Goal: Task Accomplishment & Management: Manage account settings

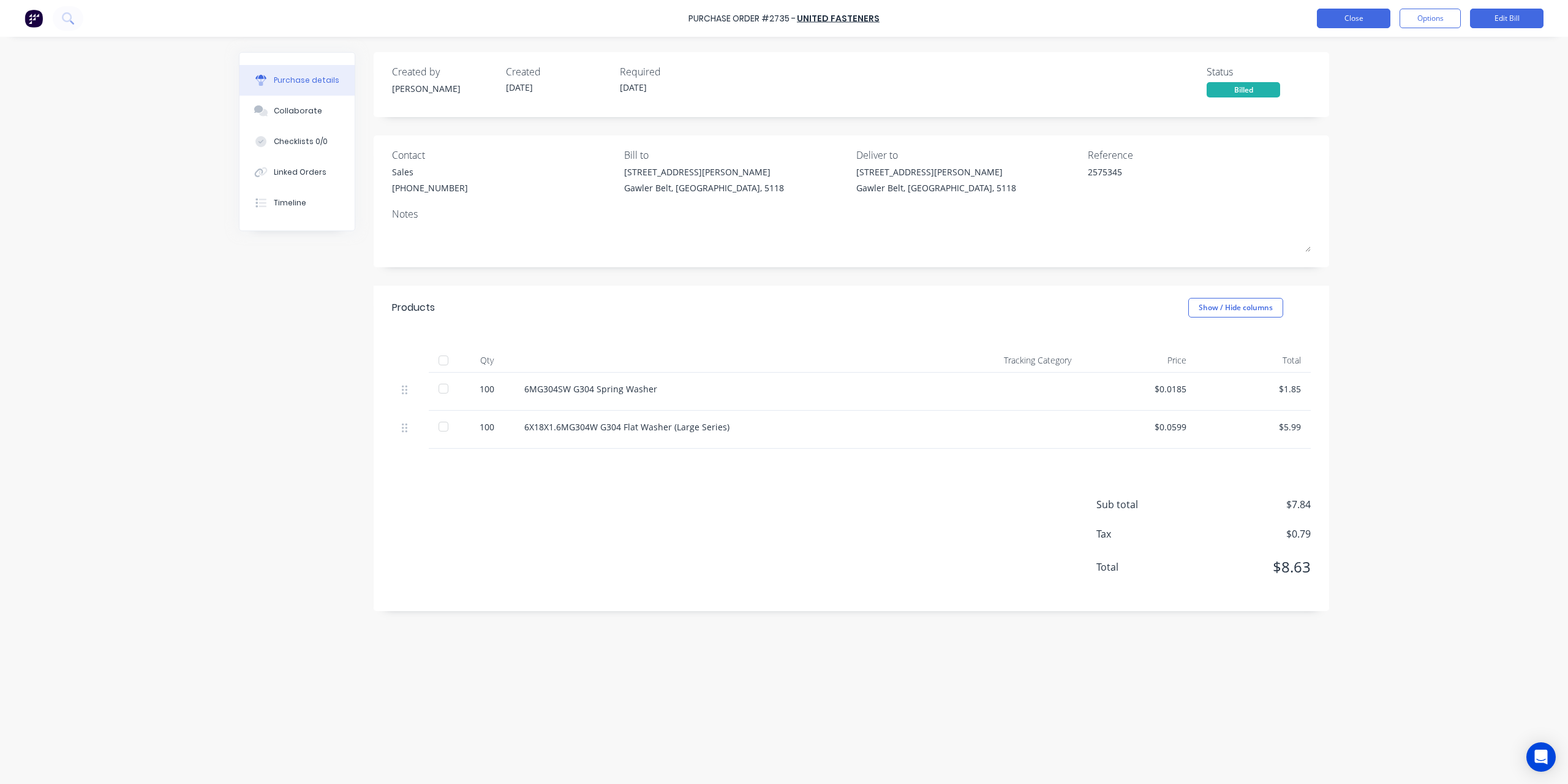
click at [1354, 26] on button "Close" at bounding box center [1354, 18] width 74 height 20
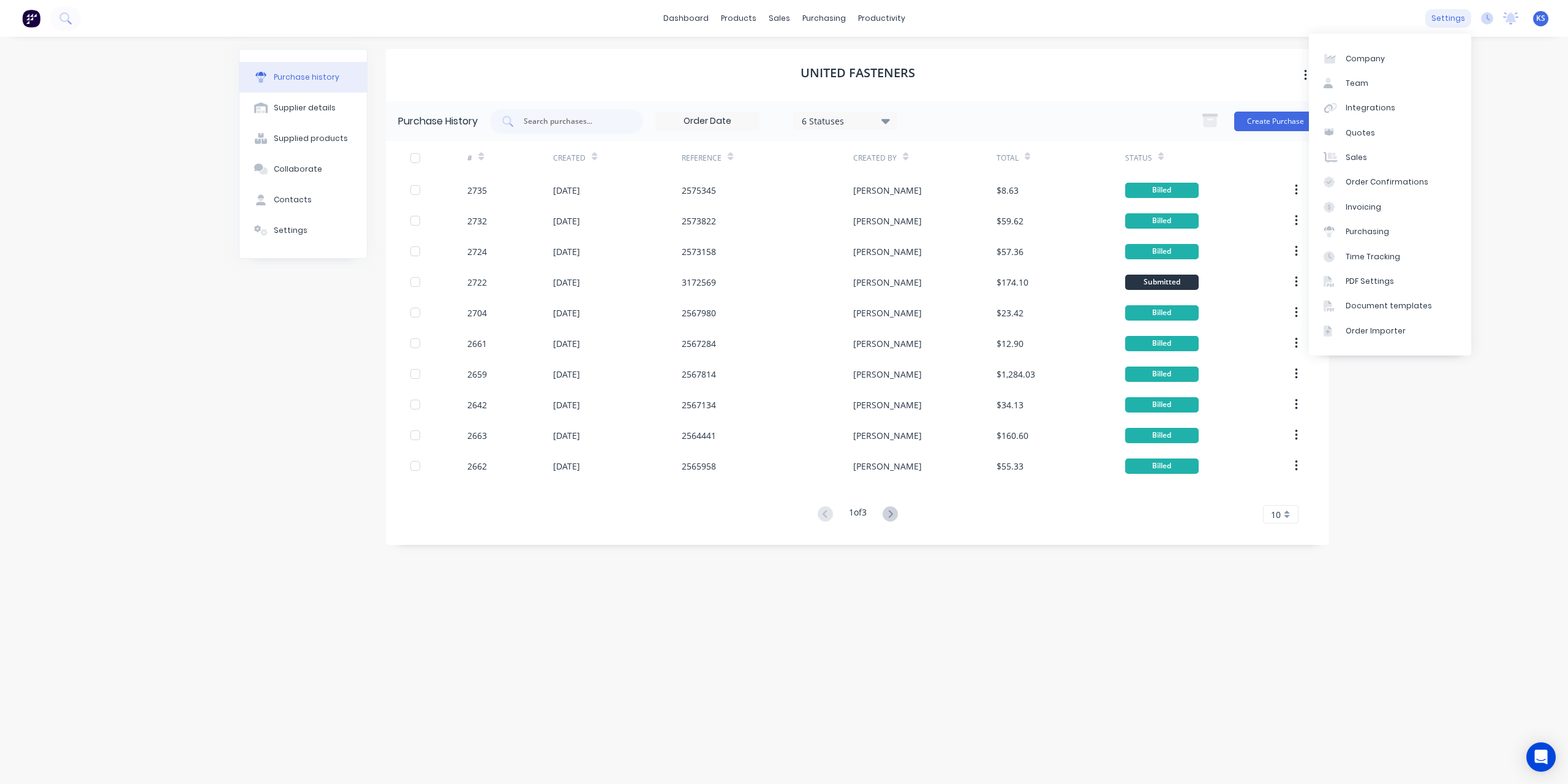
click at [1452, 26] on div "settings" at bounding box center [1449, 18] width 46 height 18
click at [1363, 252] on div "Time Tracking" at bounding box center [1373, 257] width 54 height 11
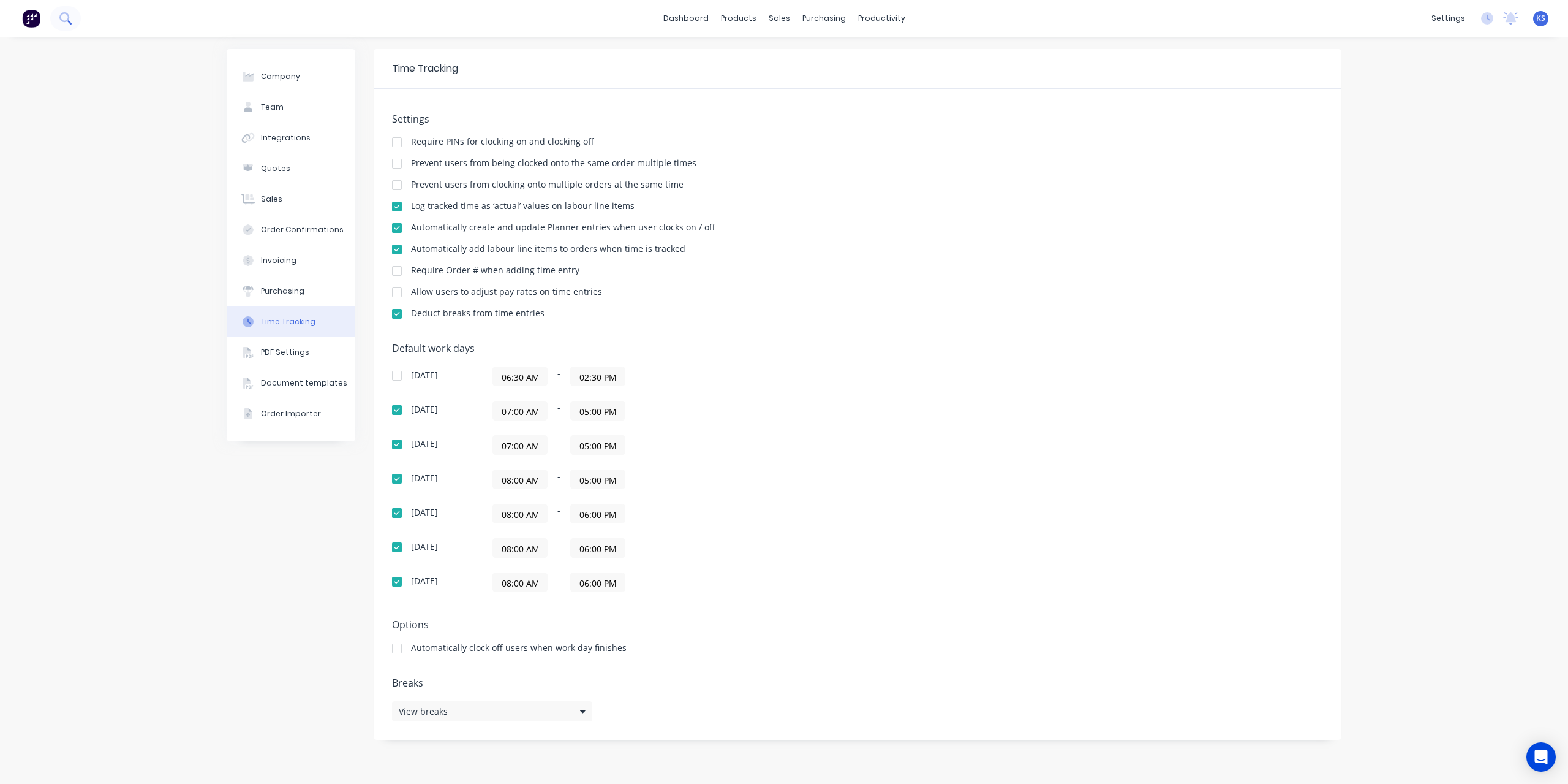
click at [67, 21] on icon at bounding box center [65, 18] width 11 height 11
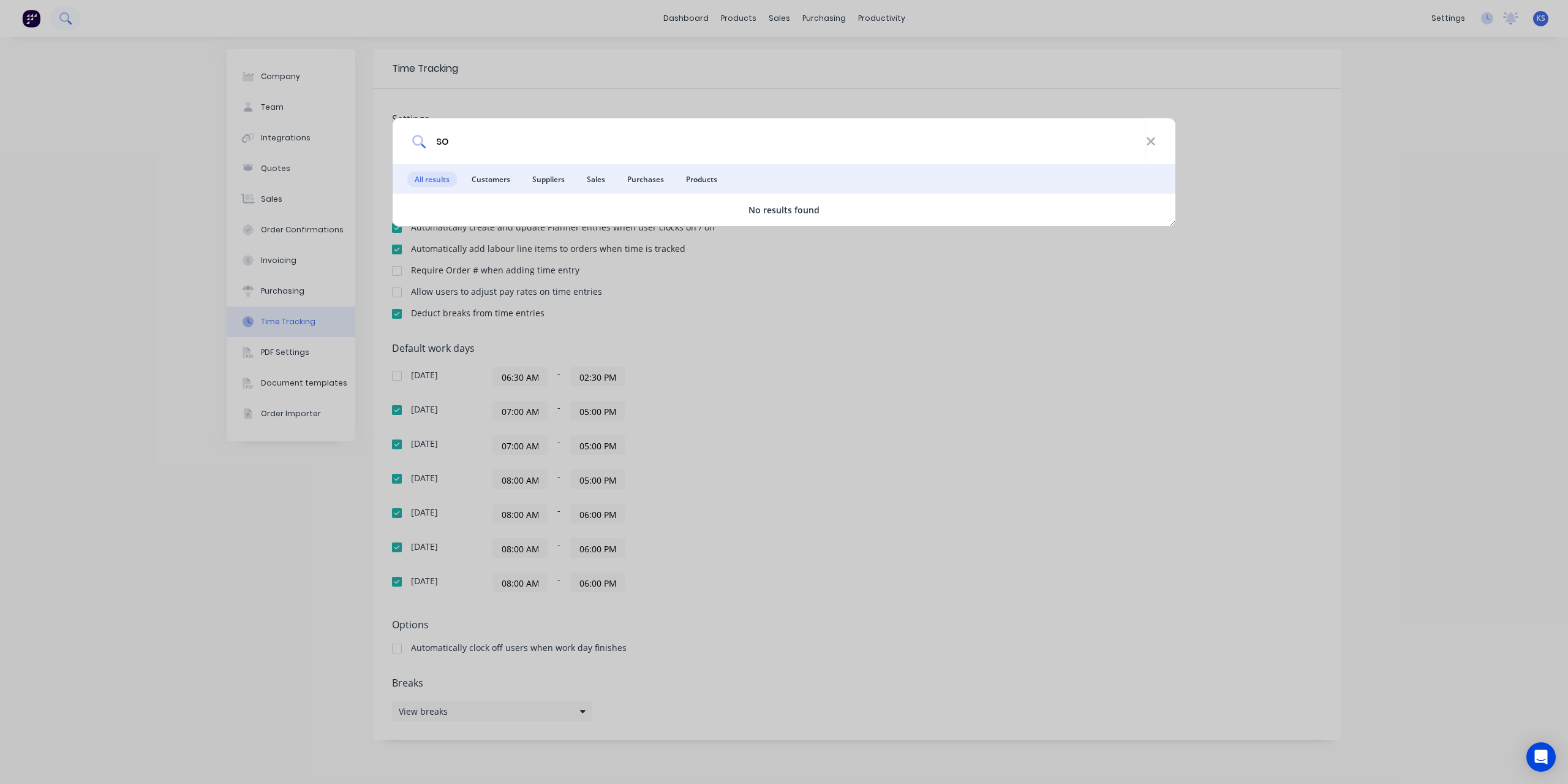
type input "s"
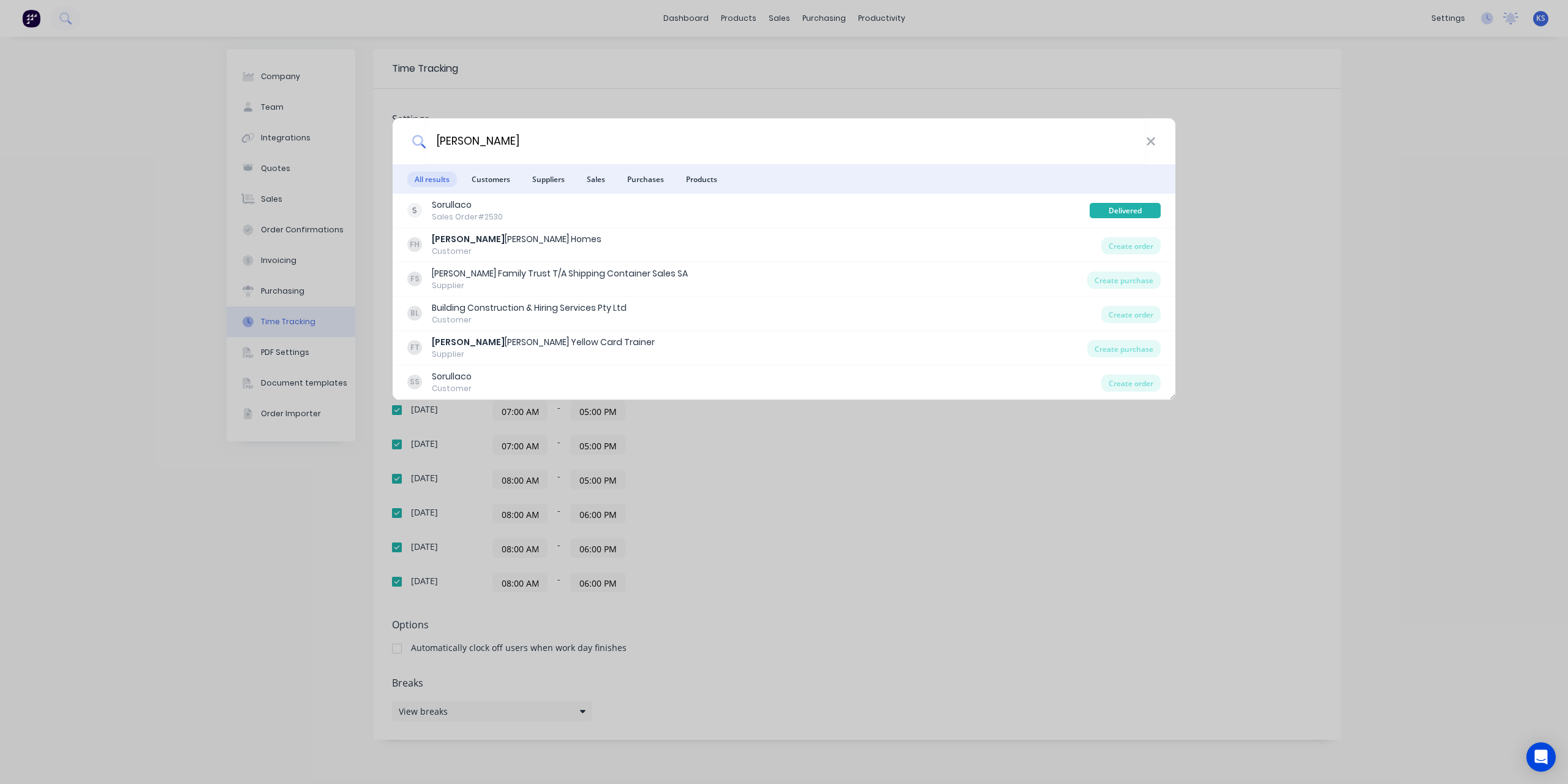
type input "[PERSON_NAME]"
click at [1144, 140] on input "[PERSON_NAME]" at bounding box center [786, 141] width 720 height 46
click at [1160, 140] on div "[PERSON_NAME]" at bounding box center [784, 141] width 783 height 46
click at [1154, 143] on icon at bounding box center [1151, 142] width 10 height 14
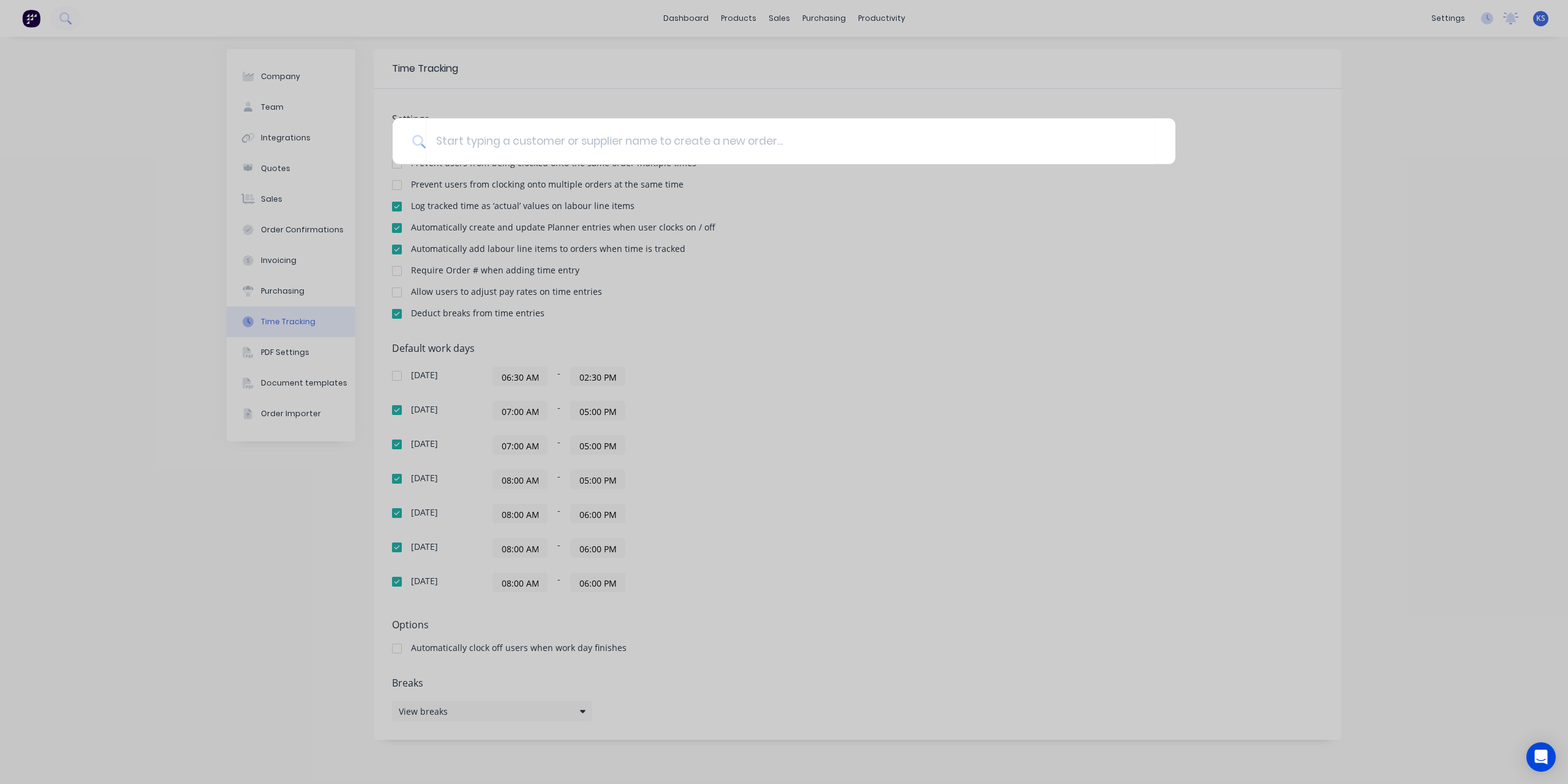
click at [90, 17] on div at bounding box center [784, 392] width 1568 height 784
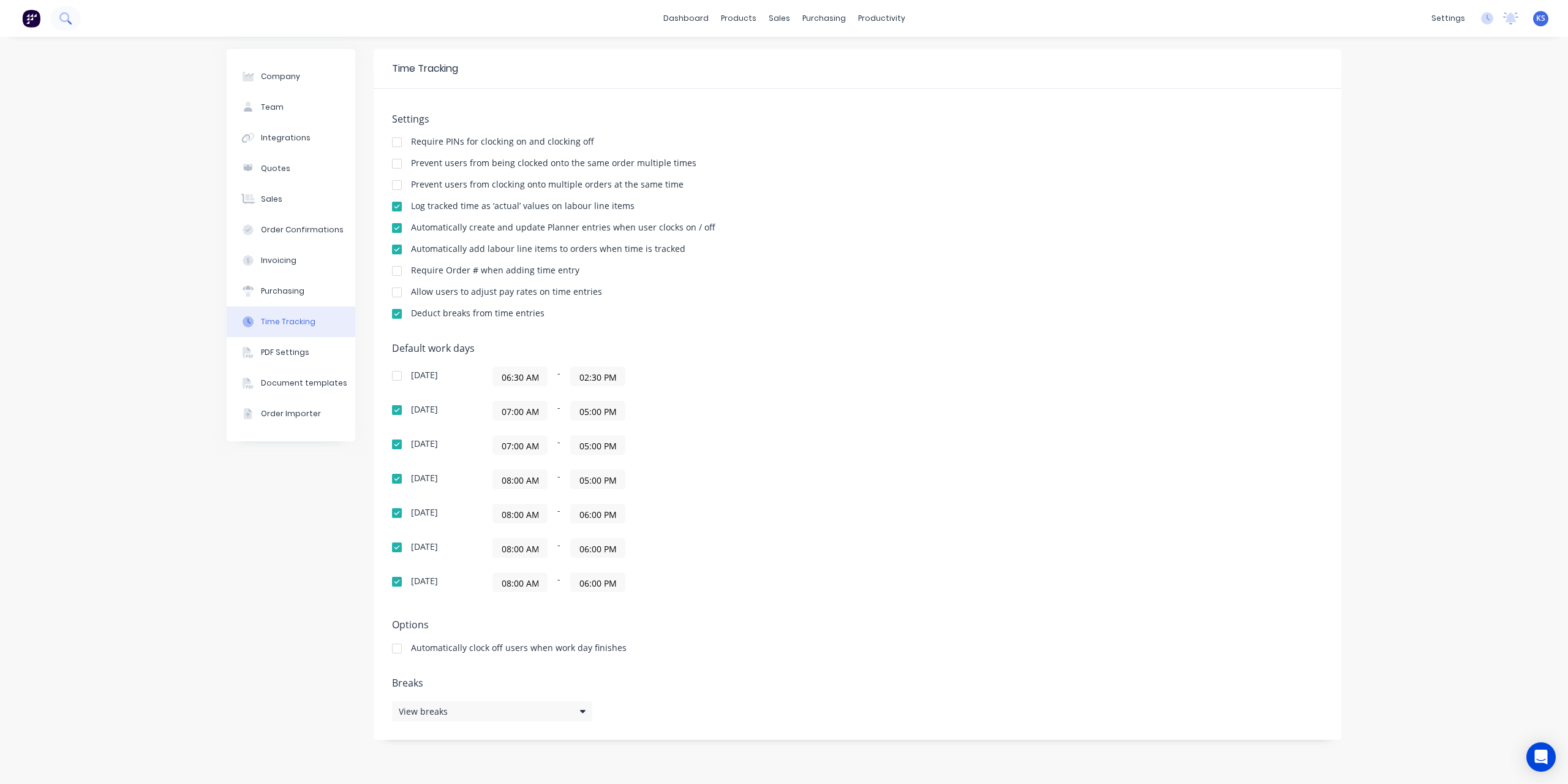
click at [67, 21] on icon at bounding box center [65, 18] width 11 height 11
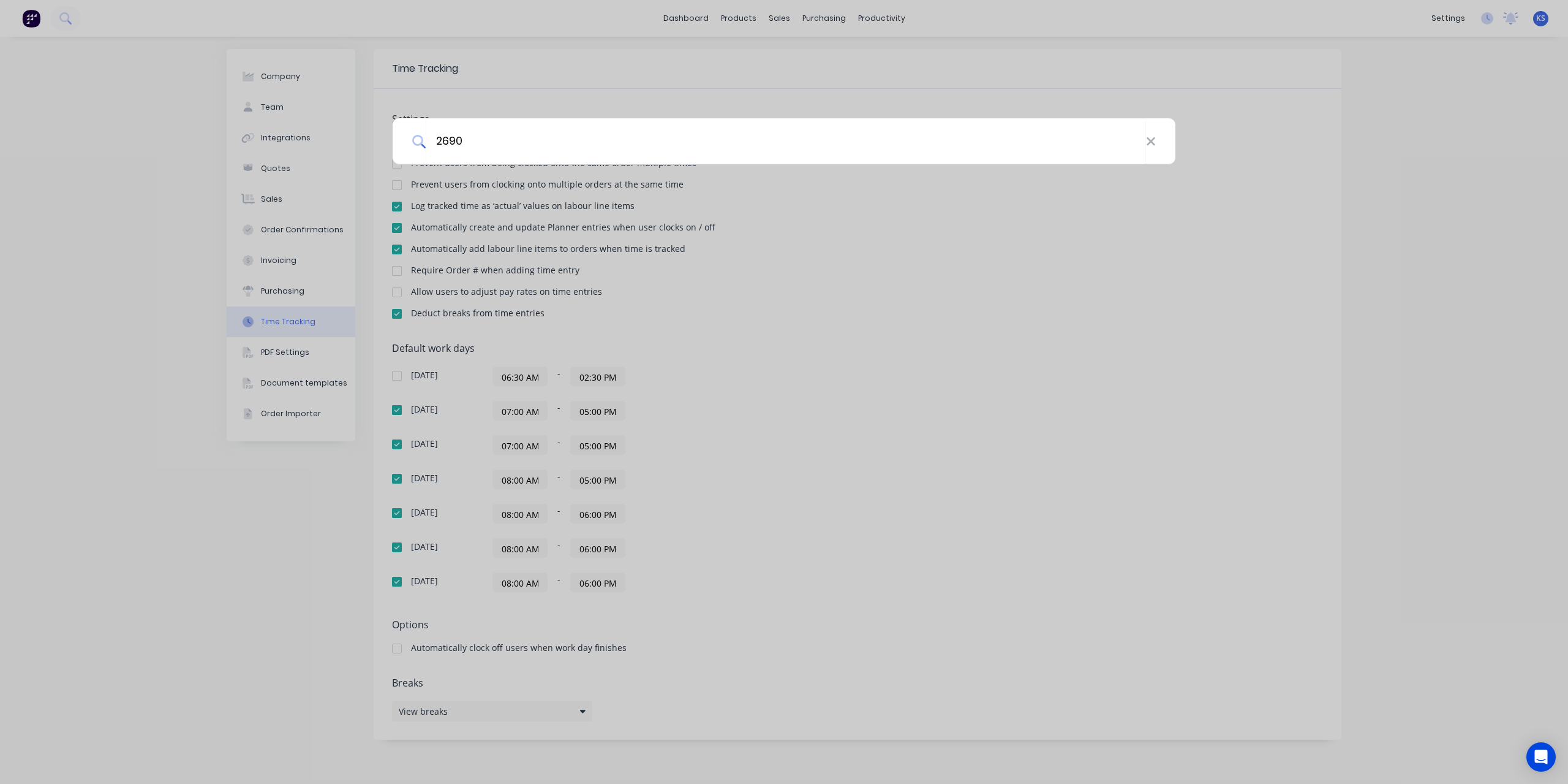
type input "2690"
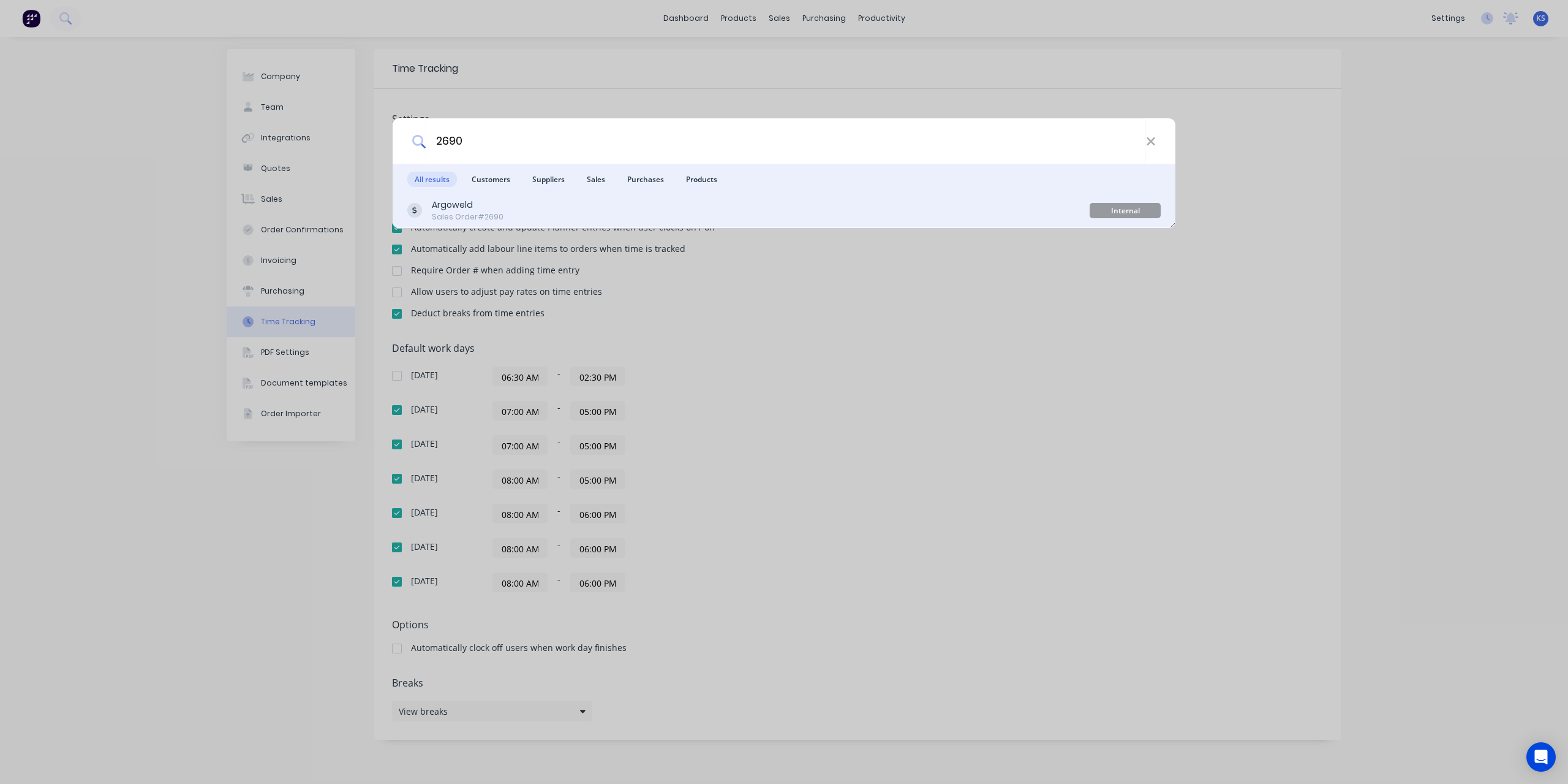
click at [436, 202] on div "Argoweld" at bounding box center [468, 205] width 72 height 13
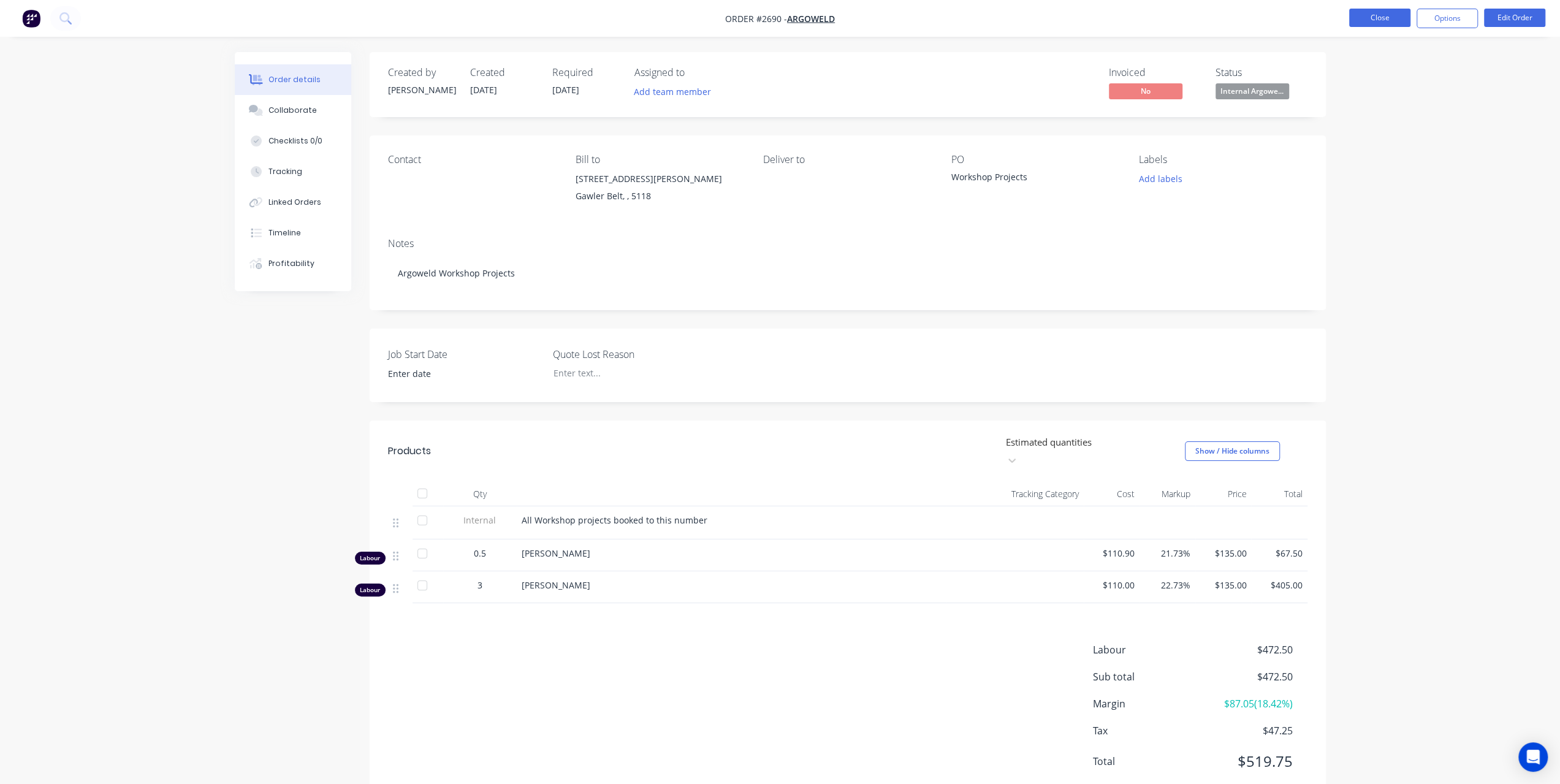
click at [1373, 16] on button "Close" at bounding box center [1380, 18] width 61 height 18
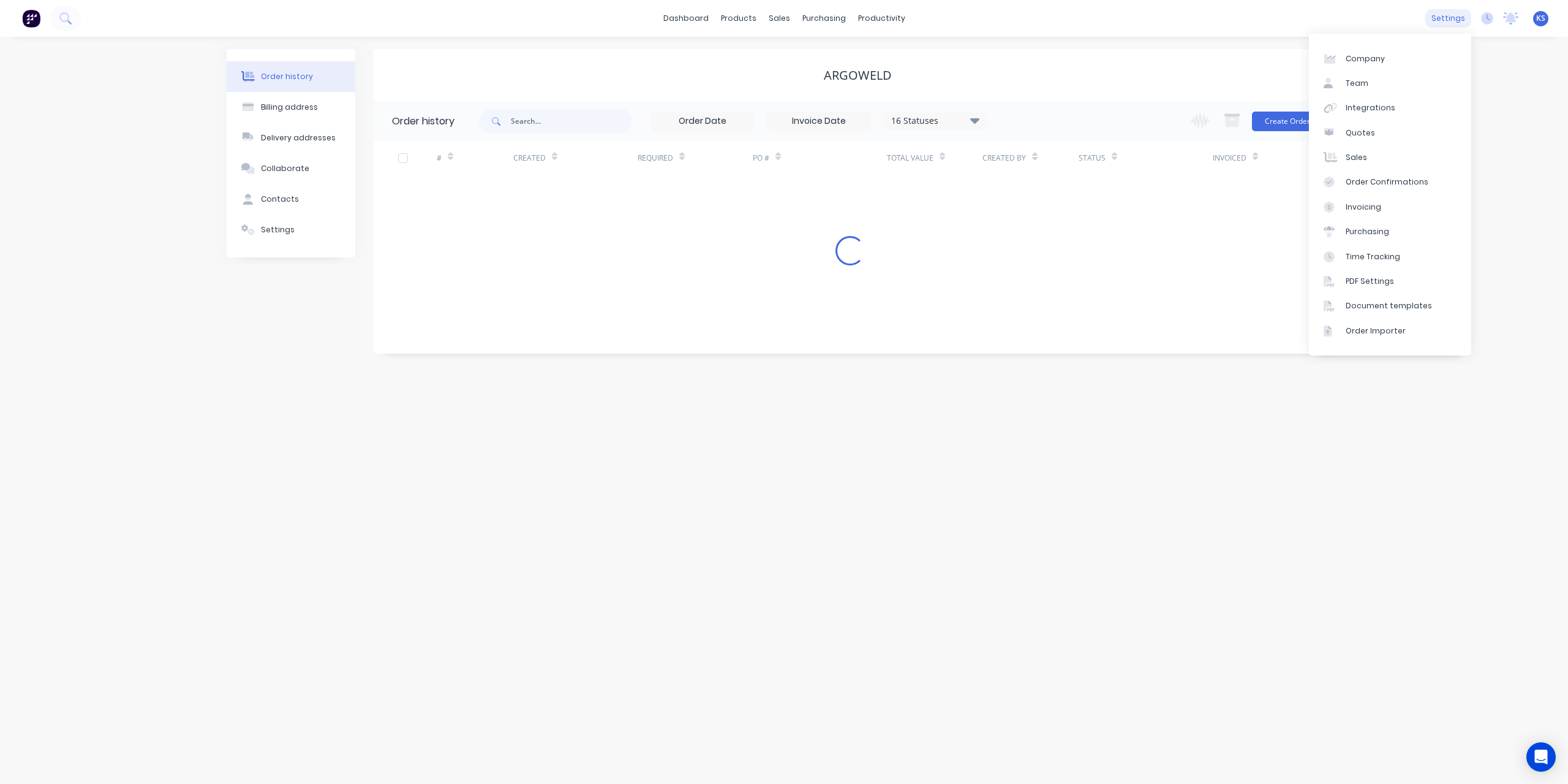
click at [1458, 25] on div "settings" at bounding box center [1449, 18] width 46 height 18
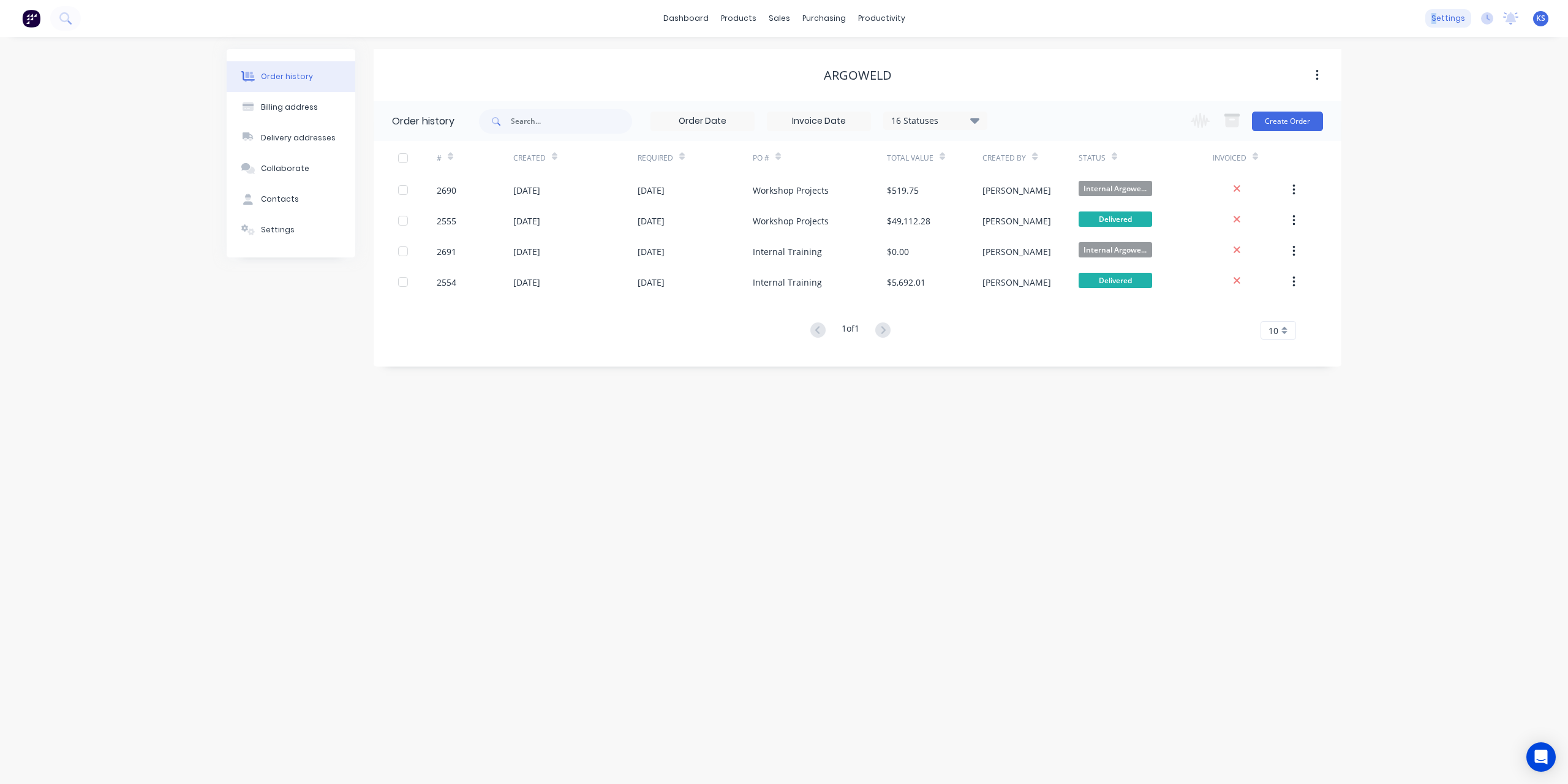
drag, startPoint x: 796, startPoint y: 11, endPoint x: 1438, endPoint y: 17, distance: 642.0
click at [1438, 17] on div "settings" at bounding box center [1449, 18] width 46 height 18
click at [1371, 262] on link "Time Tracking" at bounding box center [1390, 256] width 162 height 25
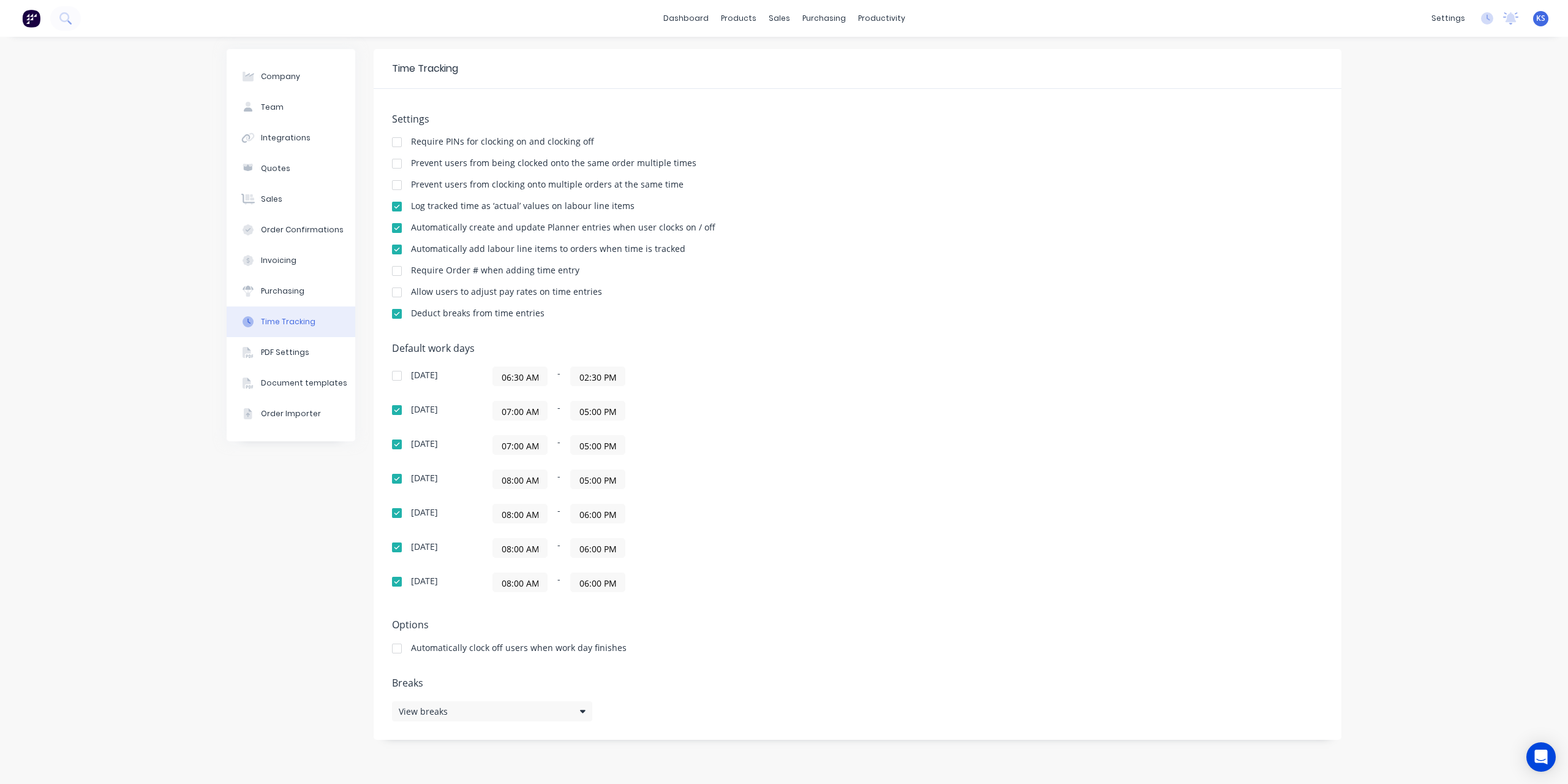
click at [532, 481] on input "08:00 AM" at bounding box center [520, 479] width 54 height 18
click at [517, 548] on div "07" at bounding box center [517, 543] width 30 height 21
type input "07:00 AM"
click at [788, 572] on div "08:00 AM - 06:00 PM" at bounding box center [646, 582] width 306 height 20
click at [519, 509] on input "08:00 AM" at bounding box center [520, 513] width 54 height 18
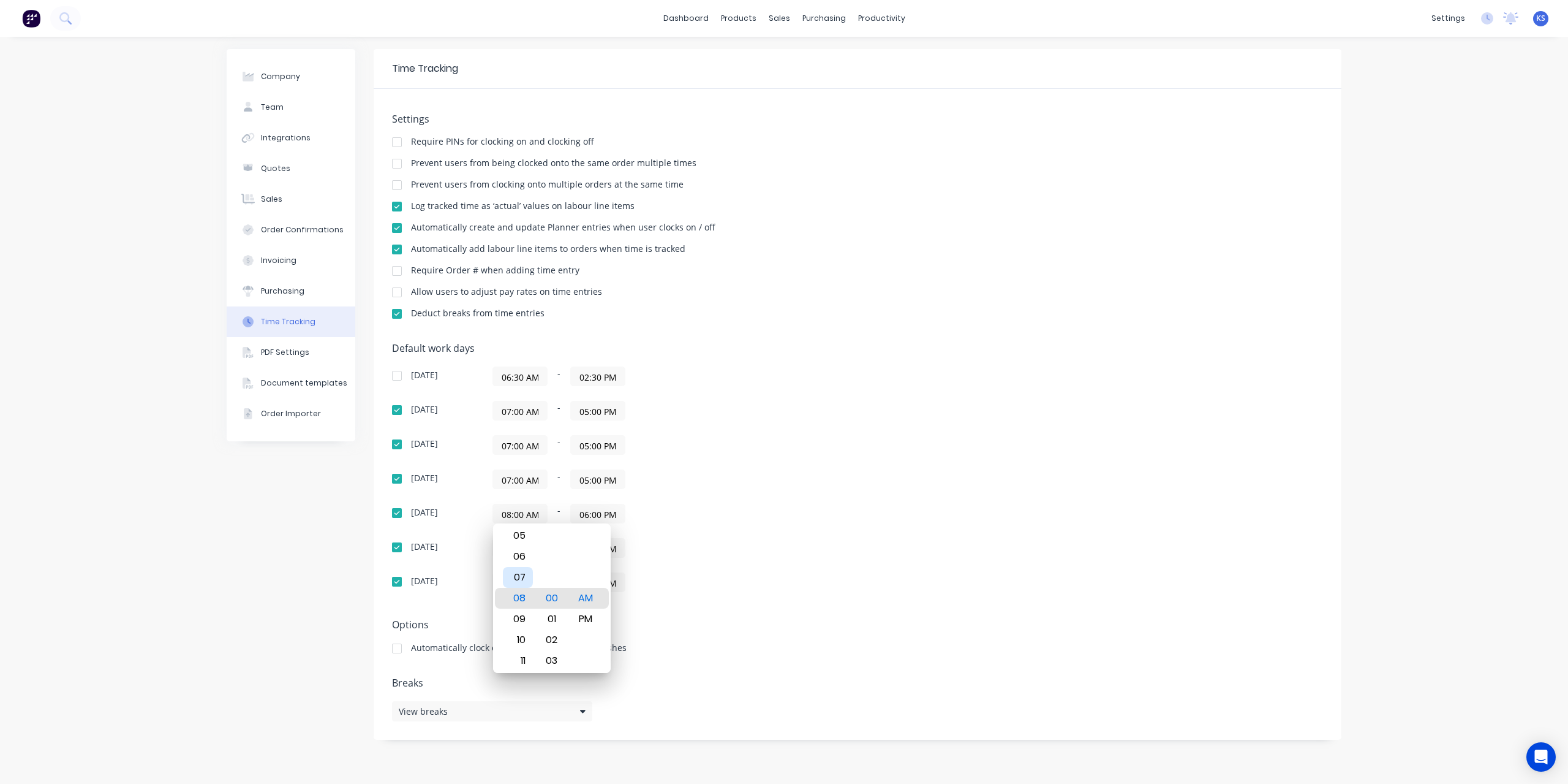
click at [525, 578] on div "07" at bounding box center [517, 577] width 30 height 21
type input "07:00 AM"
click at [728, 521] on div "07:00 AM - 06:00 PM" at bounding box center [646, 513] width 306 height 20
click at [505, 549] on input "08:00 AM" at bounding box center [520, 548] width 54 height 18
click at [512, 605] on div "07" at bounding box center [517, 611] width 30 height 21
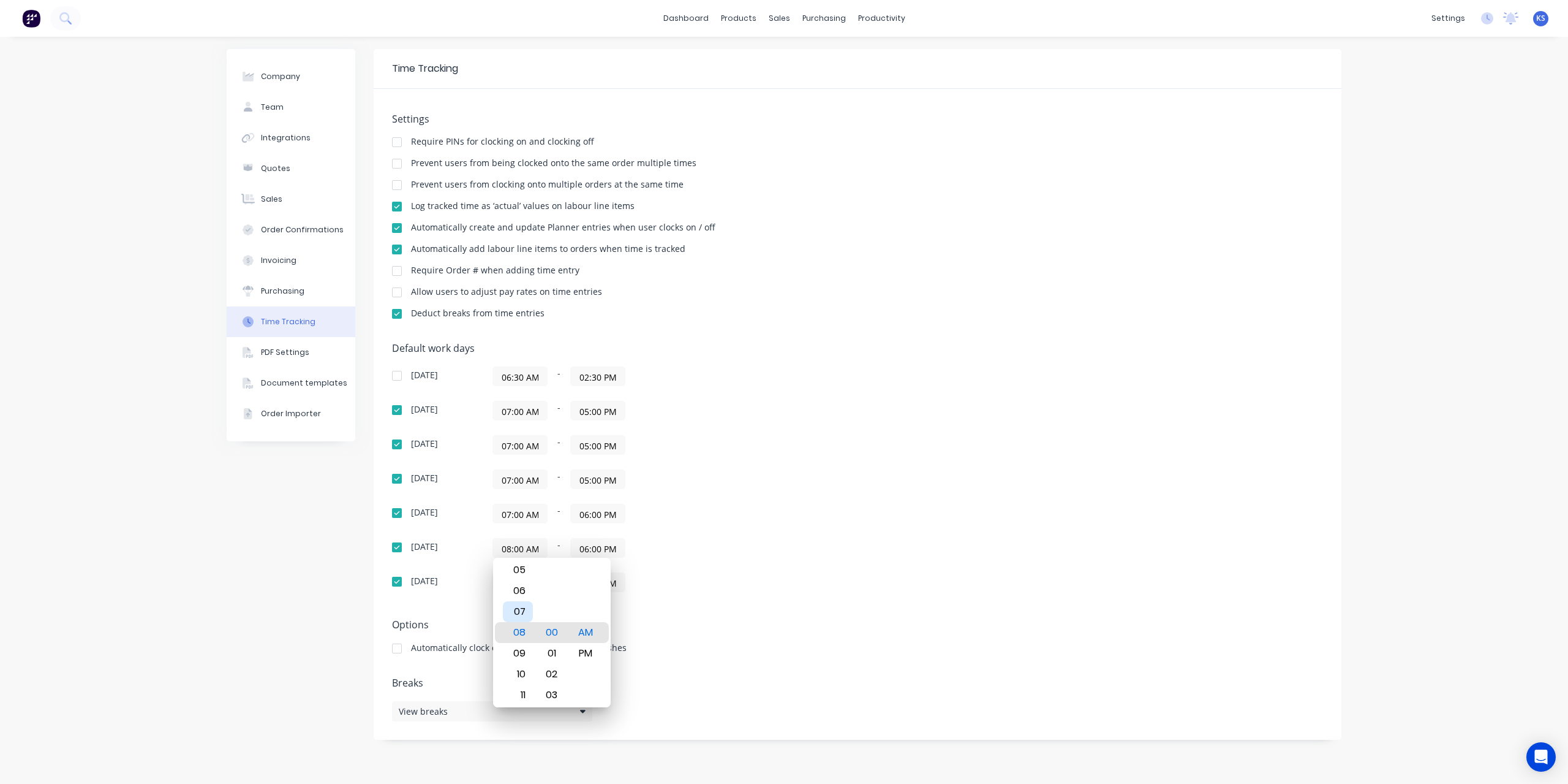
type input "07:00 AM"
click at [681, 552] on div "07:00 AM - 06:00 PM" at bounding box center [646, 548] width 306 height 20
click at [517, 584] on input "08:00 AM" at bounding box center [520, 582] width 54 height 18
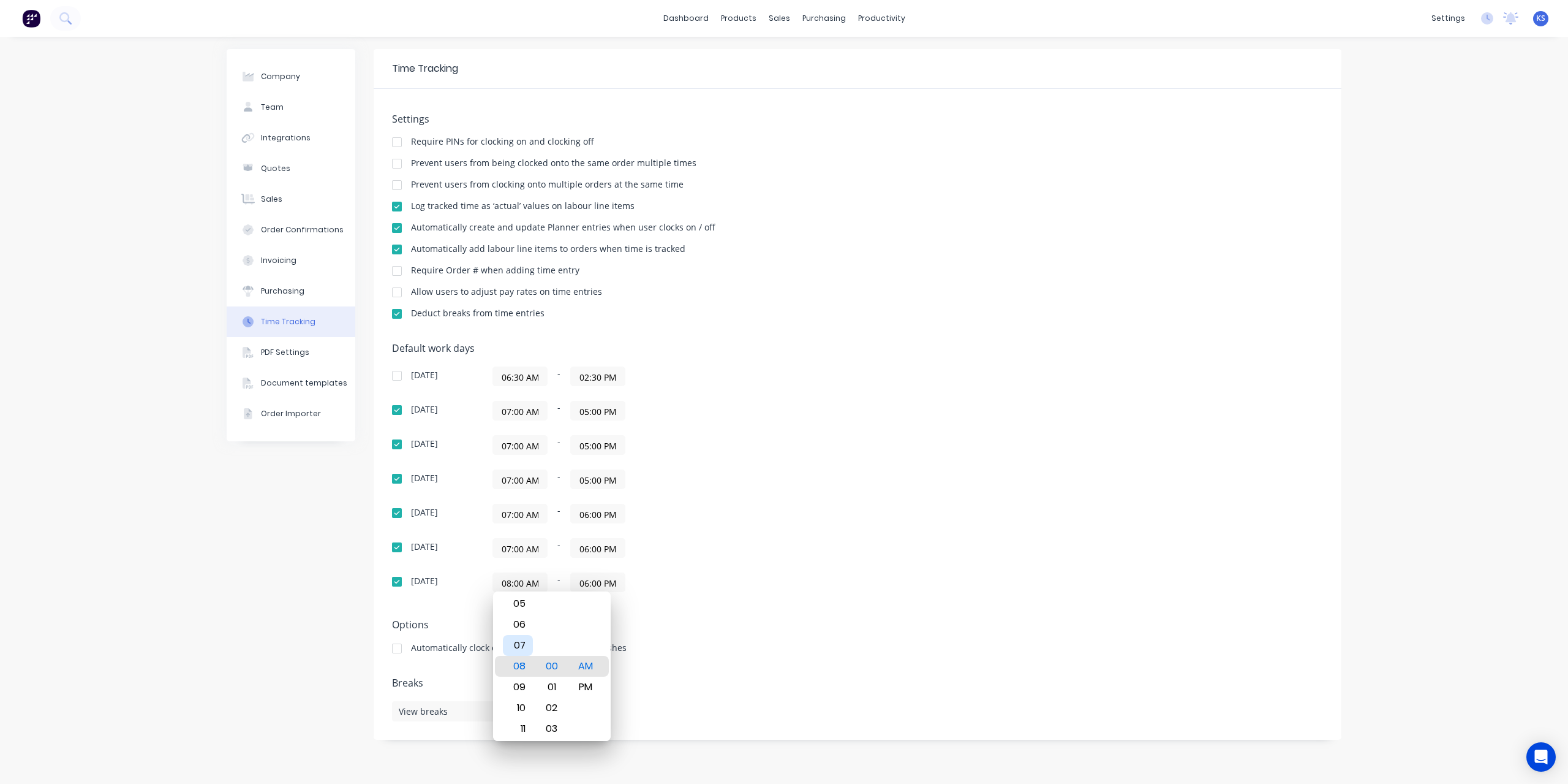
click at [515, 644] on div "07" at bounding box center [517, 645] width 30 height 21
type input "07:00 AM"
click at [636, 535] on div "[DATE] 06:30 AM - 02:30 PM [DATE] 07:00 AM - 05:00 PM [DATE] 07:00 AM - 05:00 P…" at bounding box center [607, 479] width 429 height 225
click at [648, 478] on div "07:00 AM - 05:00 PM" at bounding box center [646, 479] width 306 height 20
click at [106, 196] on div "Company Team Integrations Quotes Sales Order Confirmations Invoicing Purchasing…" at bounding box center [784, 410] width 1568 height 747
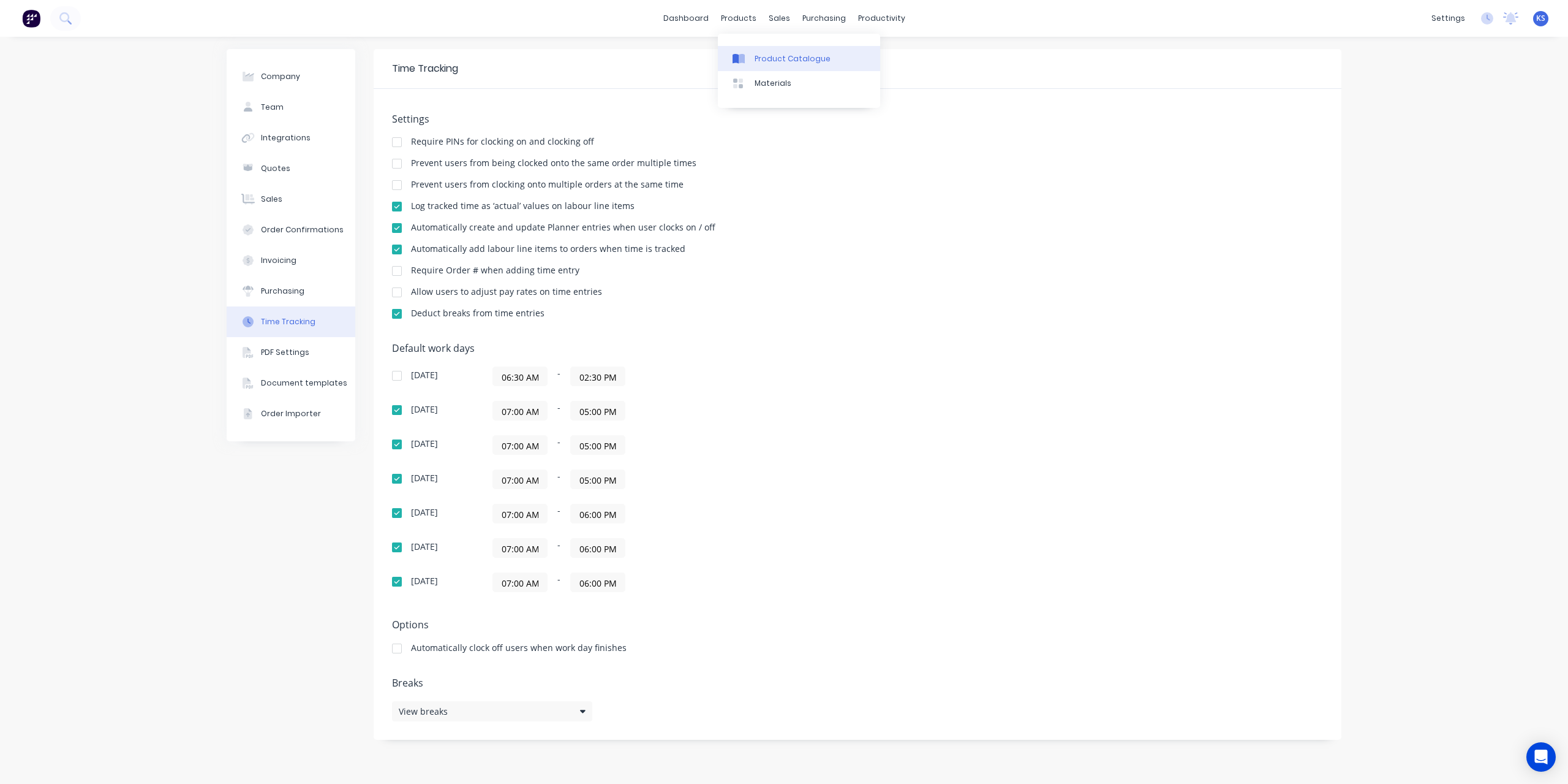
click at [750, 56] on div at bounding box center [741, 59] width 18 height 11
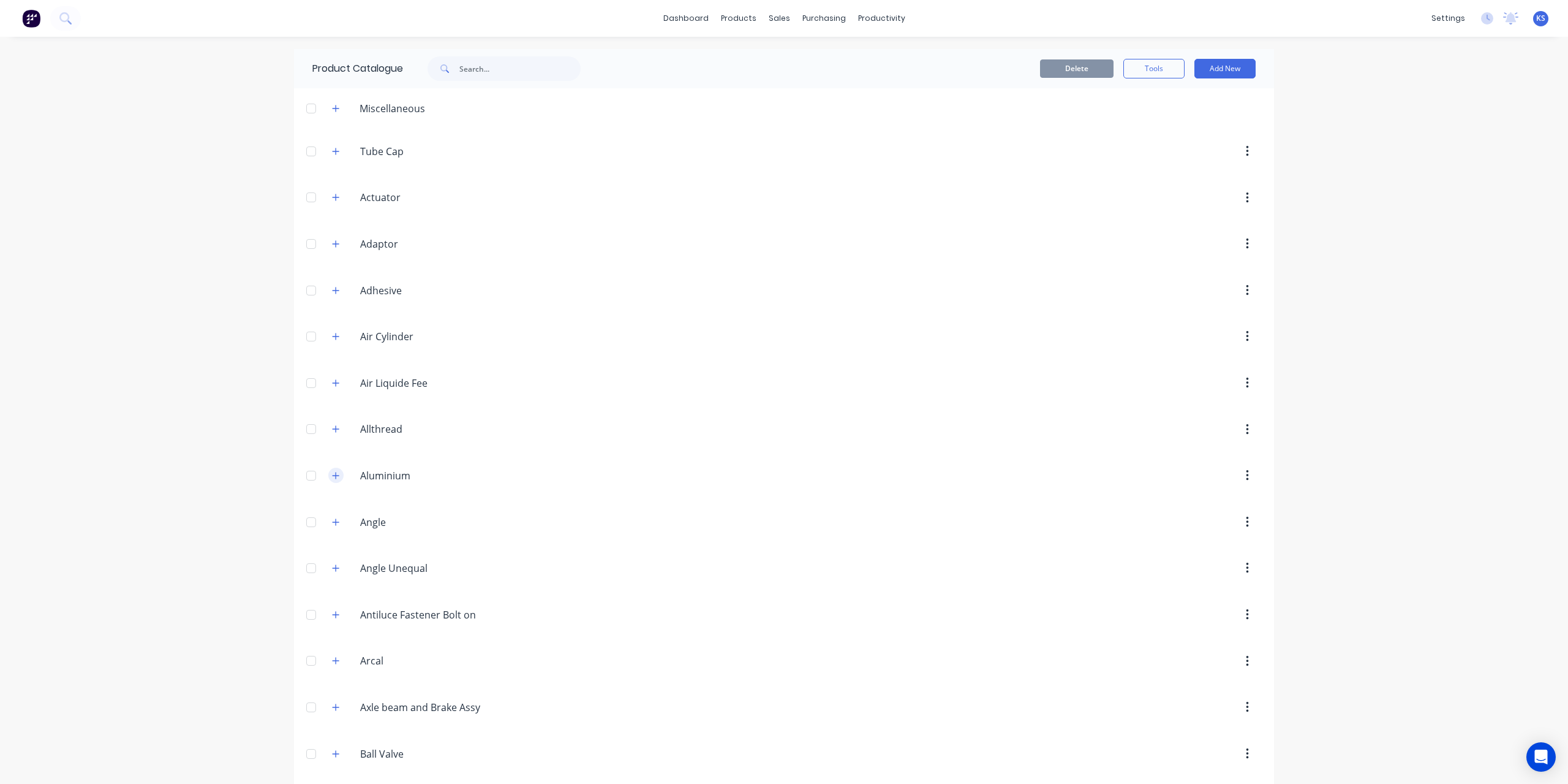
click at [334, 471] on icon "button" at bounding box center [336, 475] width 8 height 8
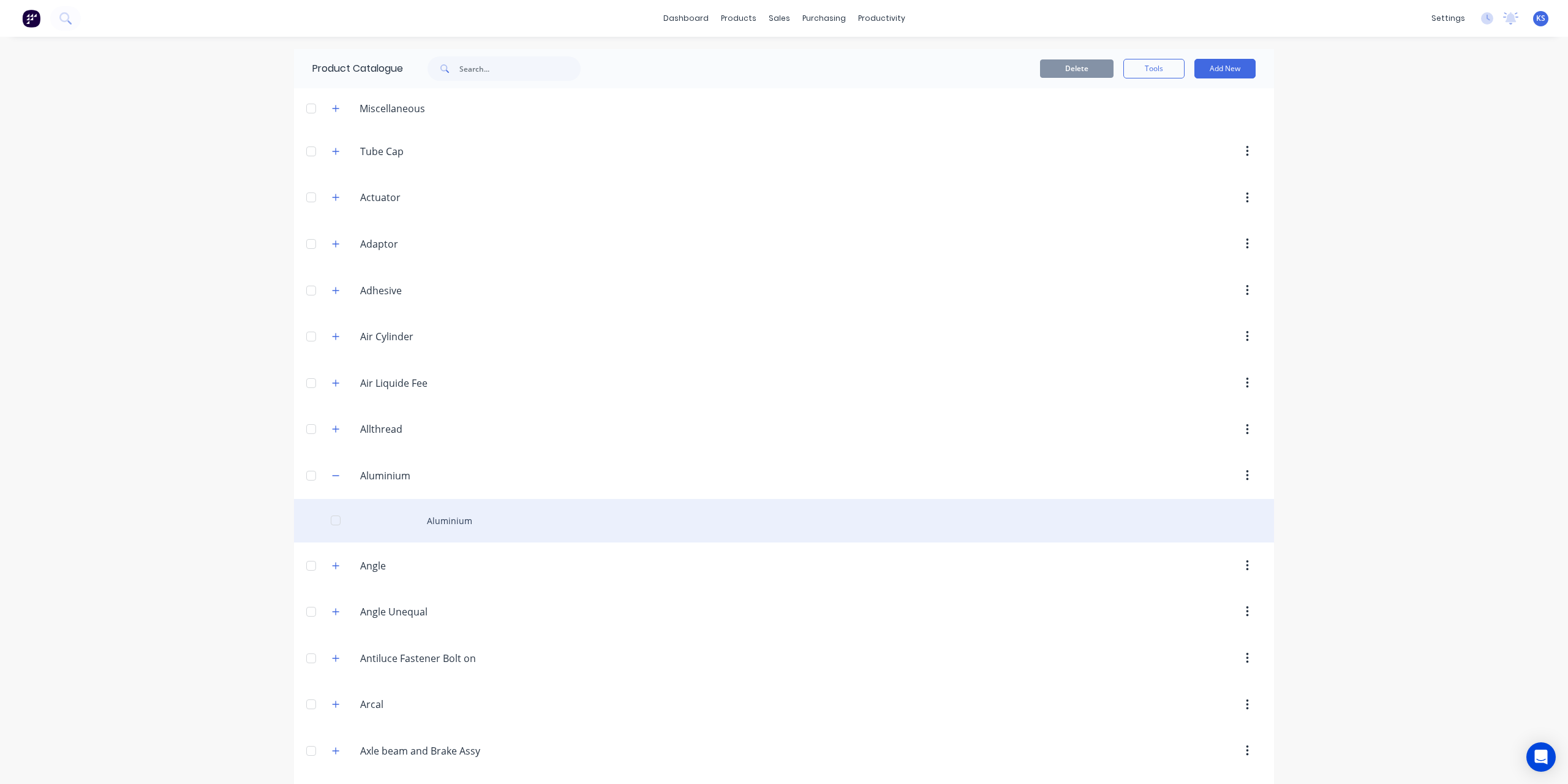
click at [460, 518] on div "Aluminium" at bounding box center [784, 520] width 980 height 44
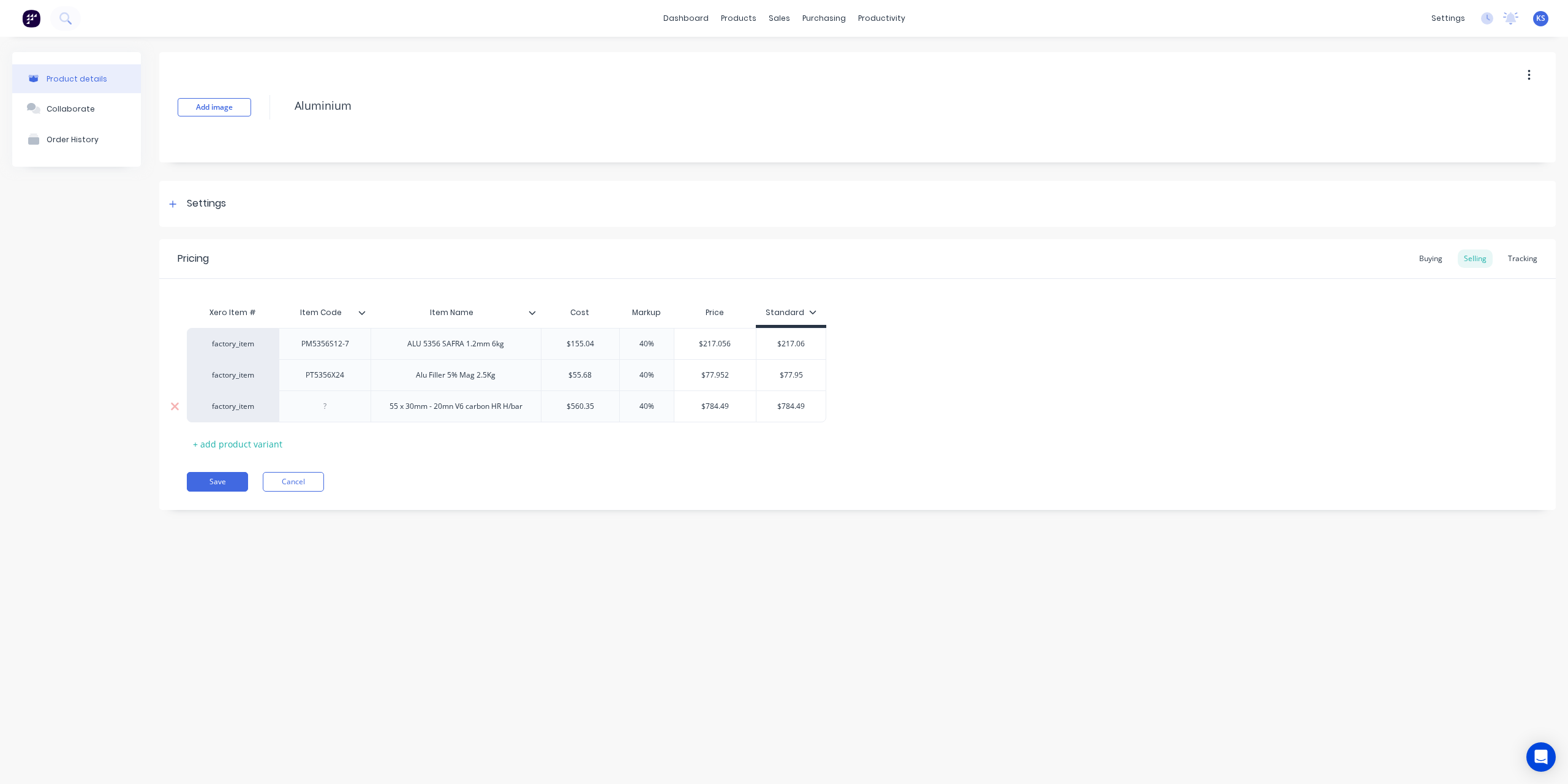
click at [329, 415] on div at bounding box center [325, 406] width 92 height 32
click at [336, 410] on div at bounding box center [326, 406] width 61 height 16
type textarea "x"
click at [521, 408] on div "55 x 30mm - 20mn V6 carbon HR H/bar" at bounding box center [456, 406] width 152 height 16
click at [529, 410] on div "55 x 30mm - 20mn V6 carbon HR H/bar" at bounding box center [456, 406] width 152 height 16
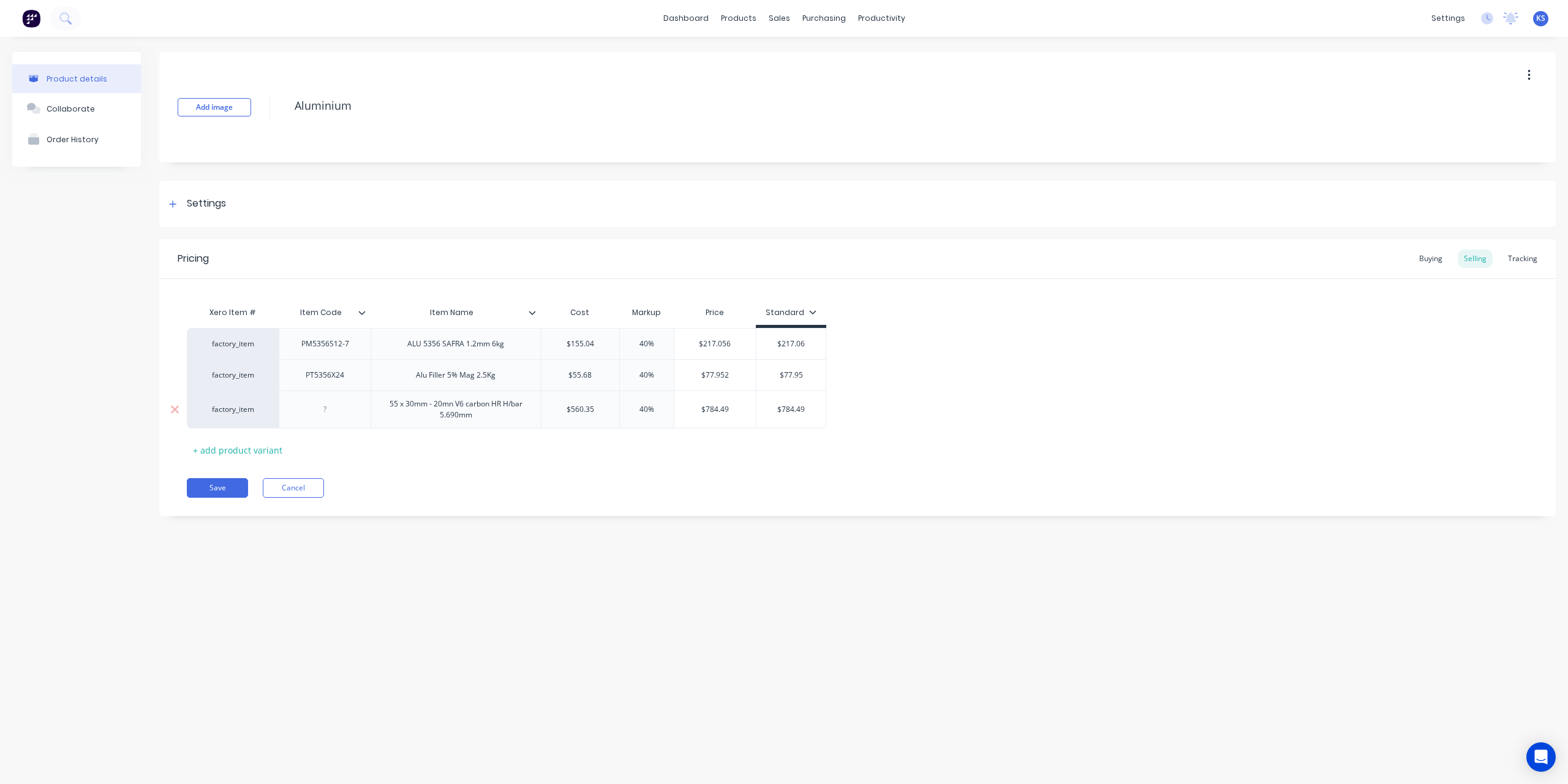
type textarea "x"
type input "$560.35"
click at [571, 411] on div "factory_item 55 x 30mm - 20mn V6 carbon HR H/bar 5.690mm $560.35 $560.35 40% $7…" at bounding box center [522, 406] width 671 height 32
click at [559, 408] on div "55 x 30mm - 20mn V6 carbon HR H/bar 5.690mm" at bounding box center [472, 406] width 187 height 16
click at [559, 405] on div "55 x 30mm - 20mn V6 carbon HR H/bar 5.690mm" at bounding box center [472, 406] width 187 height 16
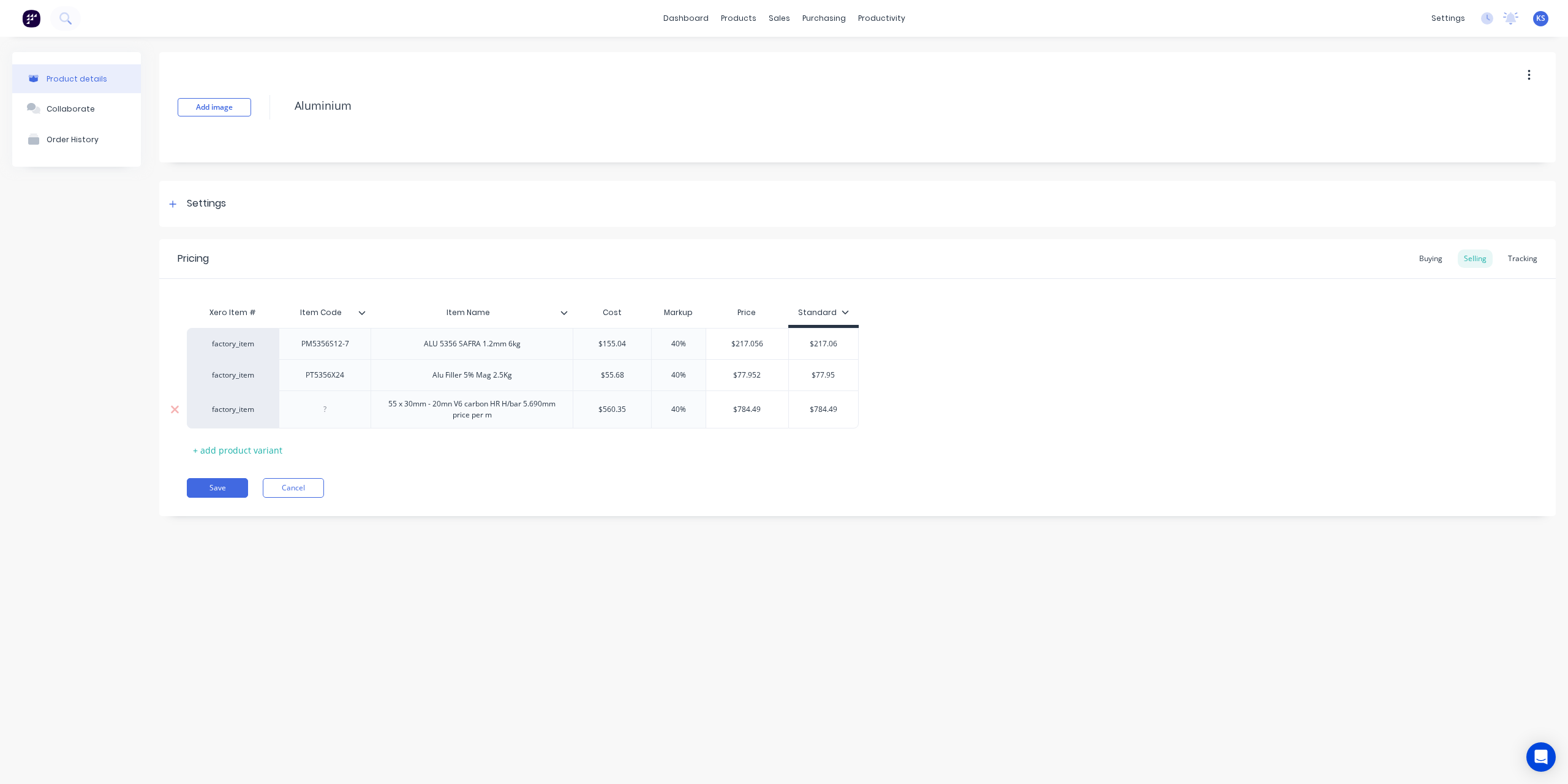
click at [604, 404] on input "$560.35" at bounding box center [612, 409] width 78 height 11
type textarea "x"
type input "$9"
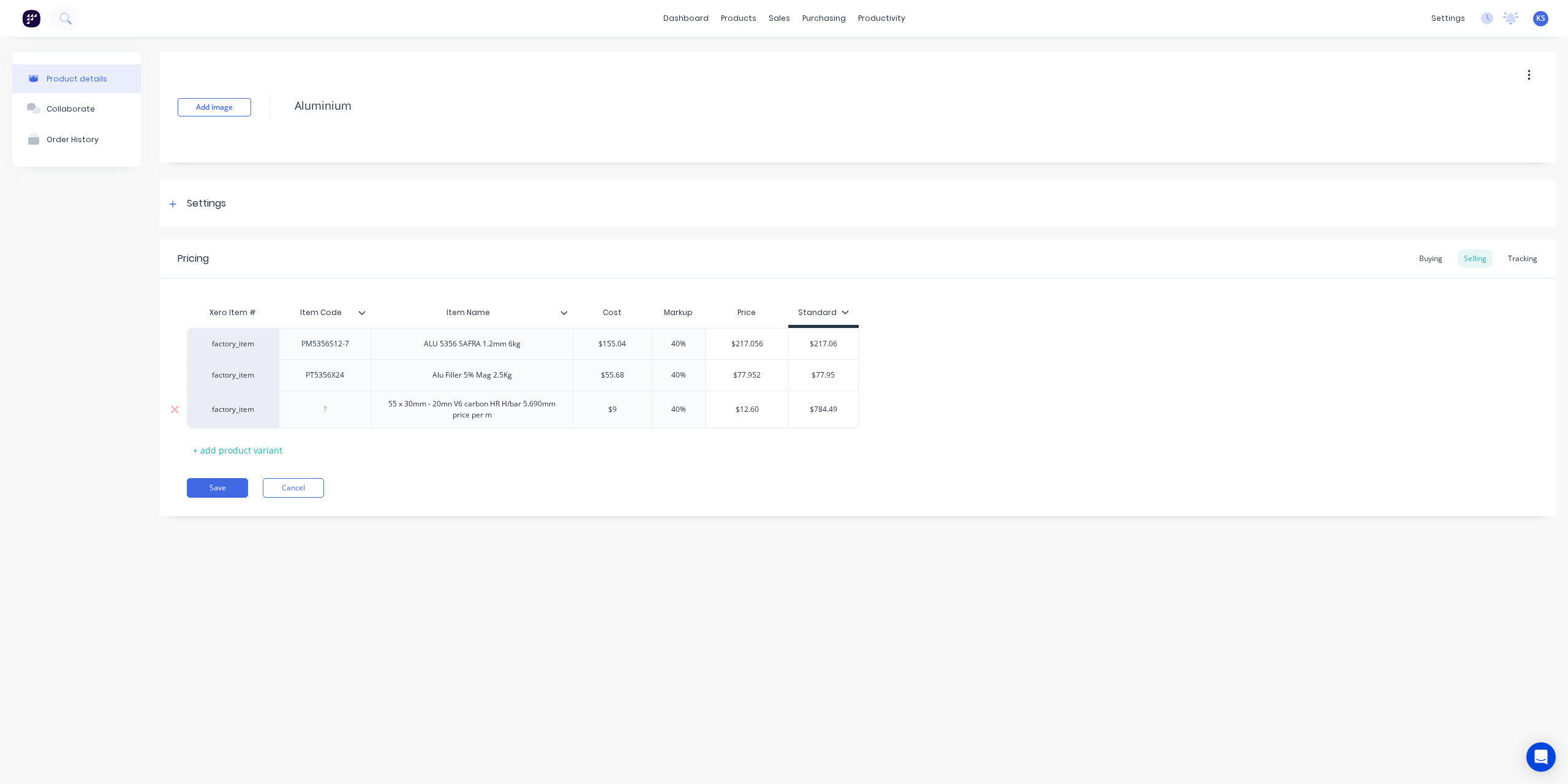
type textarea "x"
type input "$98."
type textarea "x"
type input "$98.4"
type textarea "x"
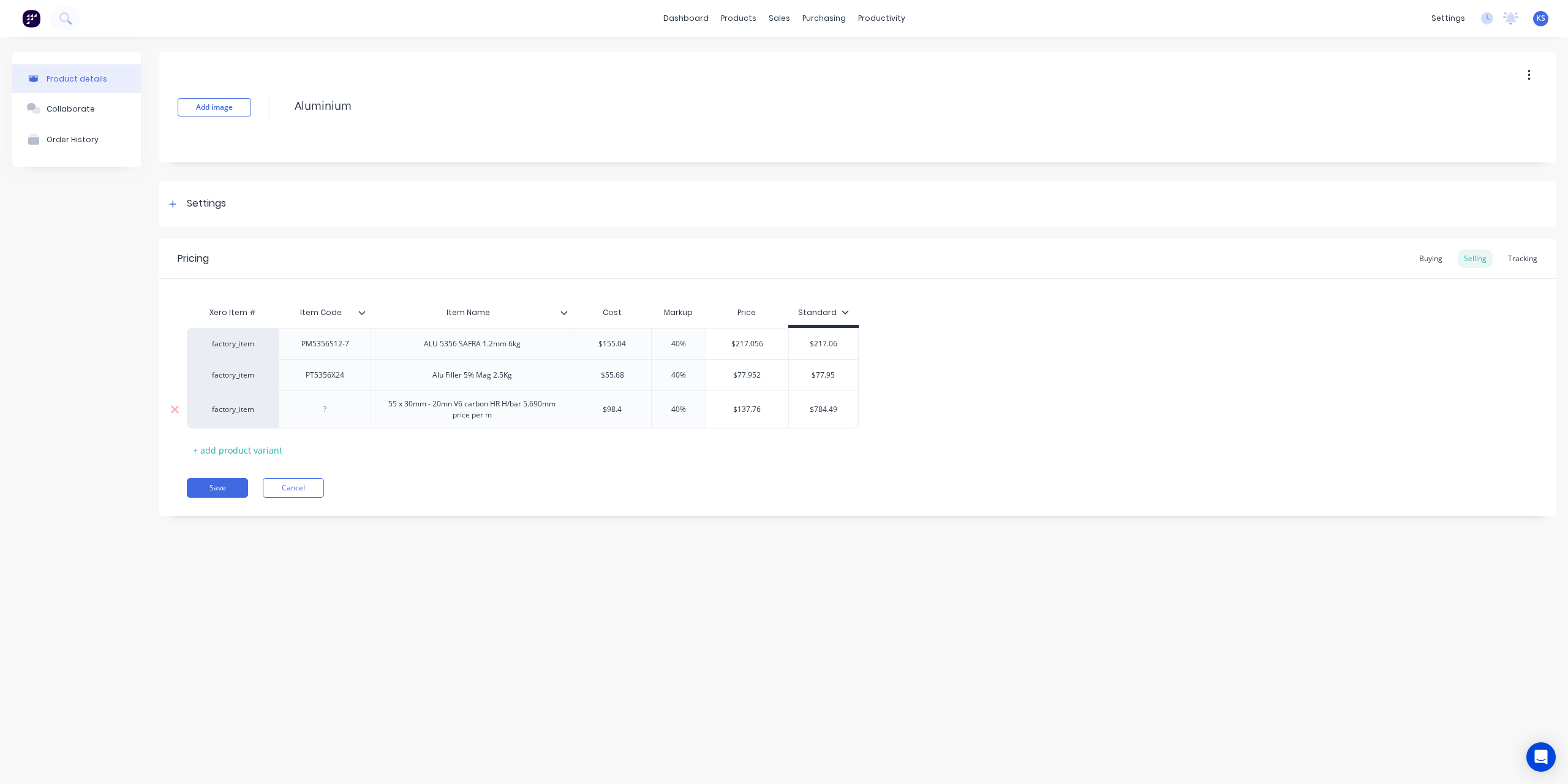
type input "$98.47"
type textarea "x"
type input "$98.479"
type textarea "x"
type input "$98.4797"
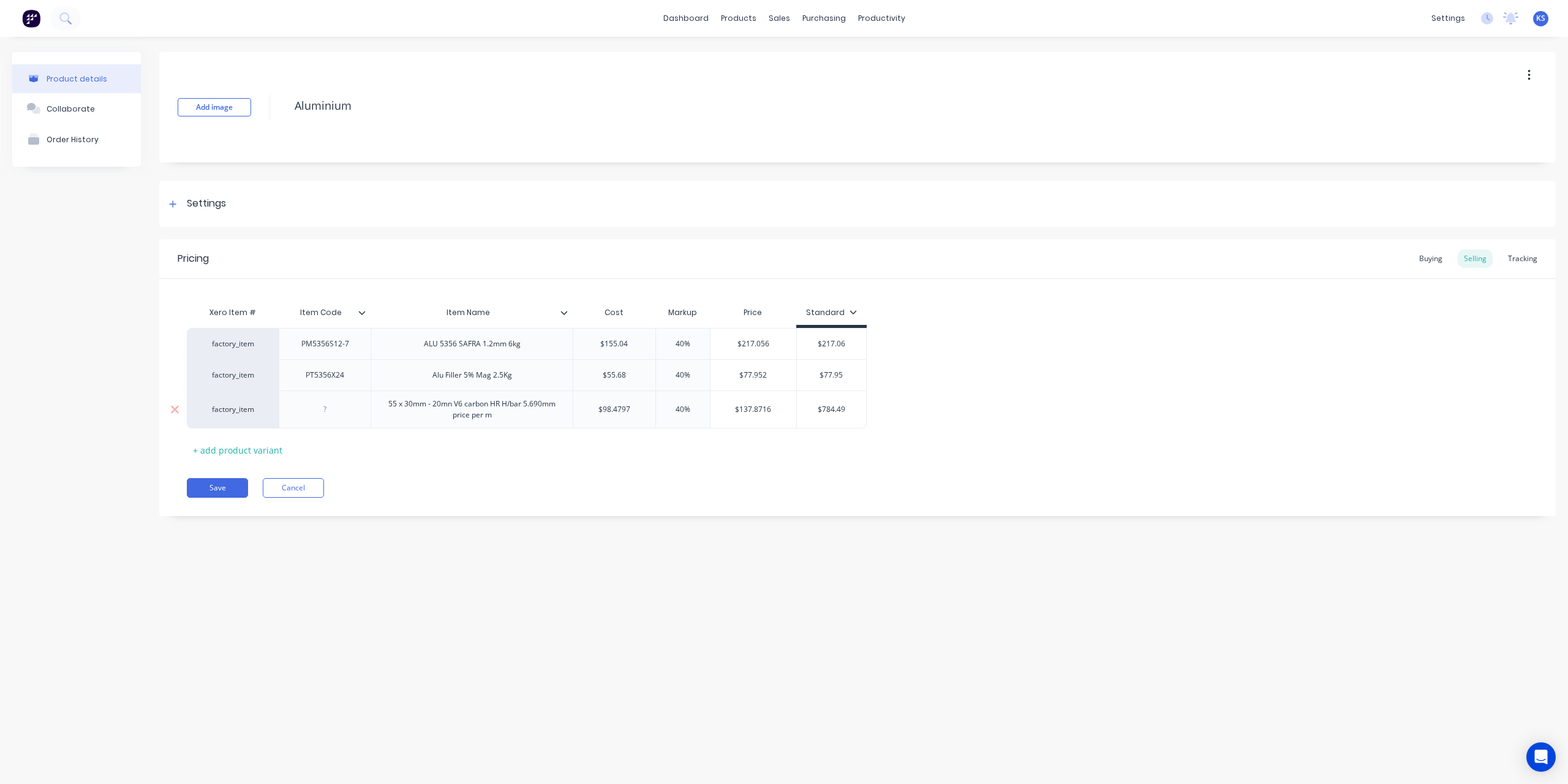
type input "40%"
type input "$137.8716"
type input "$784.49"
type textarea "x"
type input "$1"
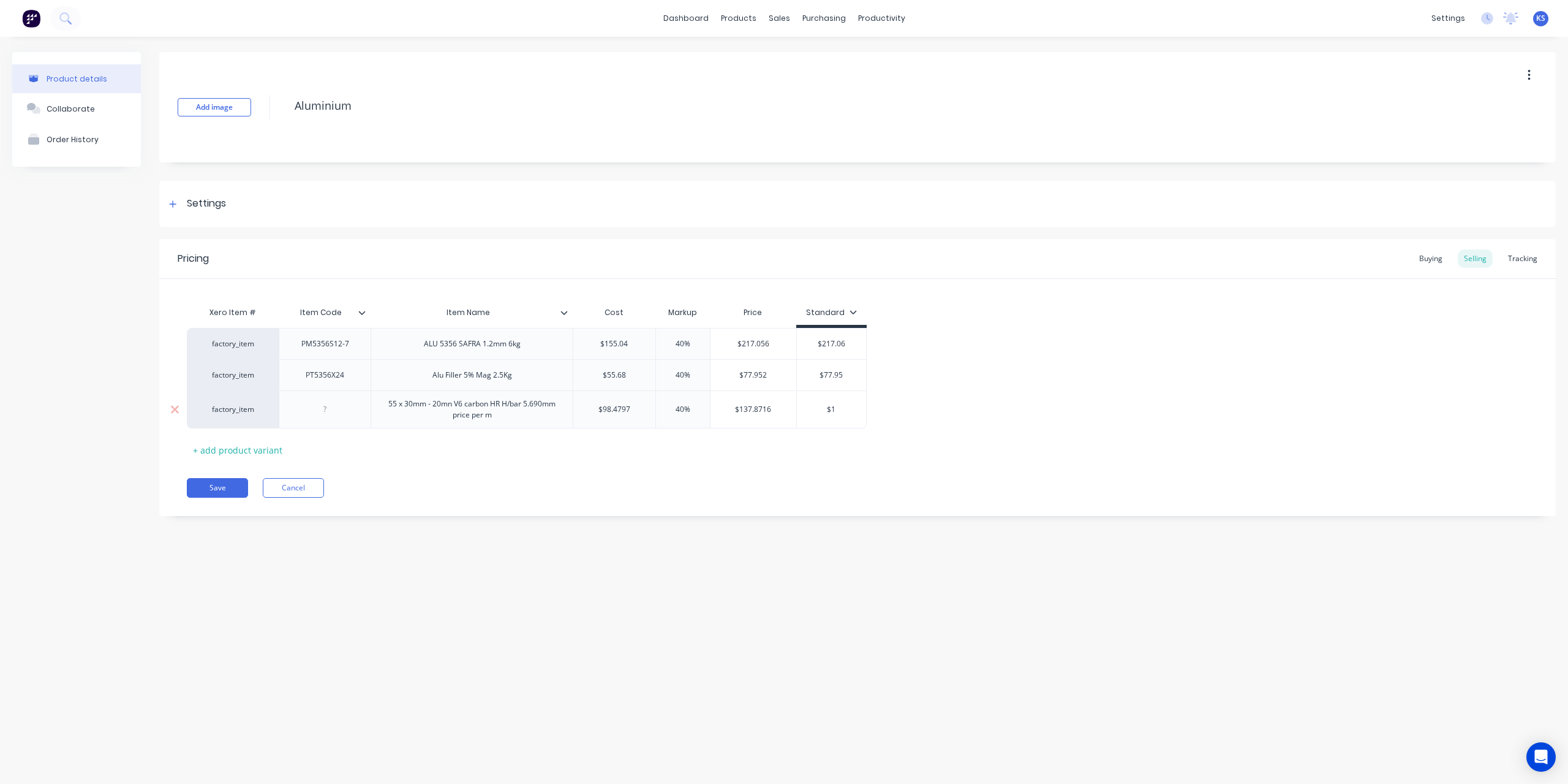
type textarea "x"
type input "$13"
type textarea "x"
type input "$137"
type textarea "x"
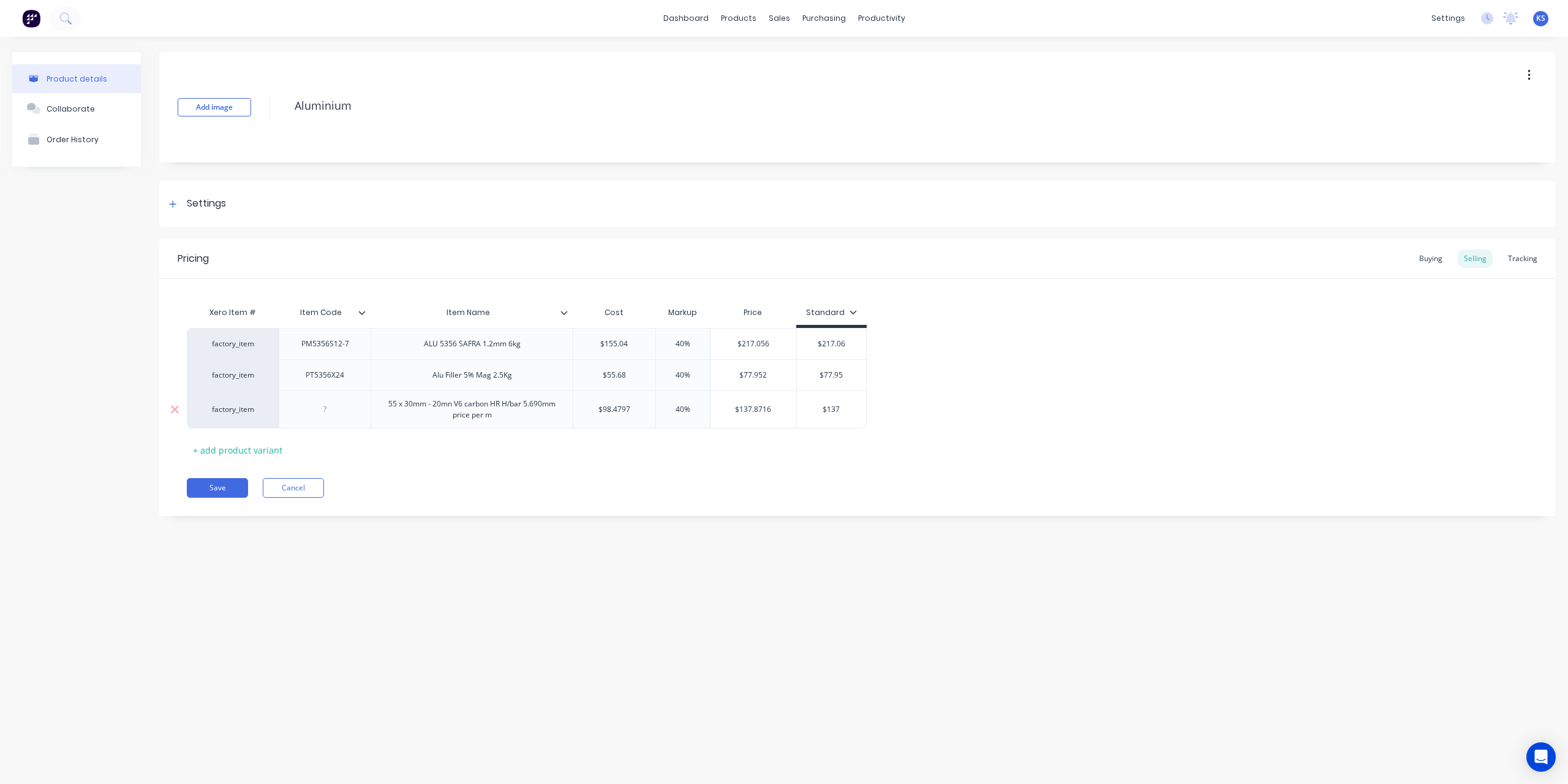
type input "$137."
type textarea "x"
type input "$137.8"
type textarea "x"
type input "$137.87"
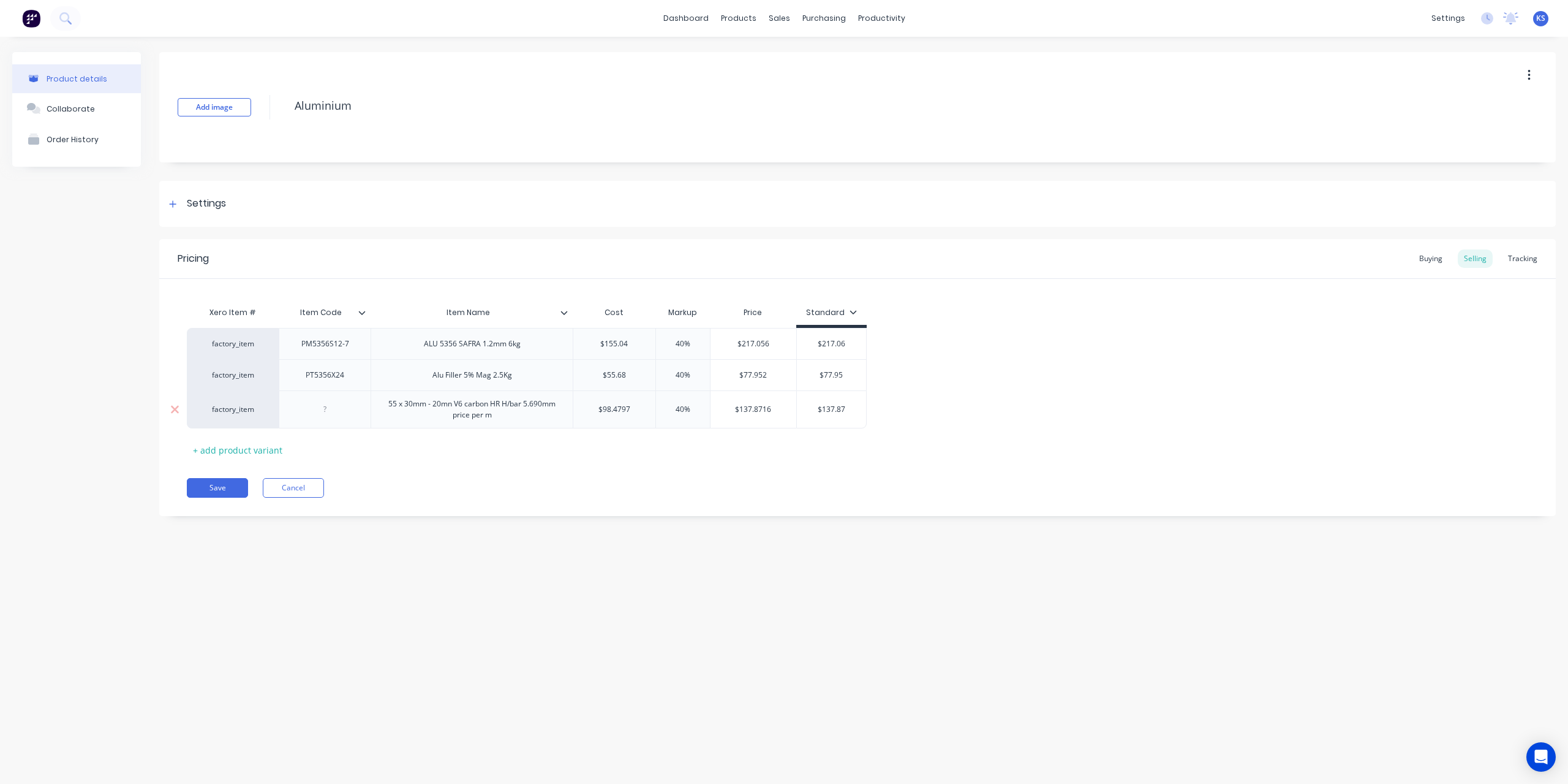
type textarea "x"
type input "$137.871"
type textarea "x"
type input "$137.8716"
click at [640, 465] on div "Pricing Buying Selling Tracking Xero Item # Item Code Item Name Cost Markup Pri…" at bounding box center [857, 377] width 1396 height 277
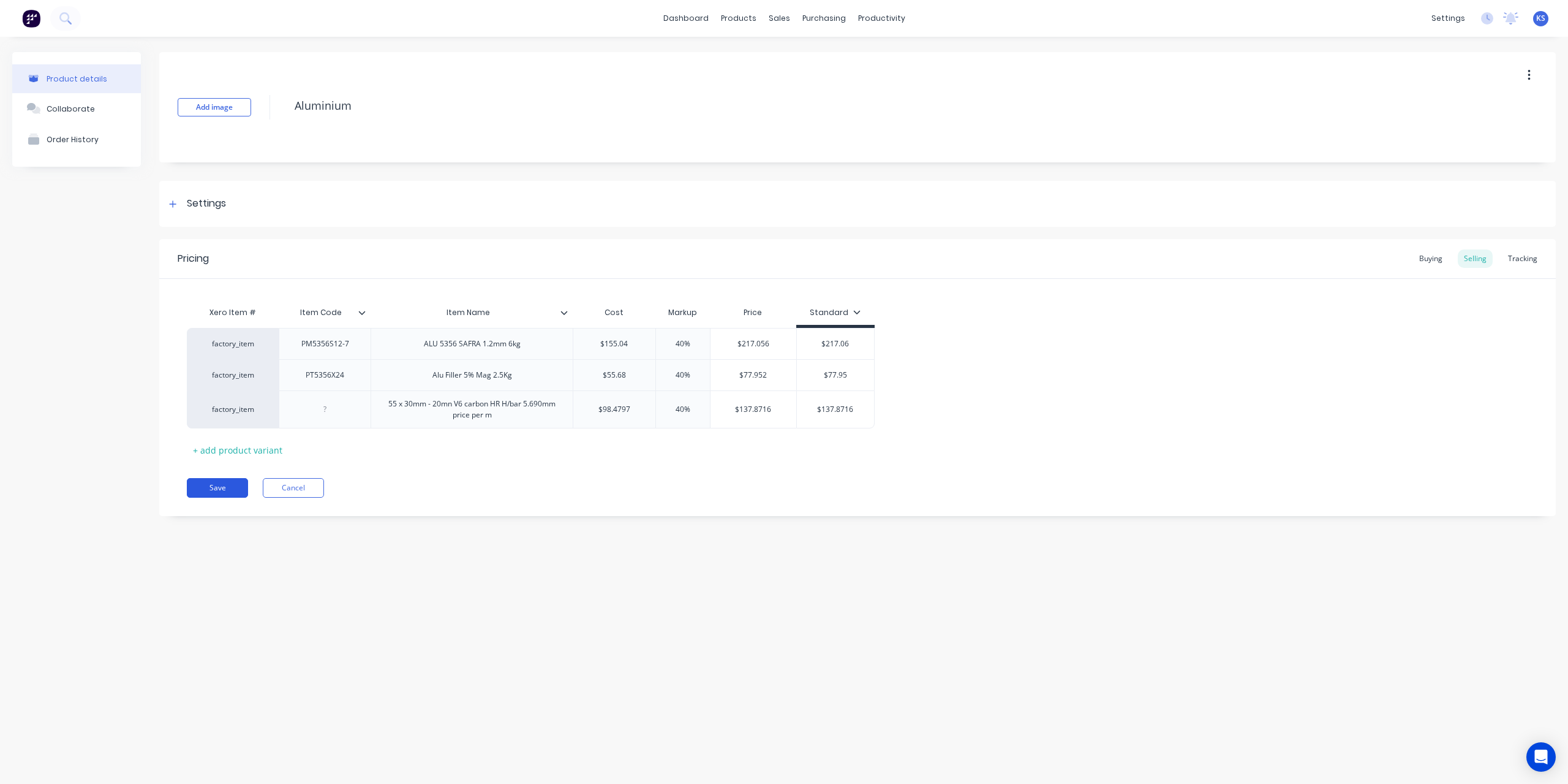
click at [222, 489] on button "Save" at bounding box center [218, 488] width 61 height 20
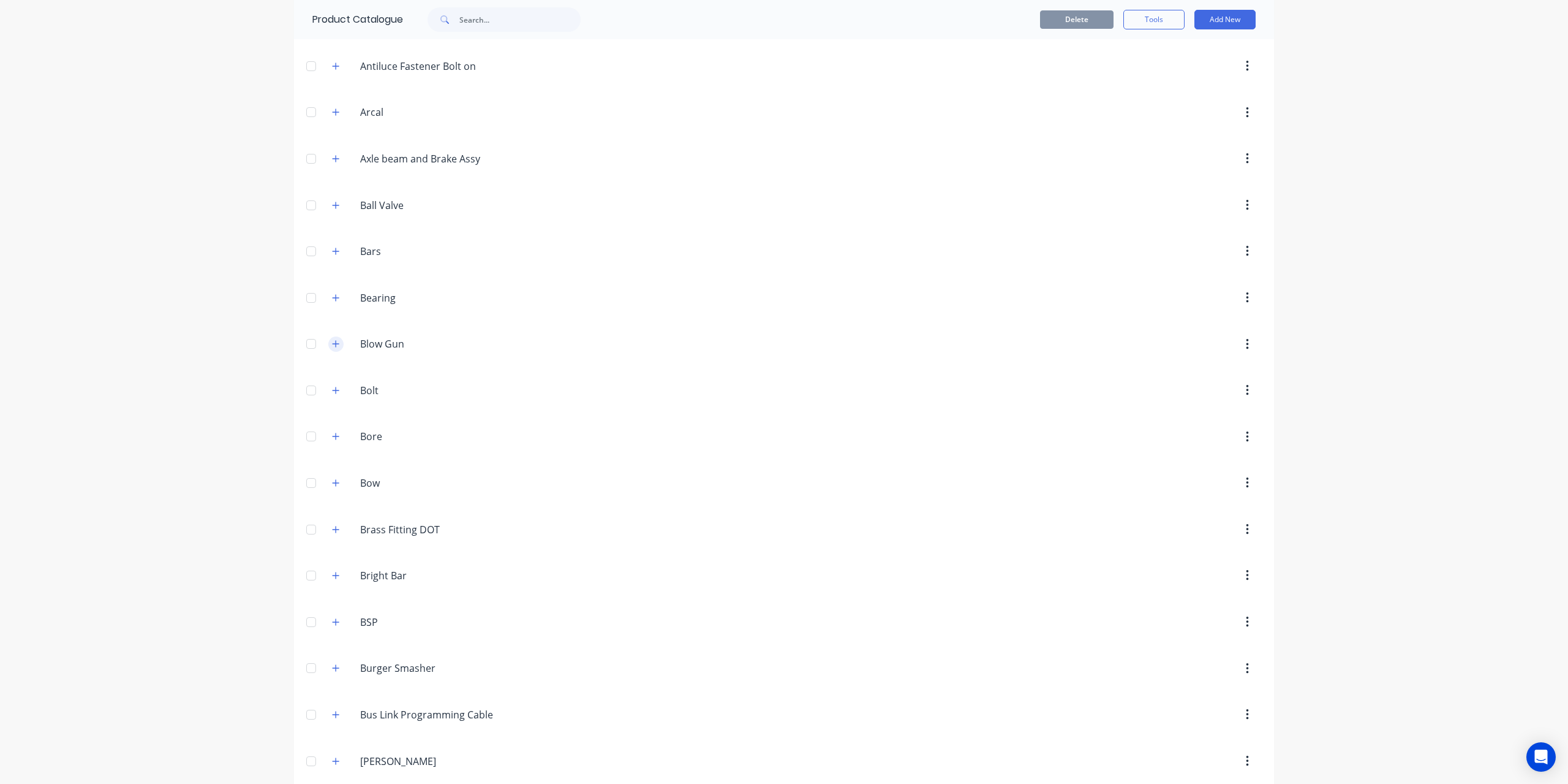
scroll to position [674, 0]
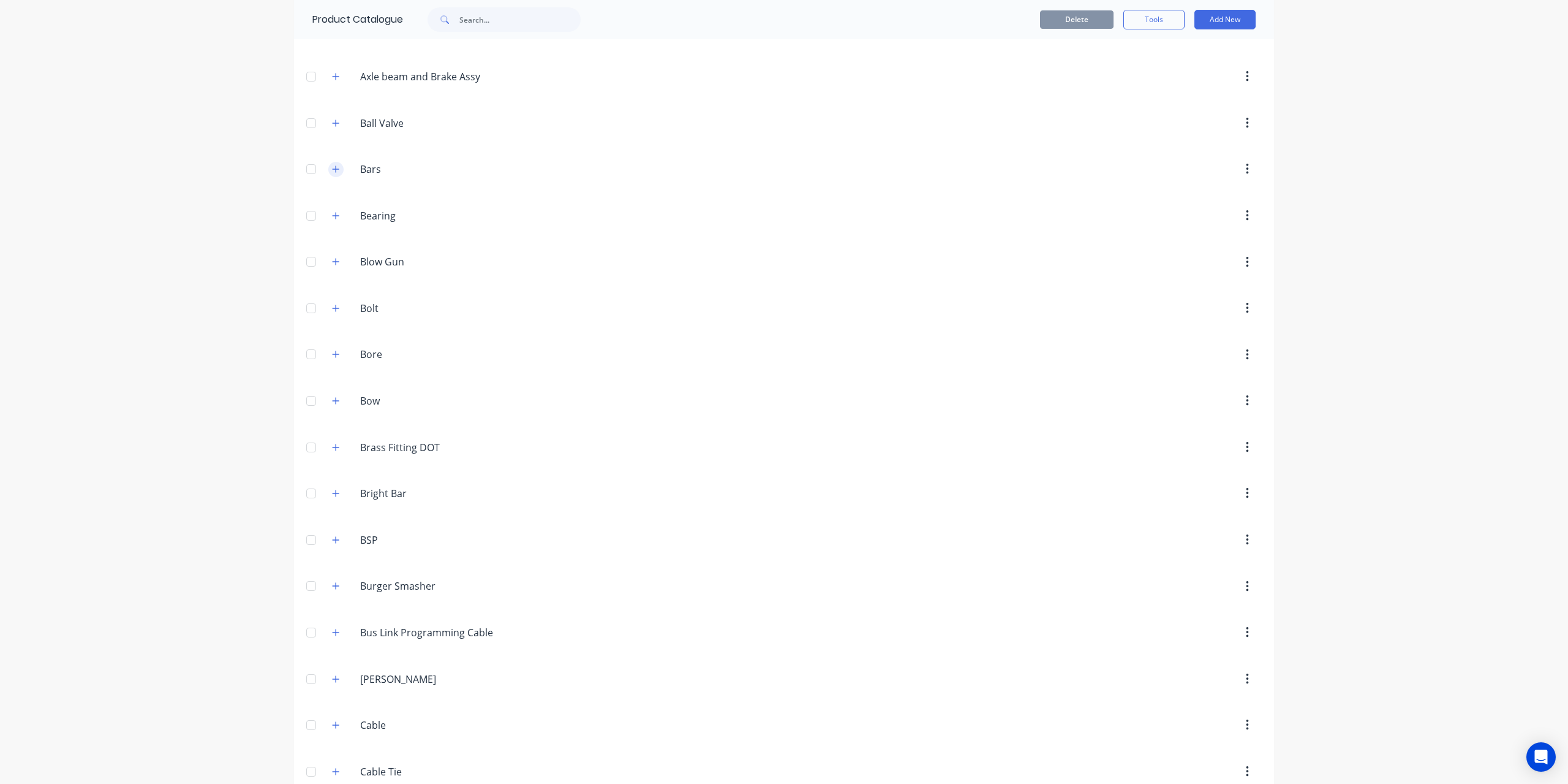
click at [329, 165] on button "button" at bounding box center [336, 169] width 15 height 15
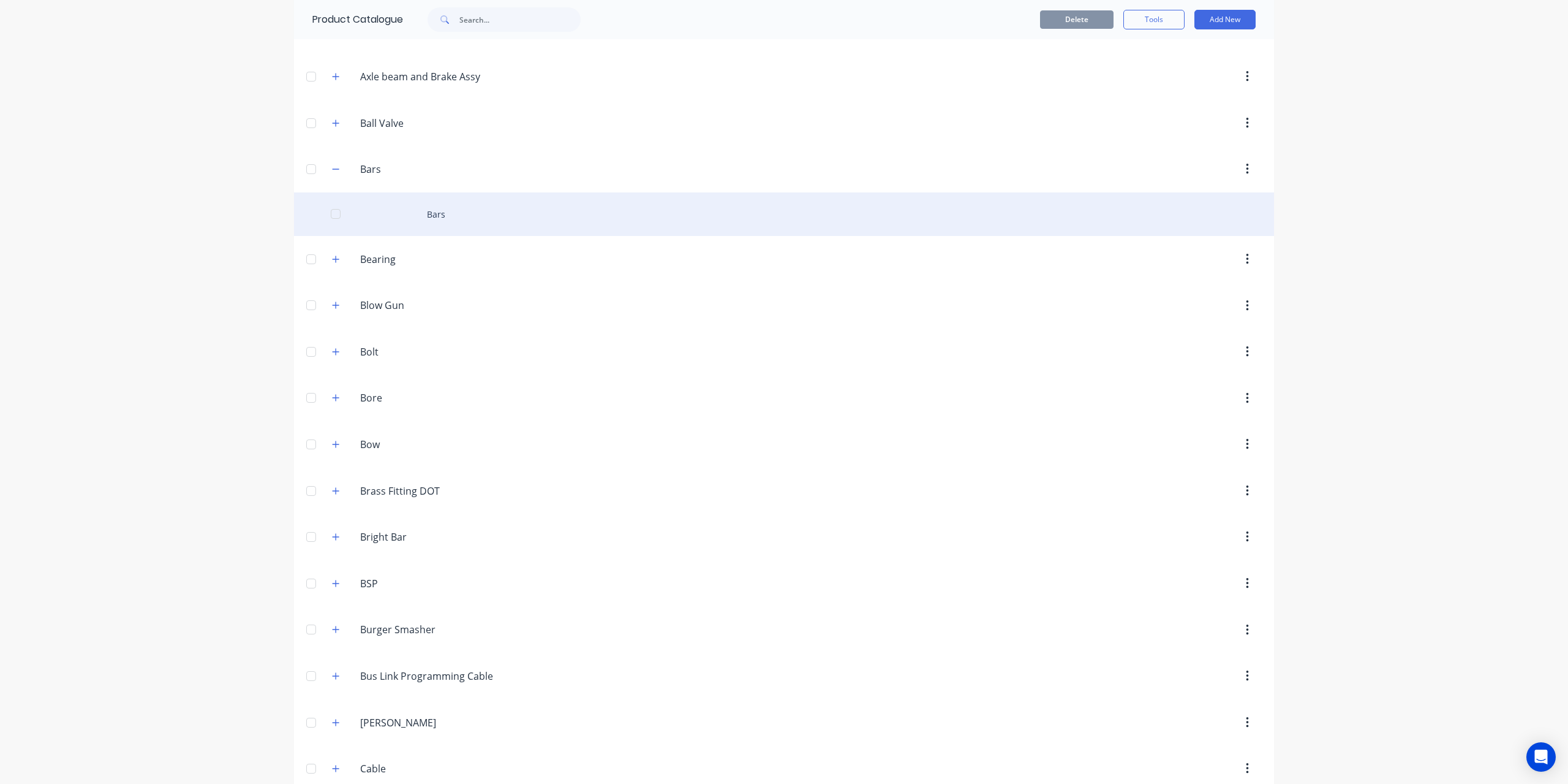
click at [430, 205] on div "Bars" at bounding box center [784, 214] width 980 height 44
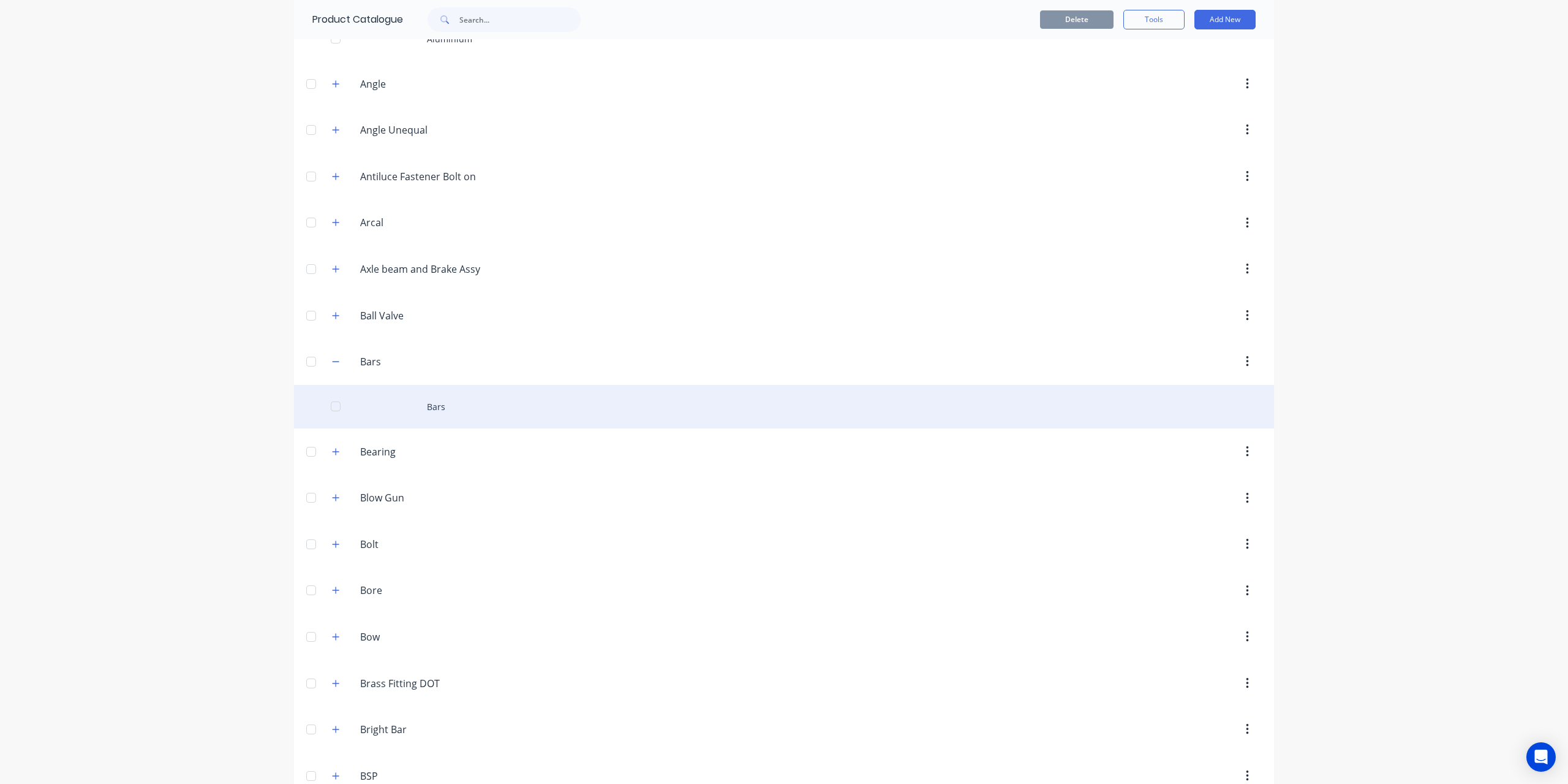
scroll to position [613, 0]
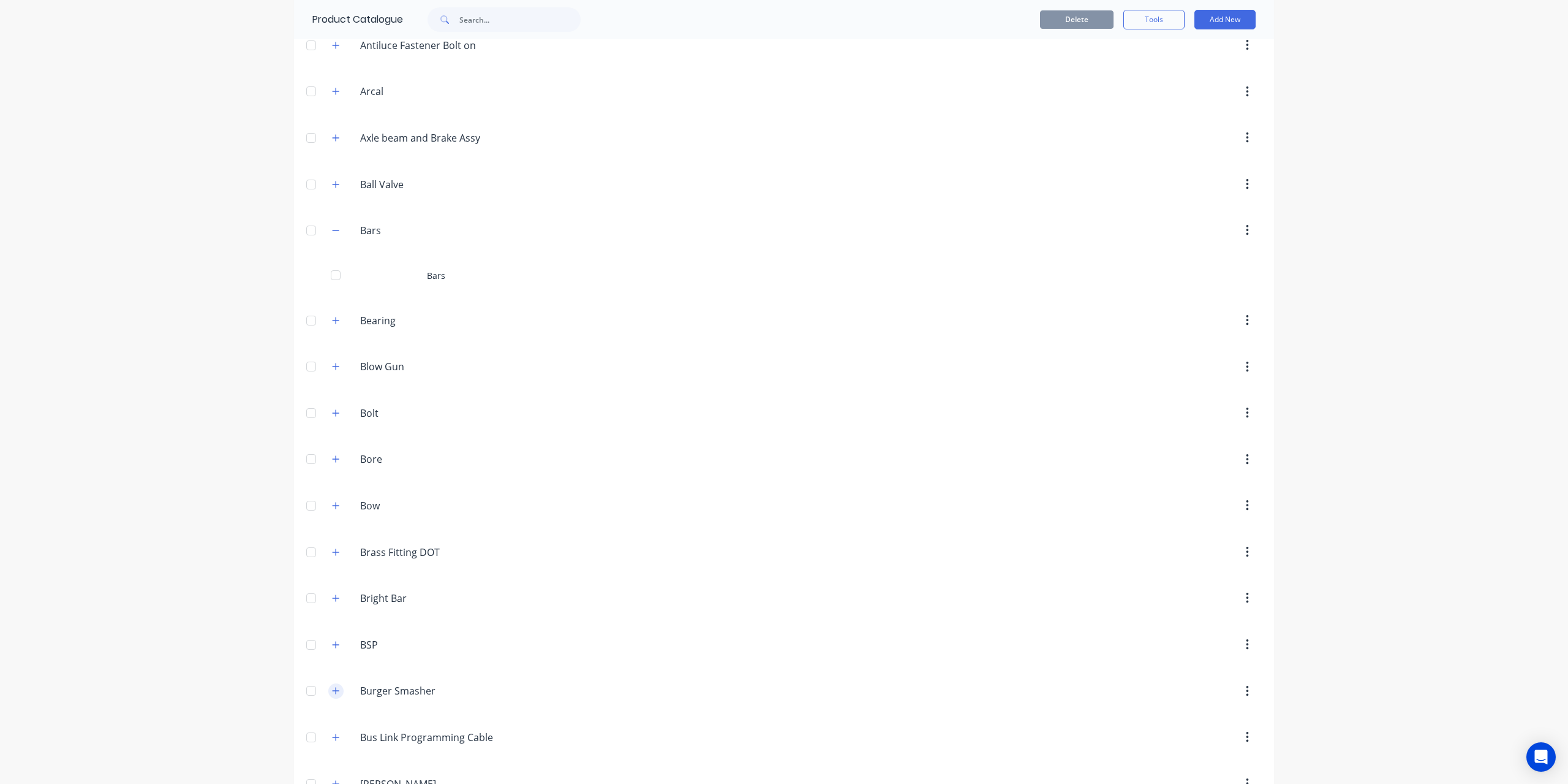
click at [336, 685] on button "button" at bounding box center [336, 691] width 15 height 15
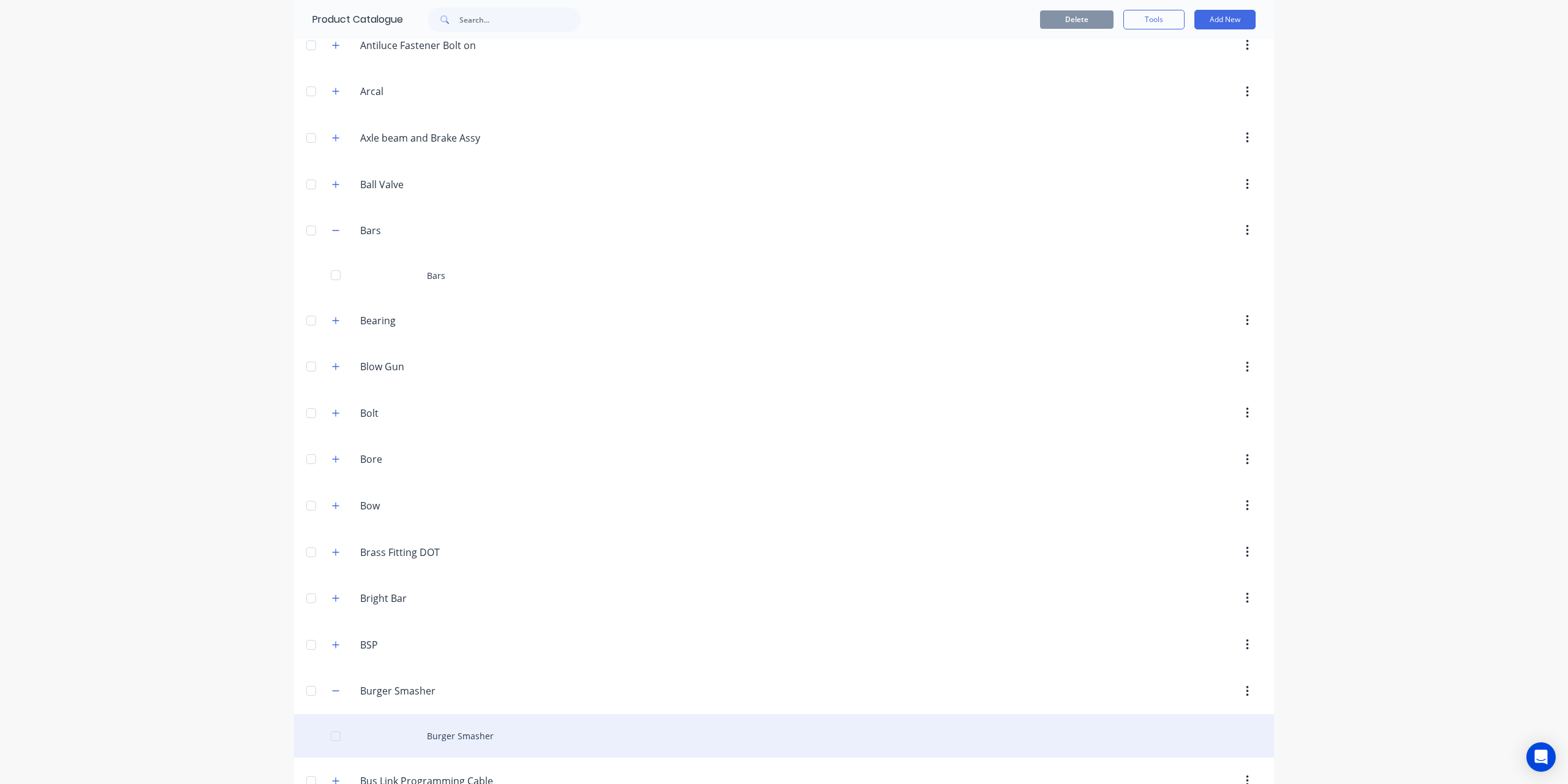
click at [471, 732] on div "Burger Smasher" at bounding box center [784, 735] width 980 height 44
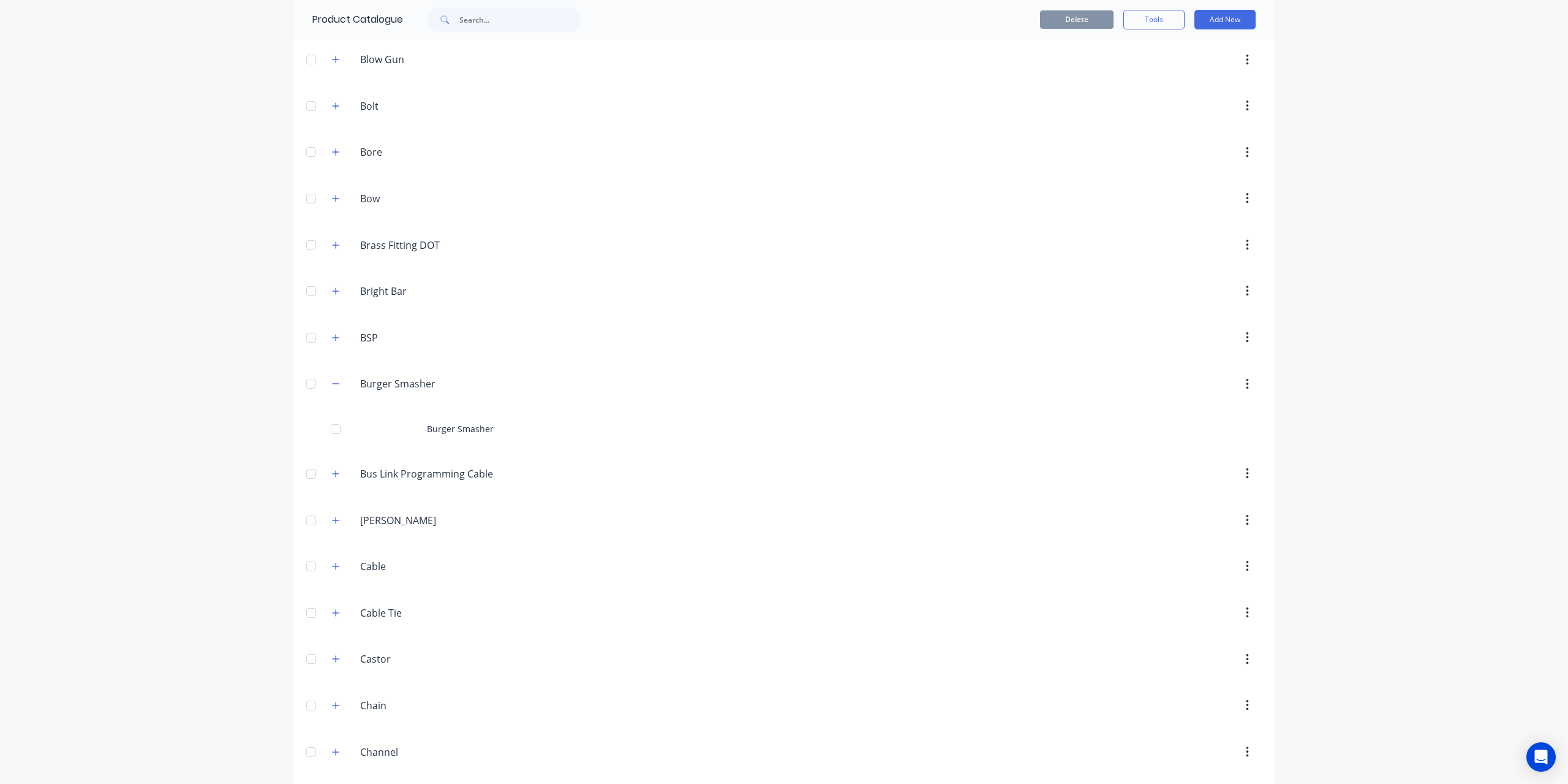
scroll to position [1042, 0]
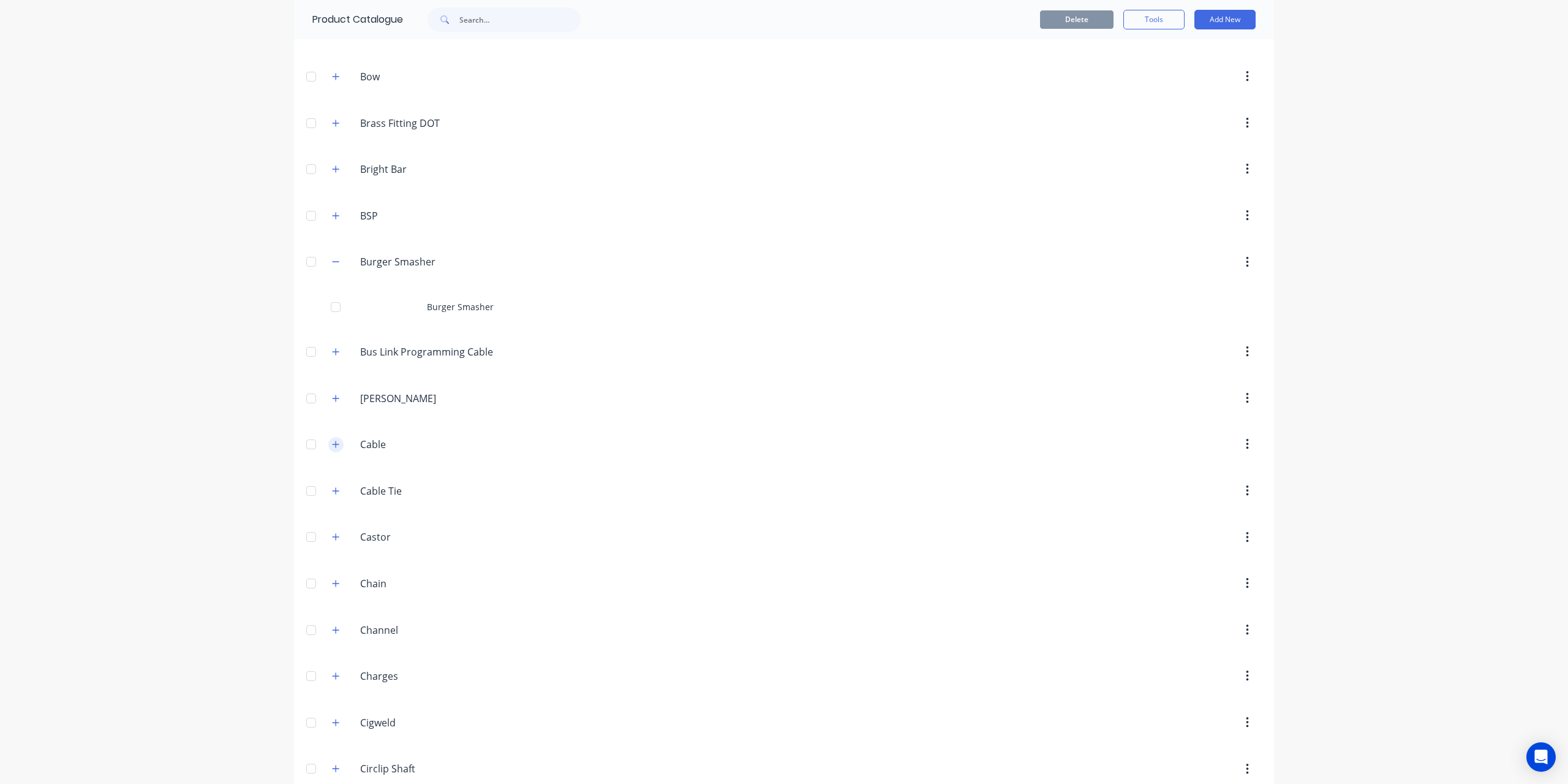
click at [335, 437] on button "button" at bounding box center [336, 444] width 15 height 15
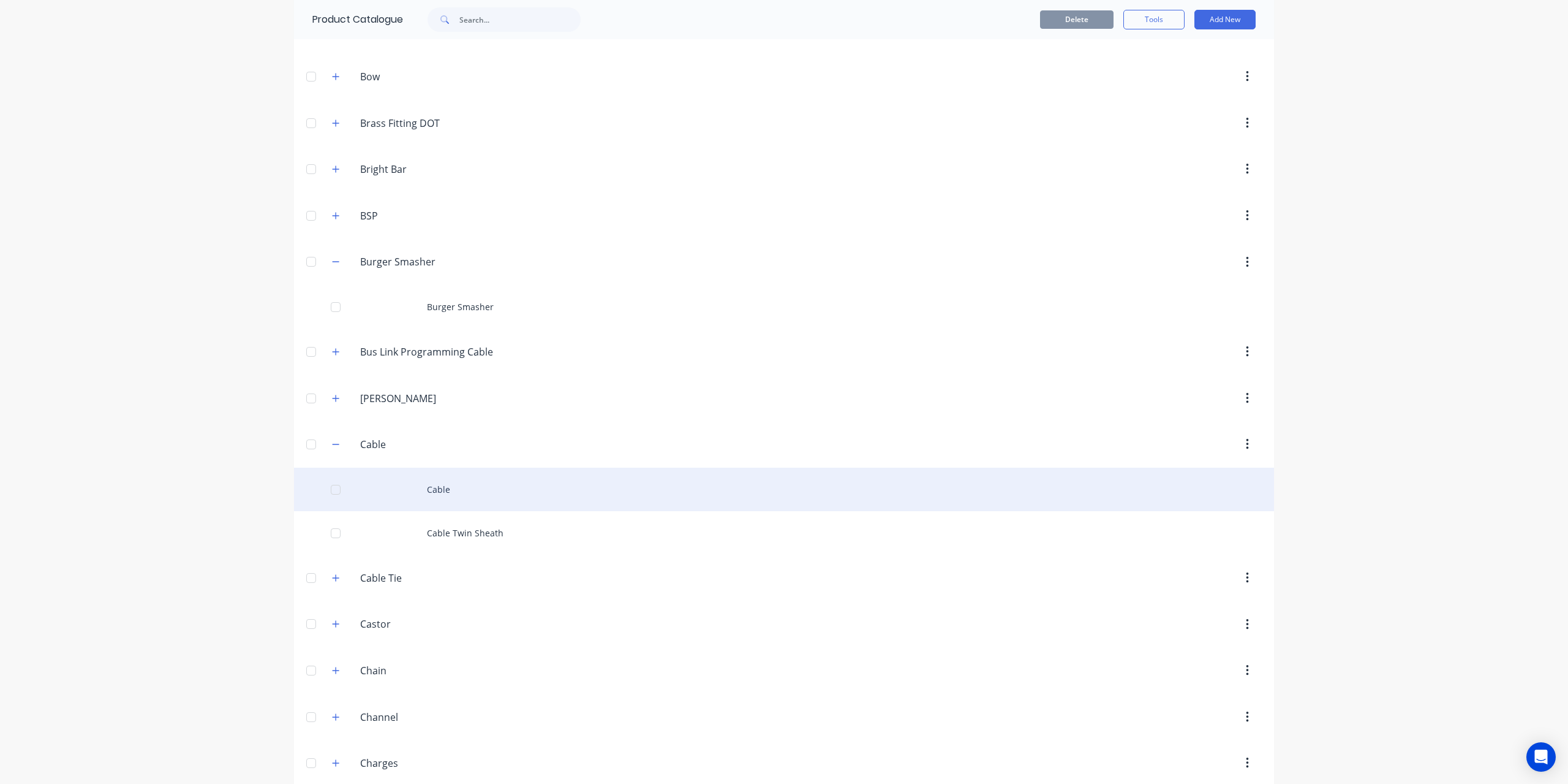
click at [435, 478] on div "Cable" at bounding box center [784, 489] width 980 height 44
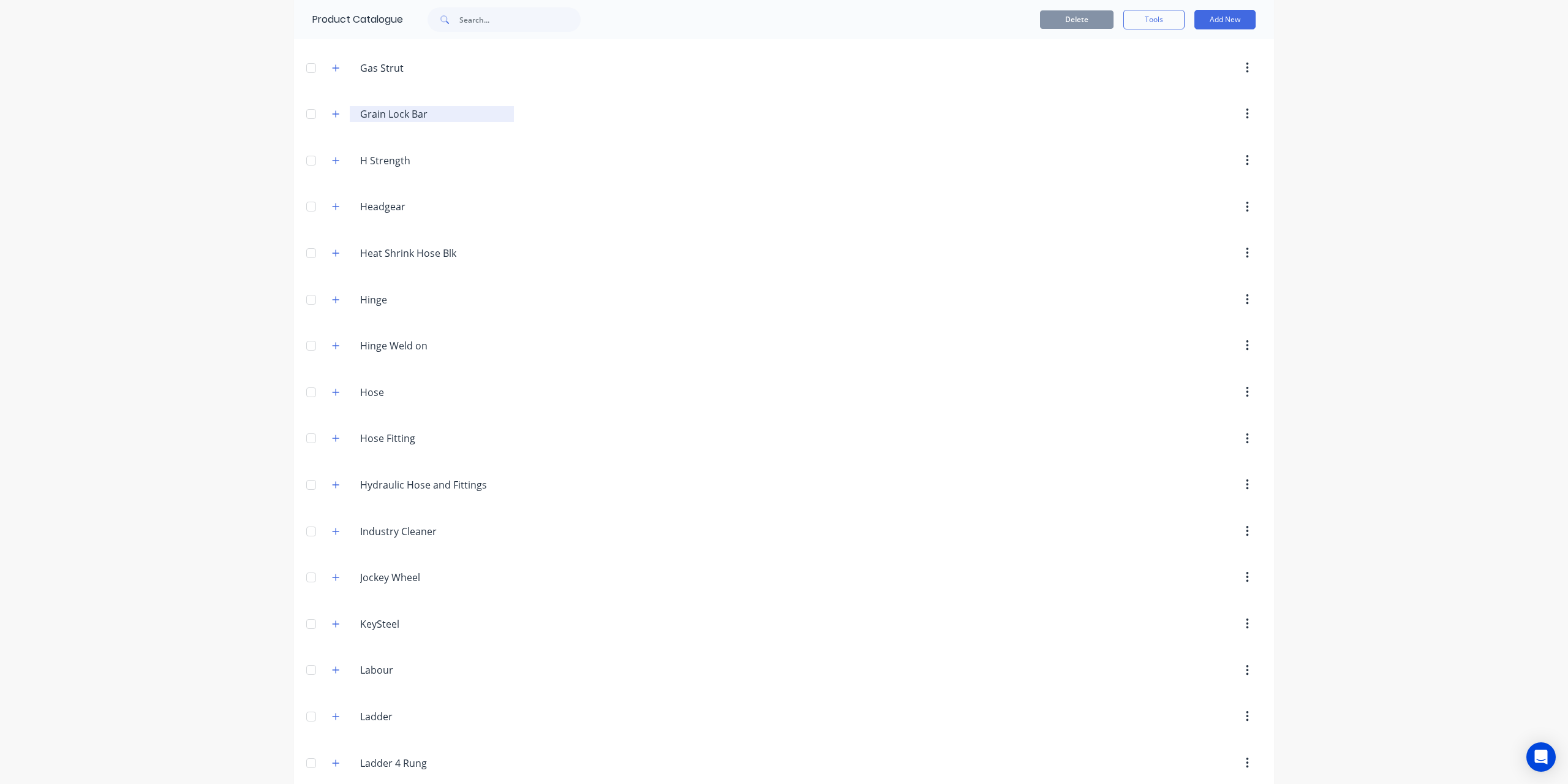
scroll to position [2819, 0]
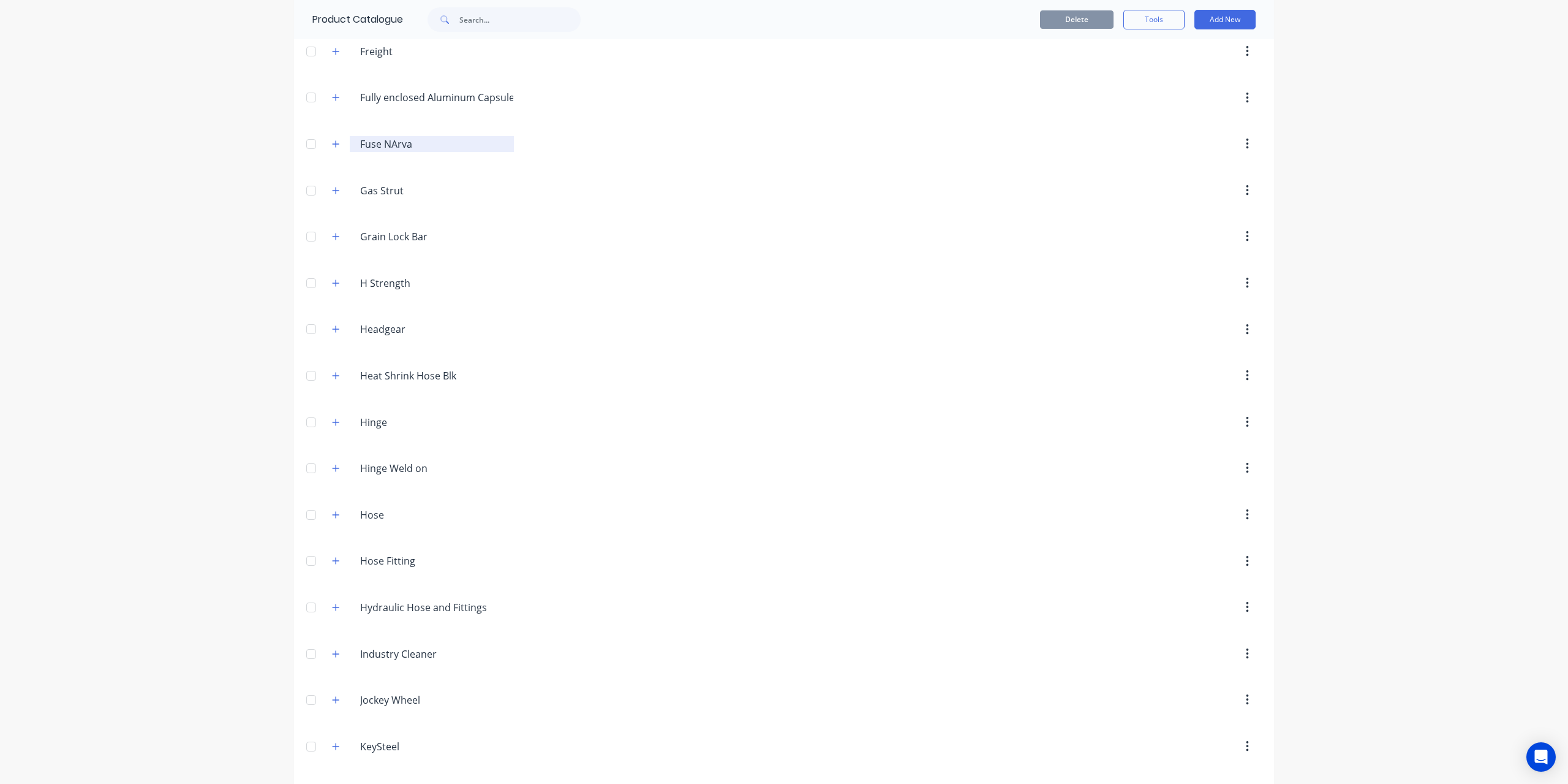
click at [360, 136] on input "Fuse NArva" at bounding box center [432, 143] width 145 height 15
click at [334, 139] on icon "button" at bounding box center [336, 143] width 8 height 8
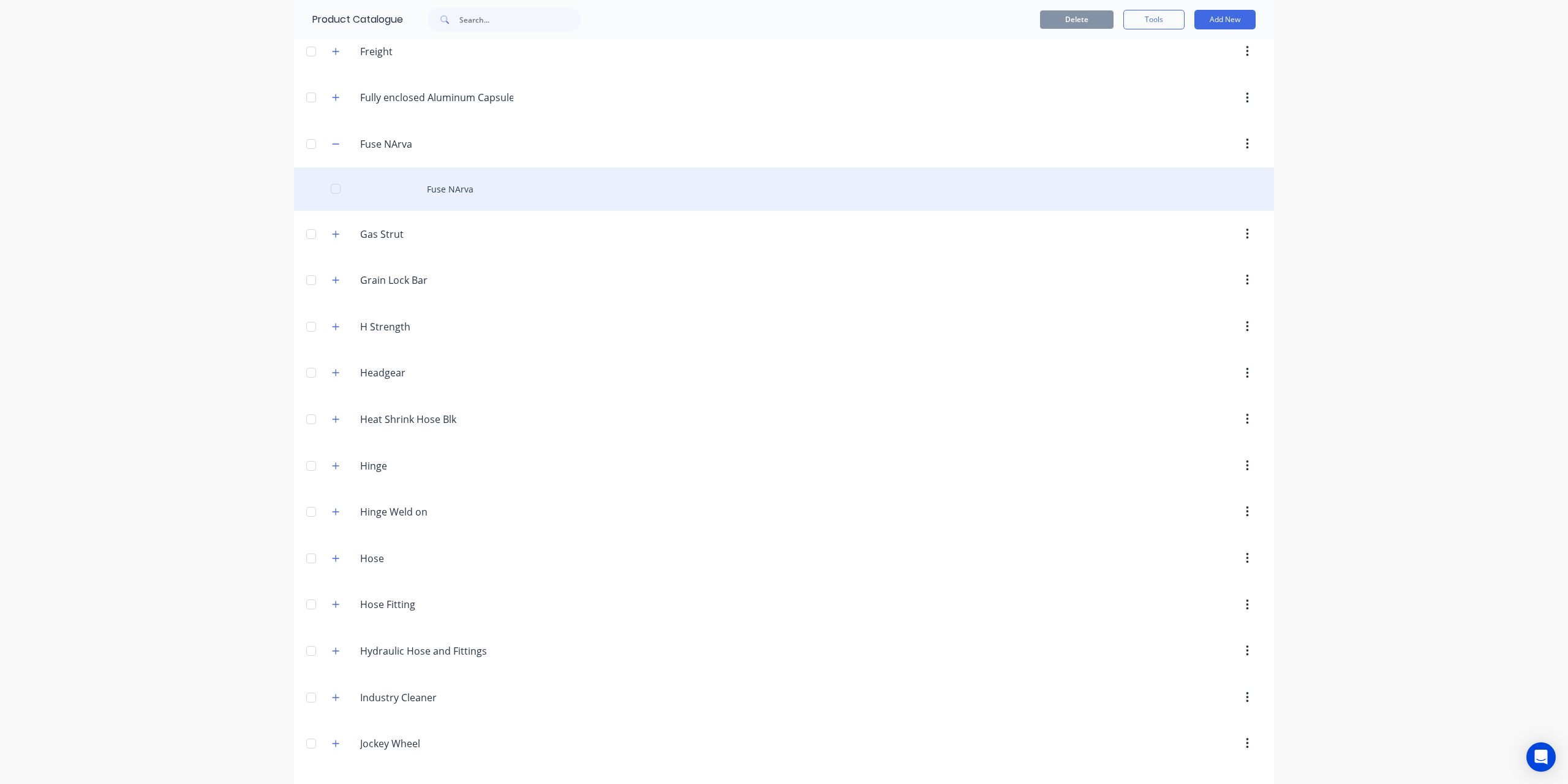
click at [457, 172] on div "Fuse NArva" at bounding box center [784, 189] width 980 height 44
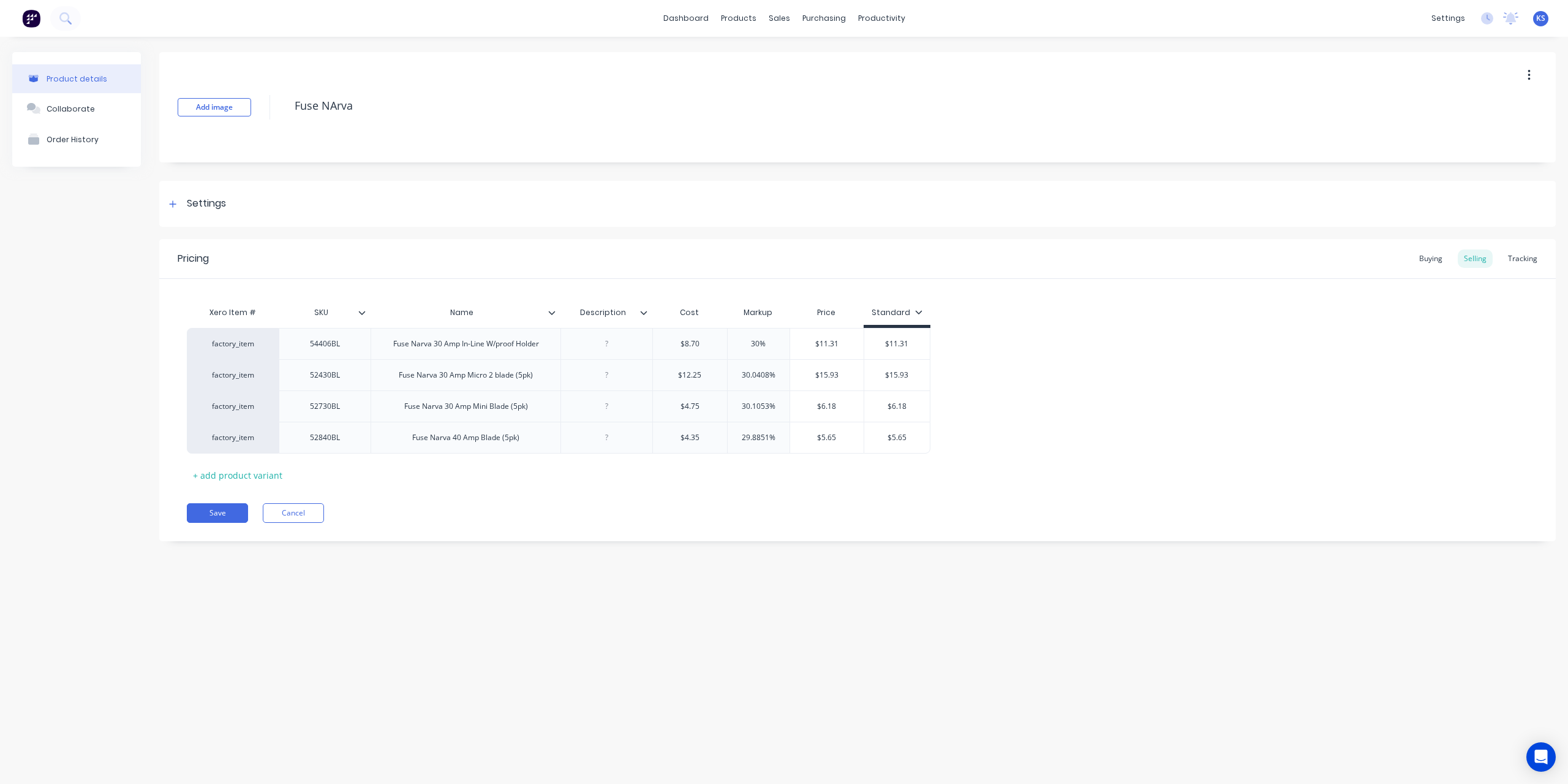
type textarea "x"
click at [749, 356] on div "30%" at bounding box center [758, 344] width 62 height 31
type input "30%"
click at [752, 340] on input "30%" at bounding box center [758, 343] width 62 height 11
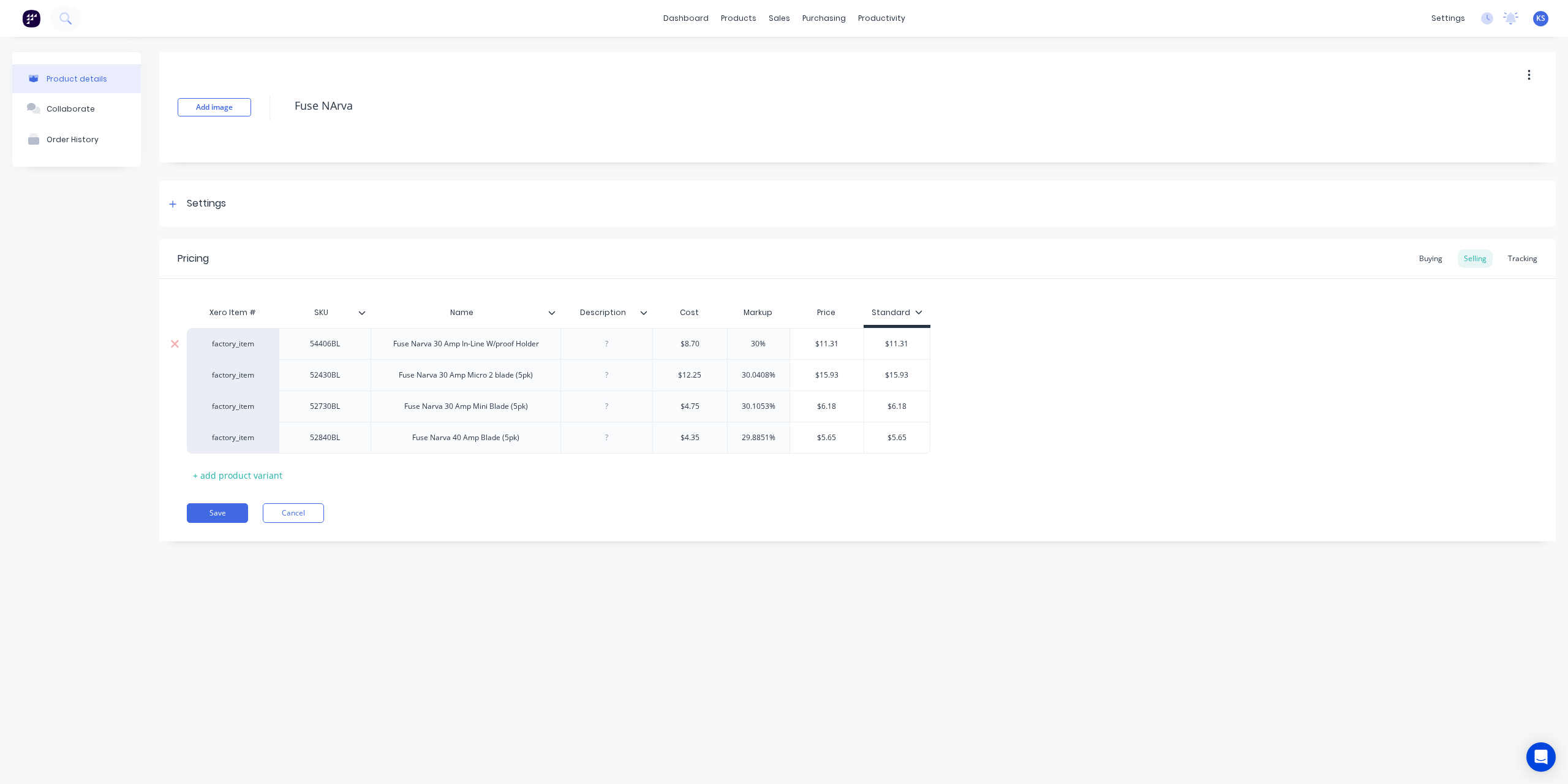
type textarea "x"
type input "4%"
type textarea "x"
type input "40%"
type input "30.0408%"
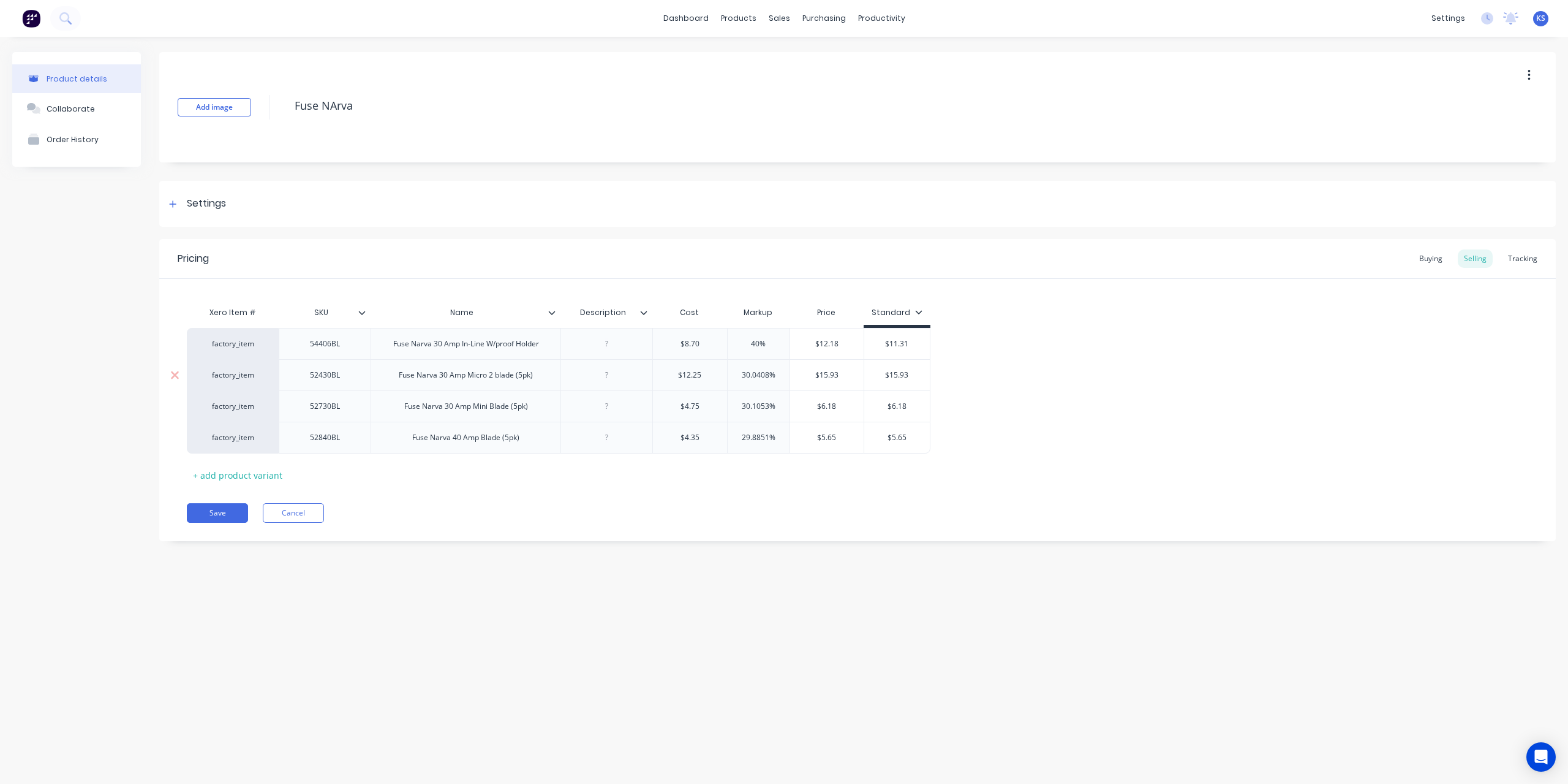
click at [744, 369] on input "30.0408%" at bounding box center [758, 375] width 62 height 11
type textarea "x"
type input "4%"
type textarea "x"
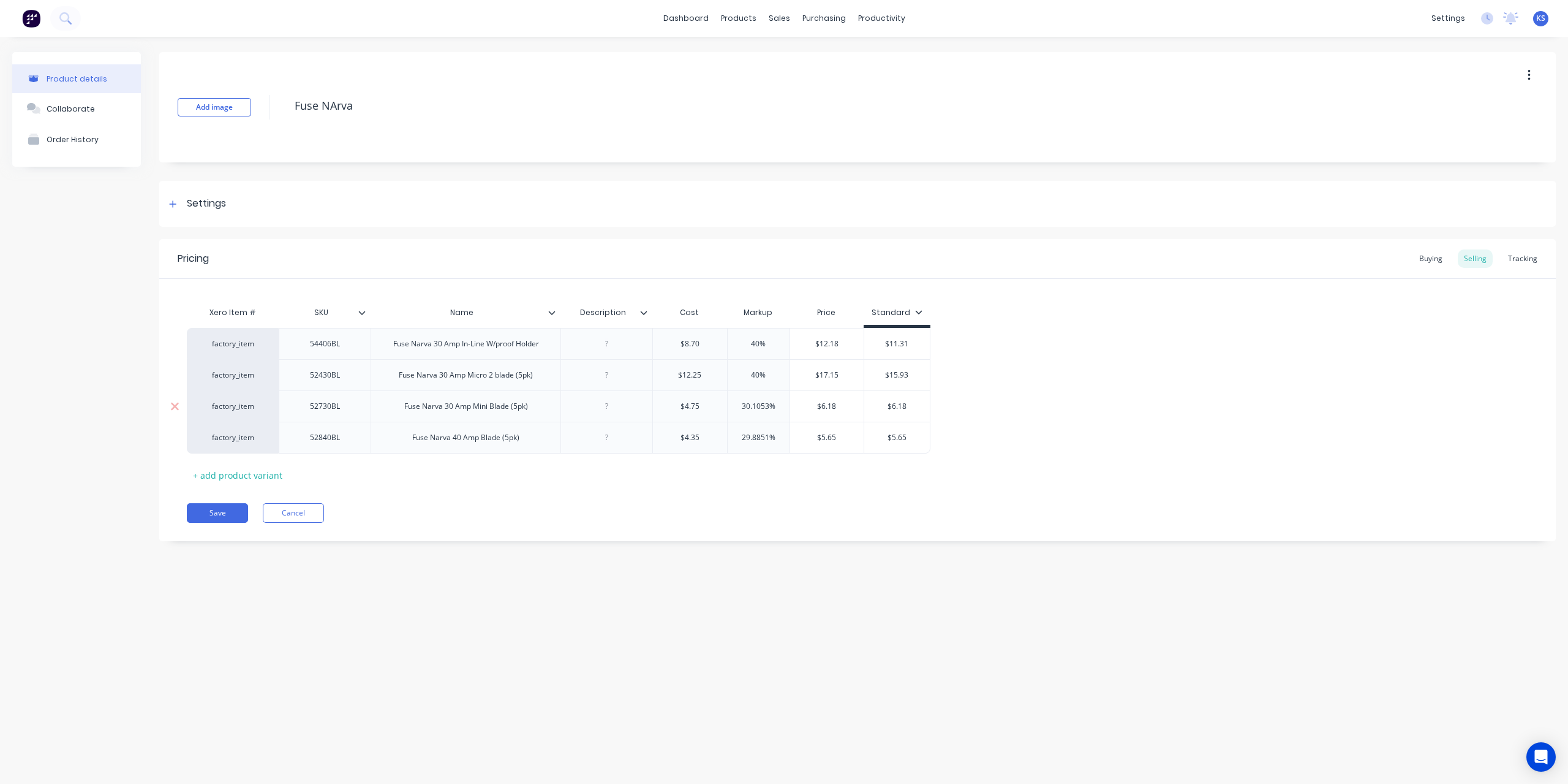
type input "40%"
type input "30.1053%"
click at [745, 405] on input "30.1053%" at bounding box center [758, 406] width 62 height 11
type textarea "x"
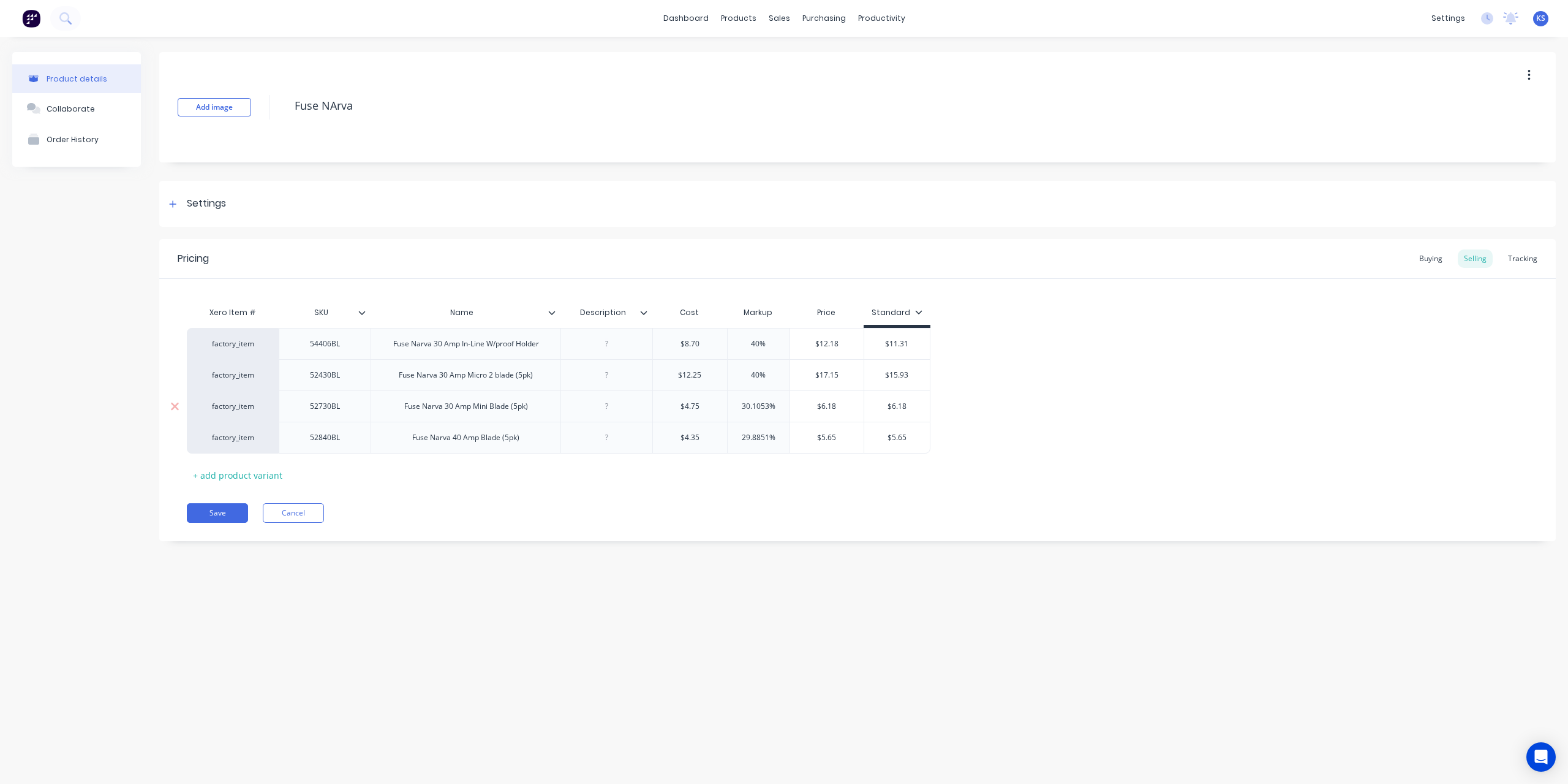
type input "4%"
type textarea "x"
type input "40%"
type input "29.8851%"
click at [755, 435] on input "29.8851%" at bounding box center [758, 438] width 62 height 11
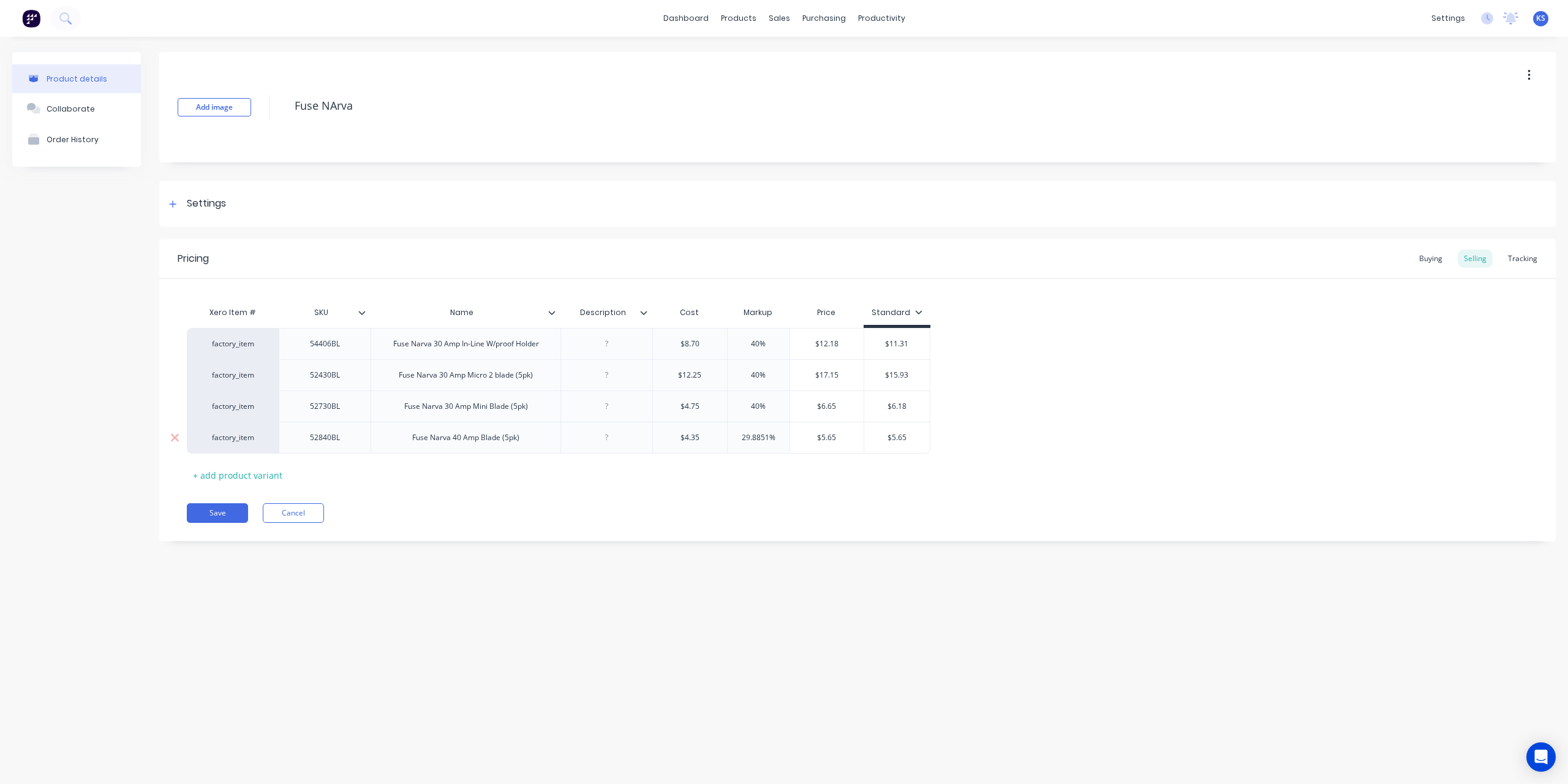
click at [755, 435] on input "29.8851%" at bounding box center [758, 438] width 62 height 11
type textarea "x"
type input "4%"
type textarea "x"
type input "40%"
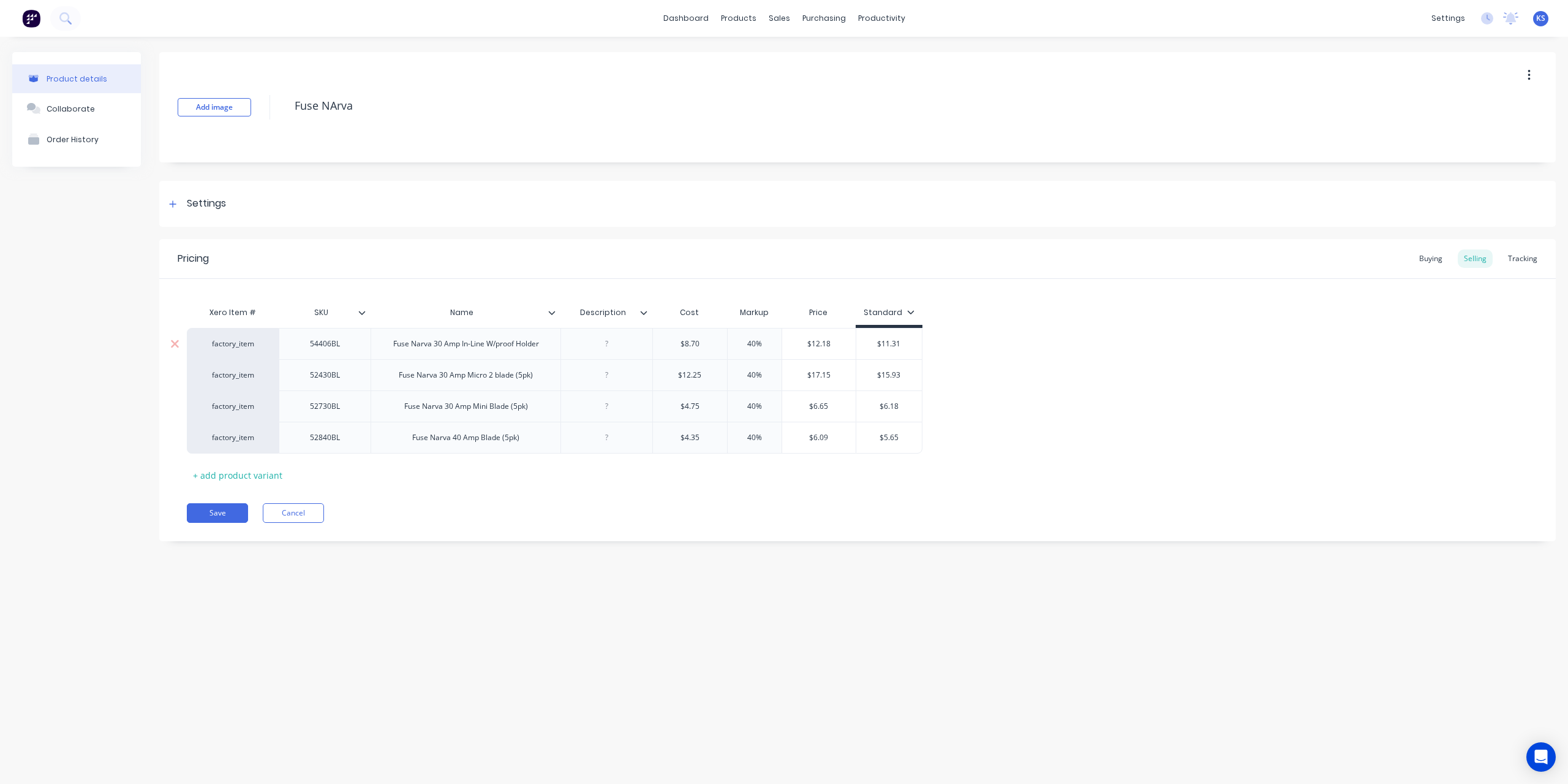
type input "$11.31"
click at [882, 345] on input "$11.31" at bounding box center [889, 343] width 66 height 11
type textarea "x"
type input "$1"
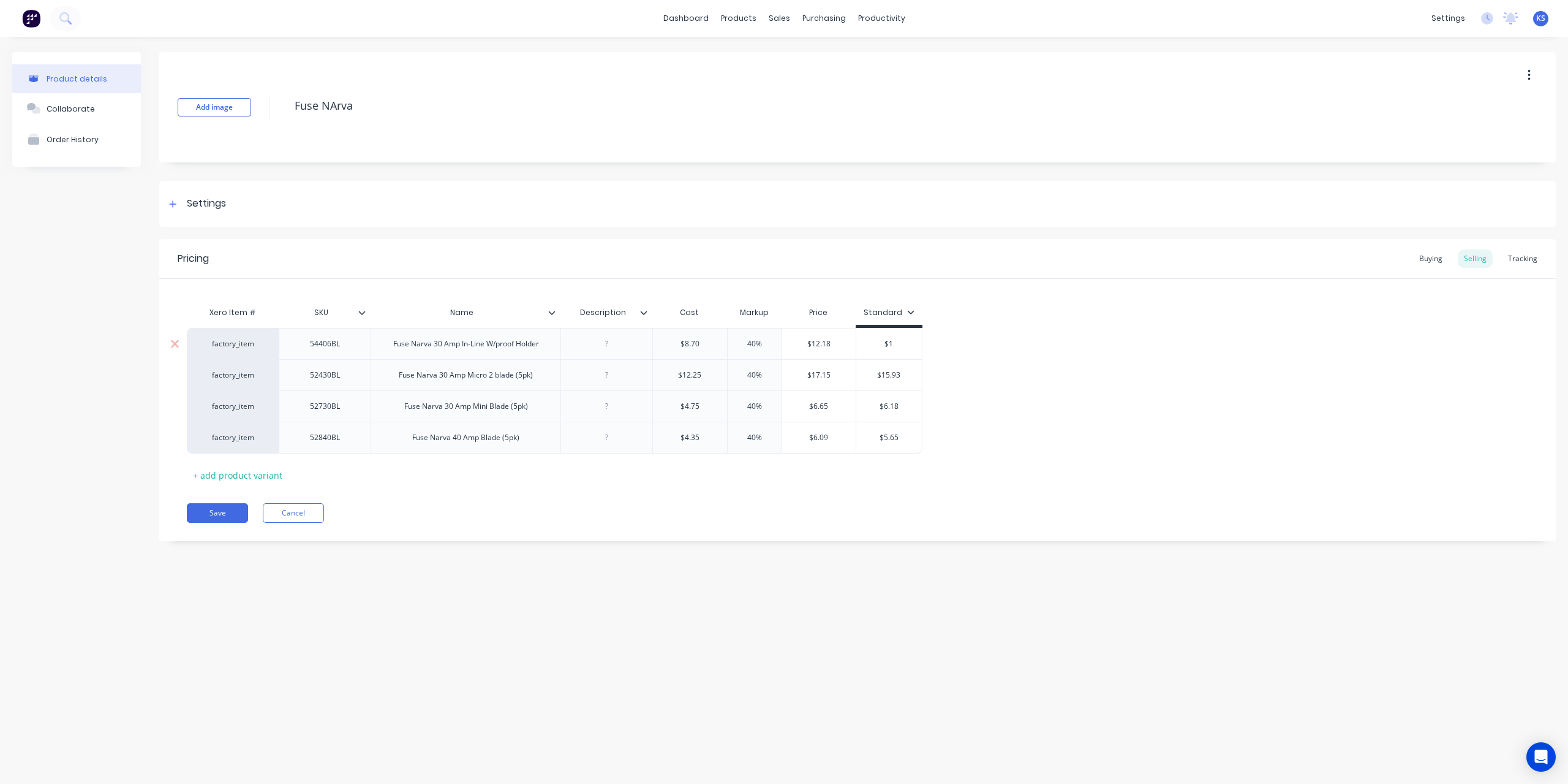
type textarea "x"
type input "$12"
type textarea "x"
type input "$12."
type textarea "x"
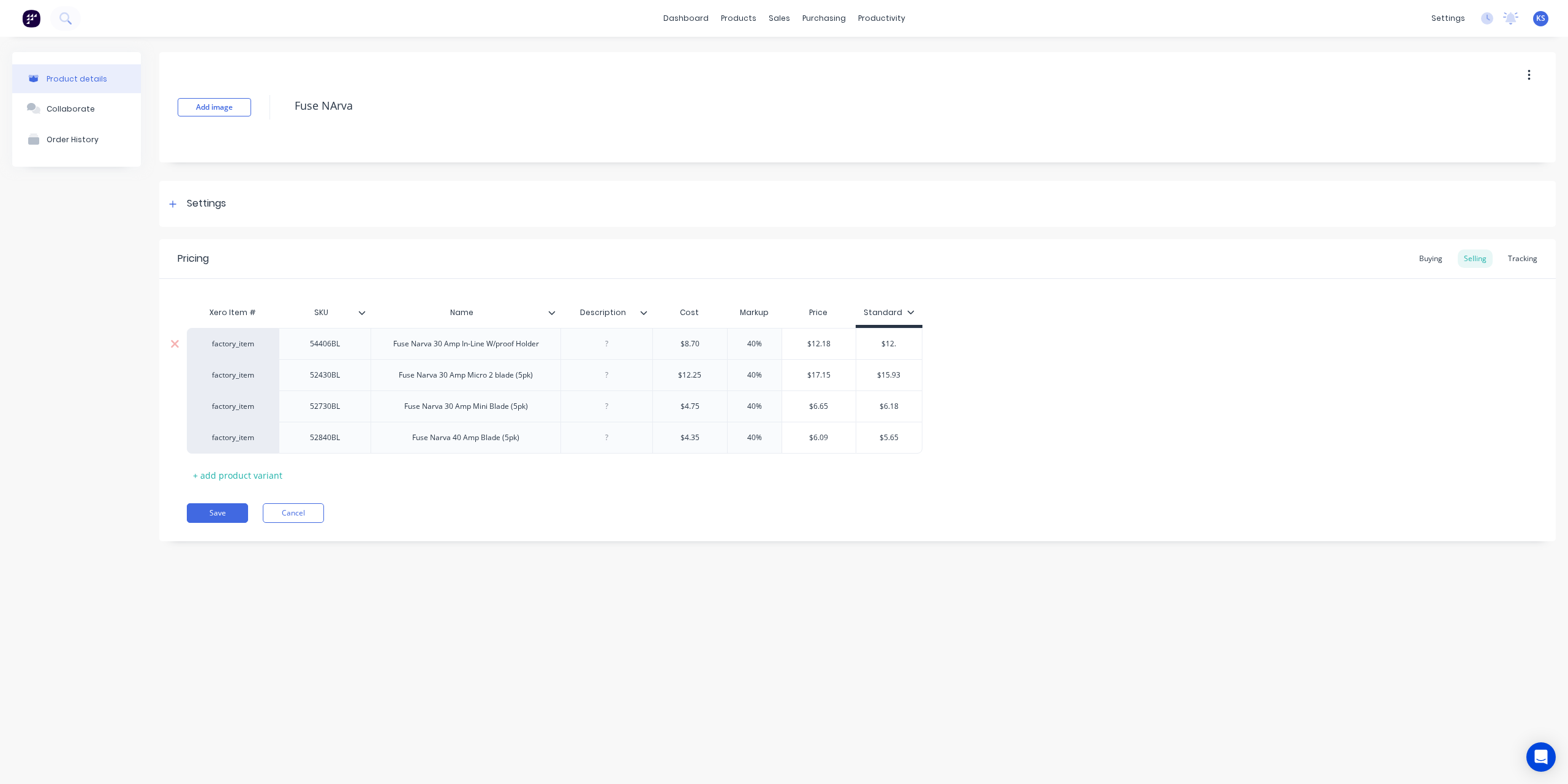
type input "$12.1"
type textarea "x"
type input "$12.18"
type input "$15.93"
click at [885, 376] on input "$15.93" at bounding box center [889, 375] width 66 height 11
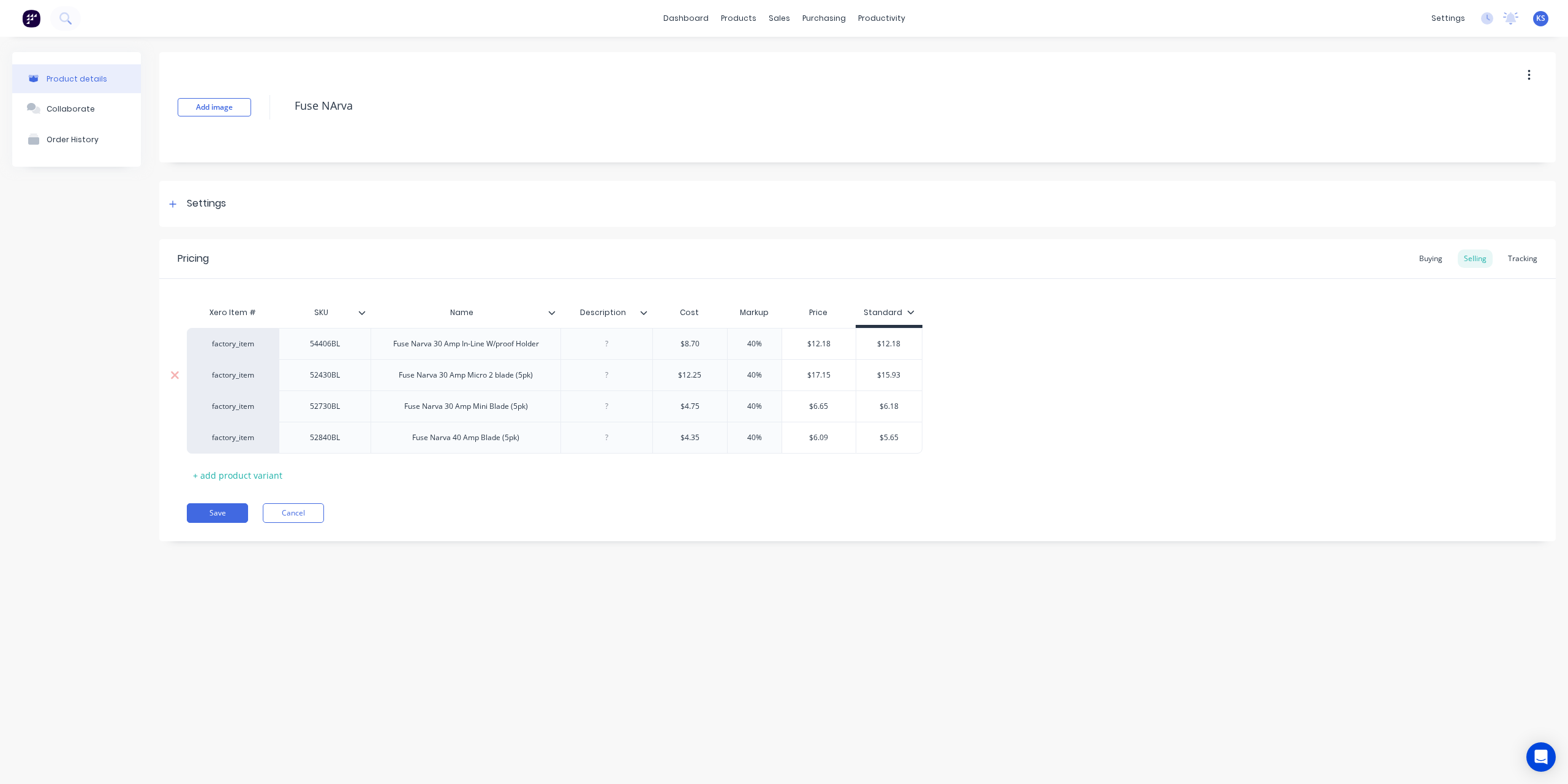
click at [885, 376] on input "$15.93" at bounding box center [889, 375] width 66 height 11
type textarea "x"
type input "$1"
type textarea "x"
type input "$17"
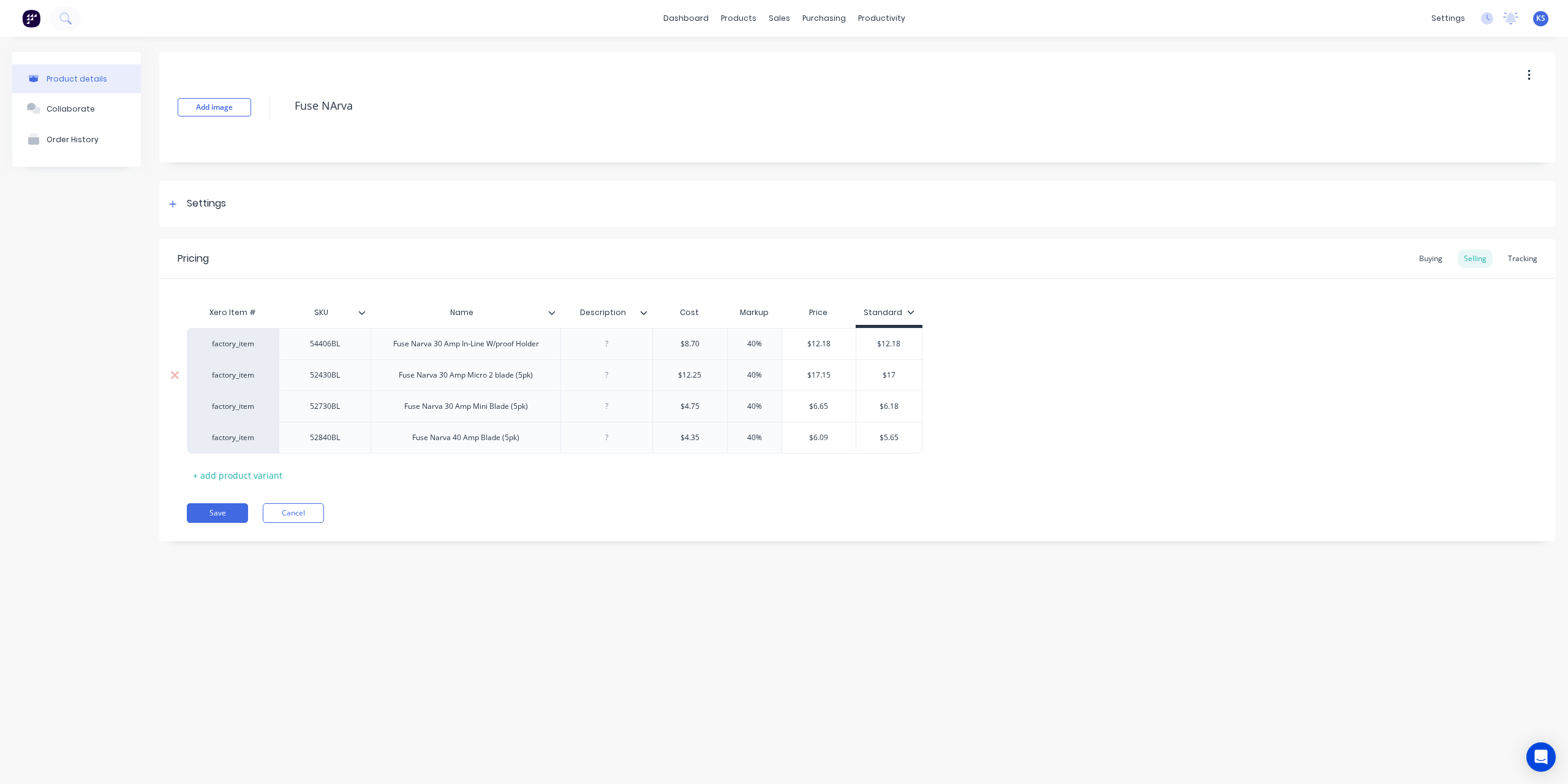
type textarea "x"
type input "$17."
type textarea "x"
type input "$17.15"
type textarea "x"
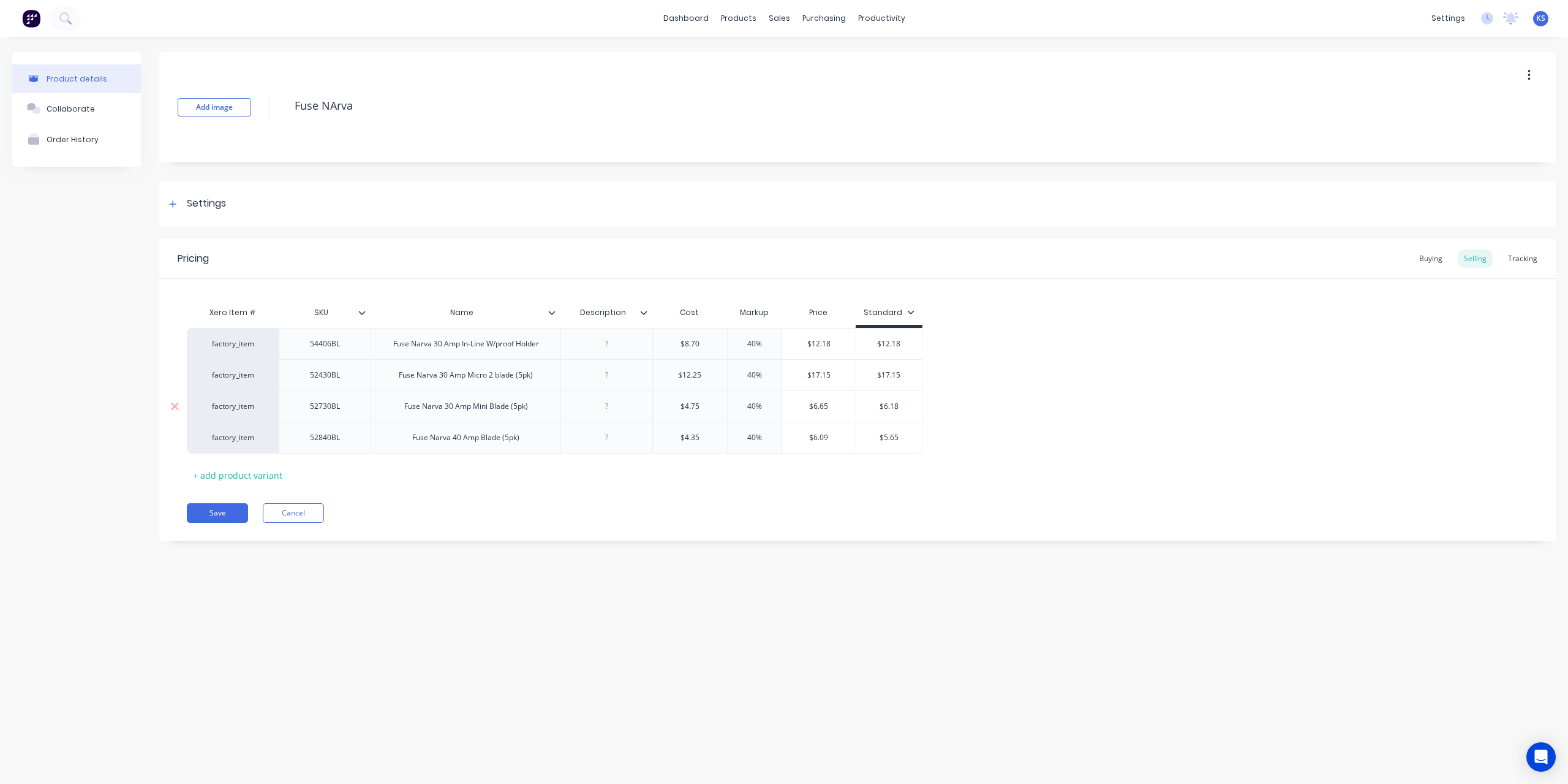
type input "$17.15"
type input "$6.18"
click at [887, 411] on input "$6.18" at bounding box center [889, 406] width 66 height 11
type textarea "x"
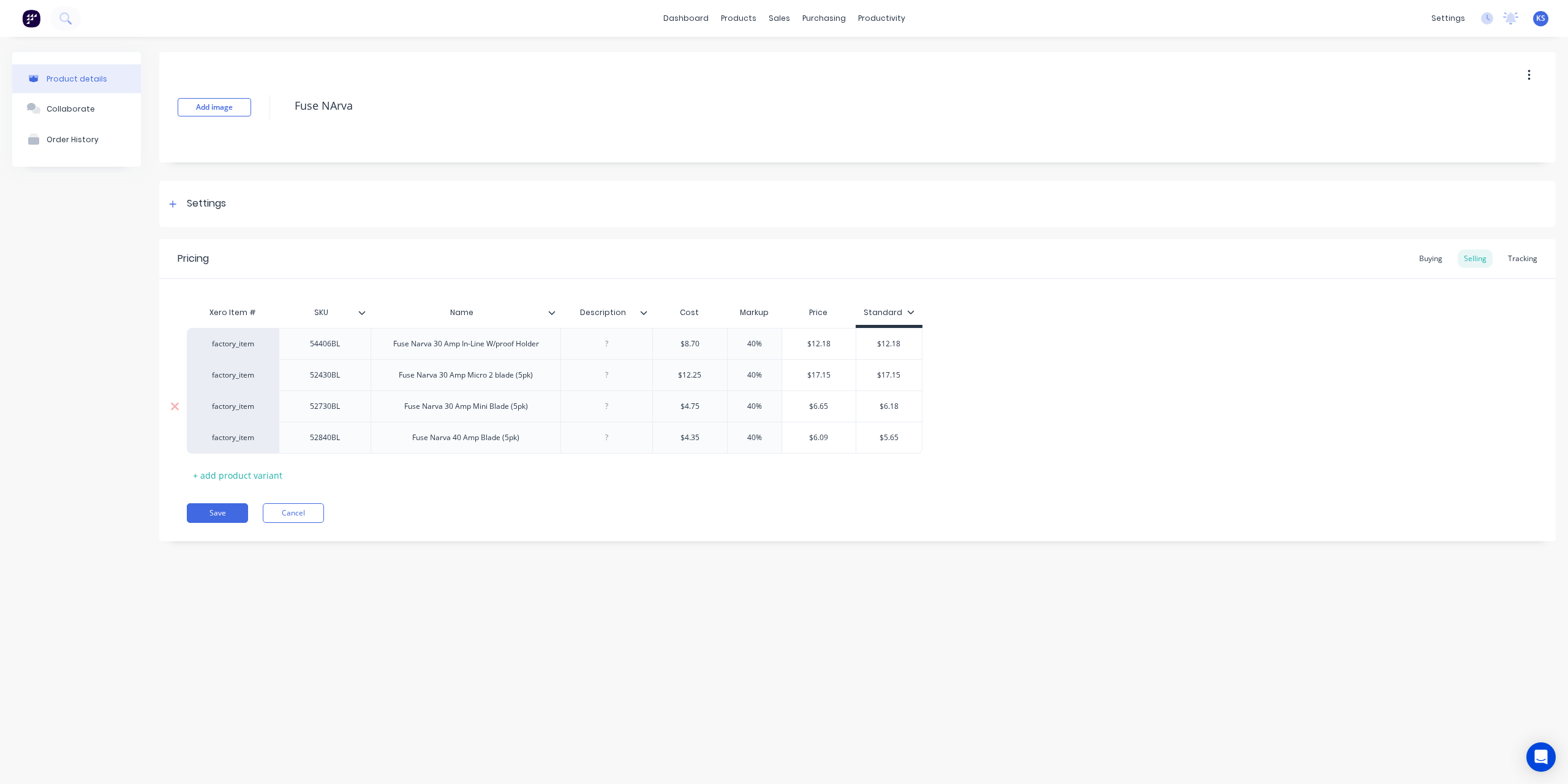
type input "$6"
type textarea "x"
type input "$6."
type textarea "x"
type input "$6.6"
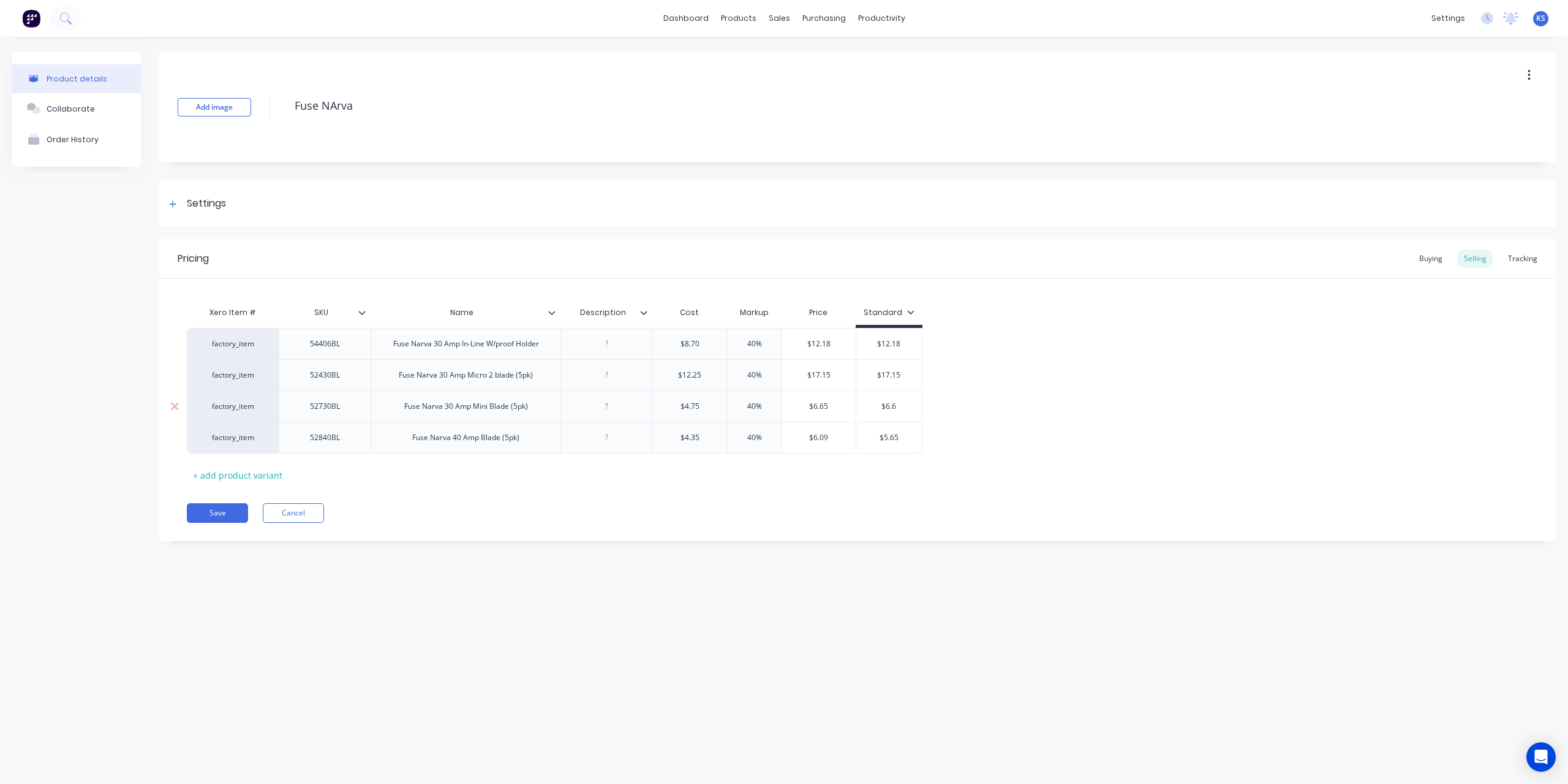
type textarea "x"
click at [882, 446] on div "$5.65" at bounding box center [889, 438] width 66 height 31
type input "$6.65"
type input "$5.65"
click at [882, 446] on div "$5.65" at bounding box center [889, 438] width 66 height 31
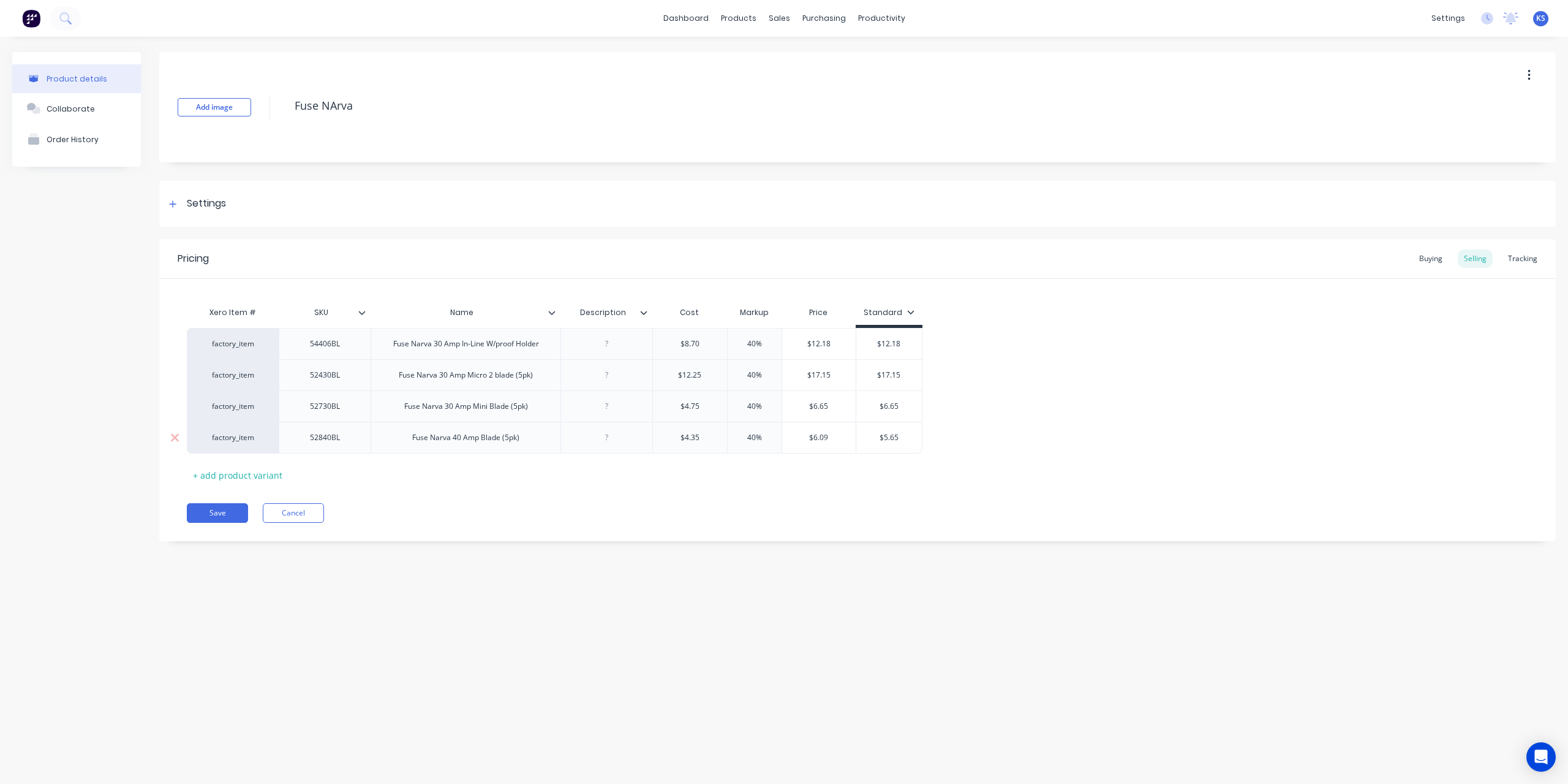
click at [903, 438] on input "$5.65" at bounding box center [889, 438] width 66 height 11
click at [889, 433] on input "$5.65" at bounding box center [889, 438] width 66 height 11
click at [879, 435] on input "$5.65" at bounding box center [889, 438] width 66 height 11
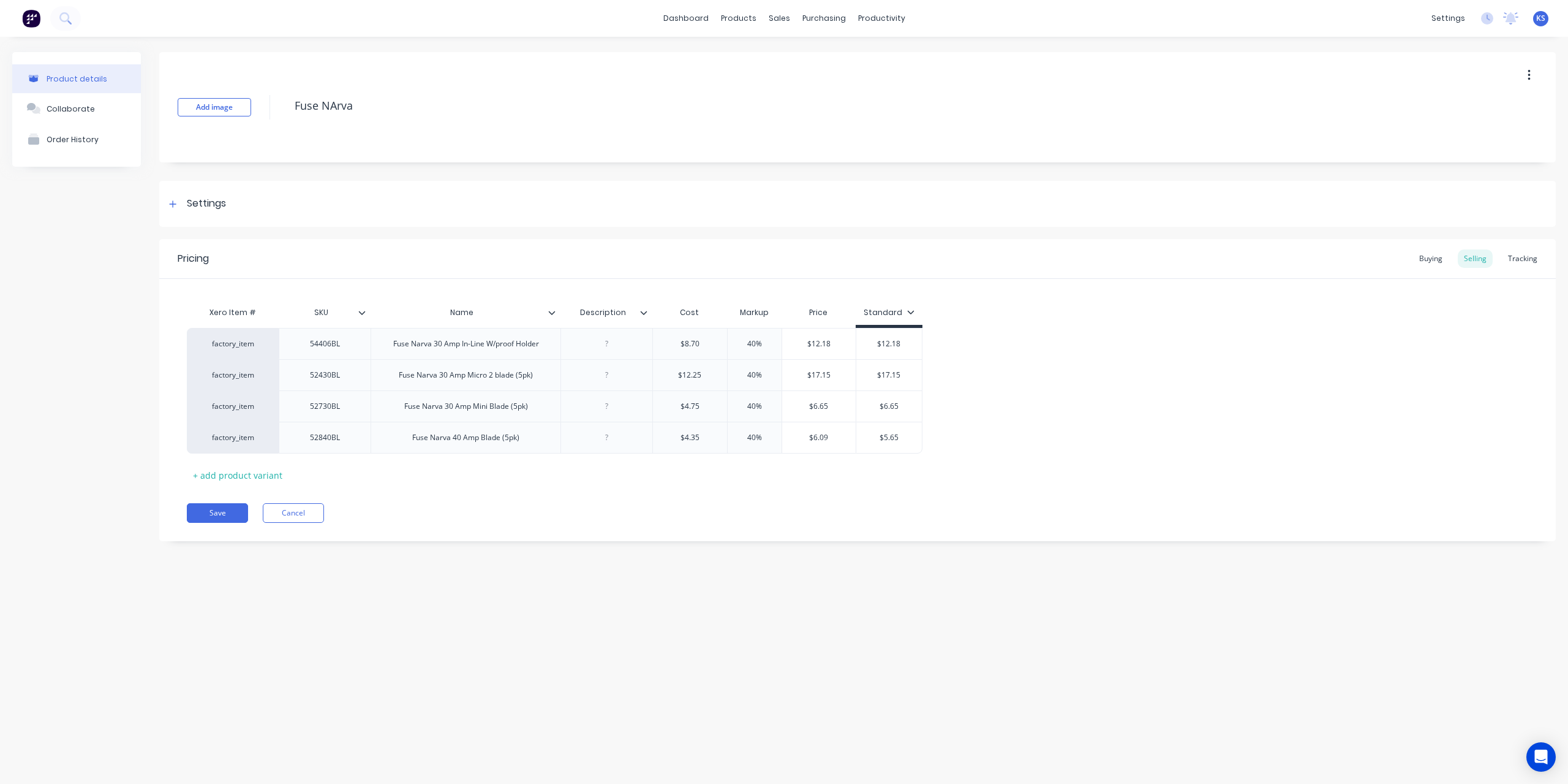
click at [935, 500] on div "Pricing Buying Selling Tracking Xero Item # SKU Name Description Cost Markup Pr…" at bounding box center [857, 390] width 1396 height 302
click at [887, 435] on input "$5.65" at bounding box center [889, 438] width 66 height 11
drag, startPoint x: 885, startPoint y: 435, endPoint x: 962, endPoint y: 448, distance: 78.1
click at [962, 448] on div "factory_item 54406BL Fuse Narva 30 Amp In-Line W/proof Holder $8.70 40% 40% $12…" at bounding box center [857, 391] width 1341 height 126
type textarea "x"
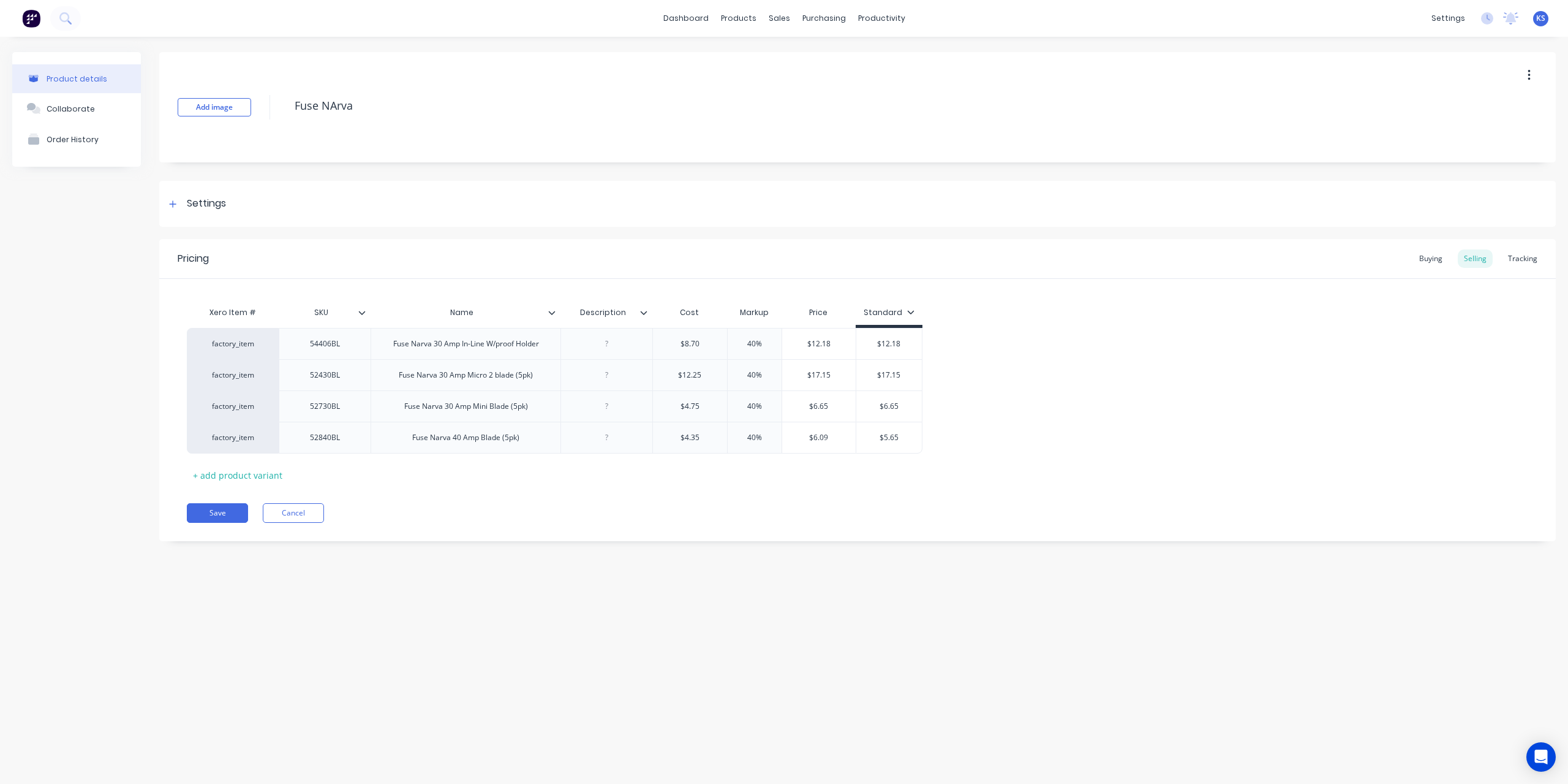
type input "$6"
type textarea "x"
type input "$6."
type textarea "x"
type input "$6.09"
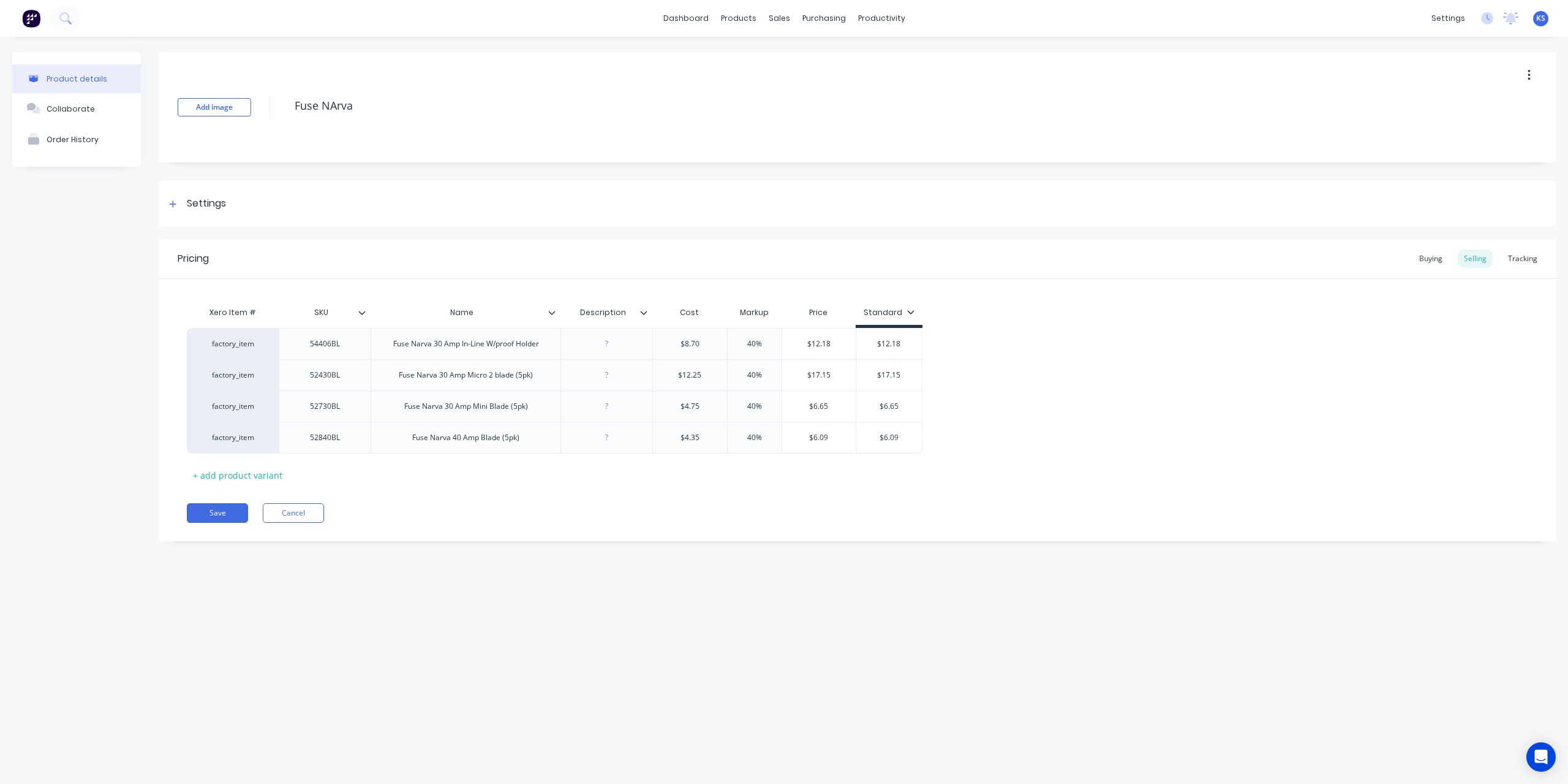
type textarea "x"
type input "$6.09"
click at [228, 518] on button "Save" at bounding box center [218, 513] width 61 height 20
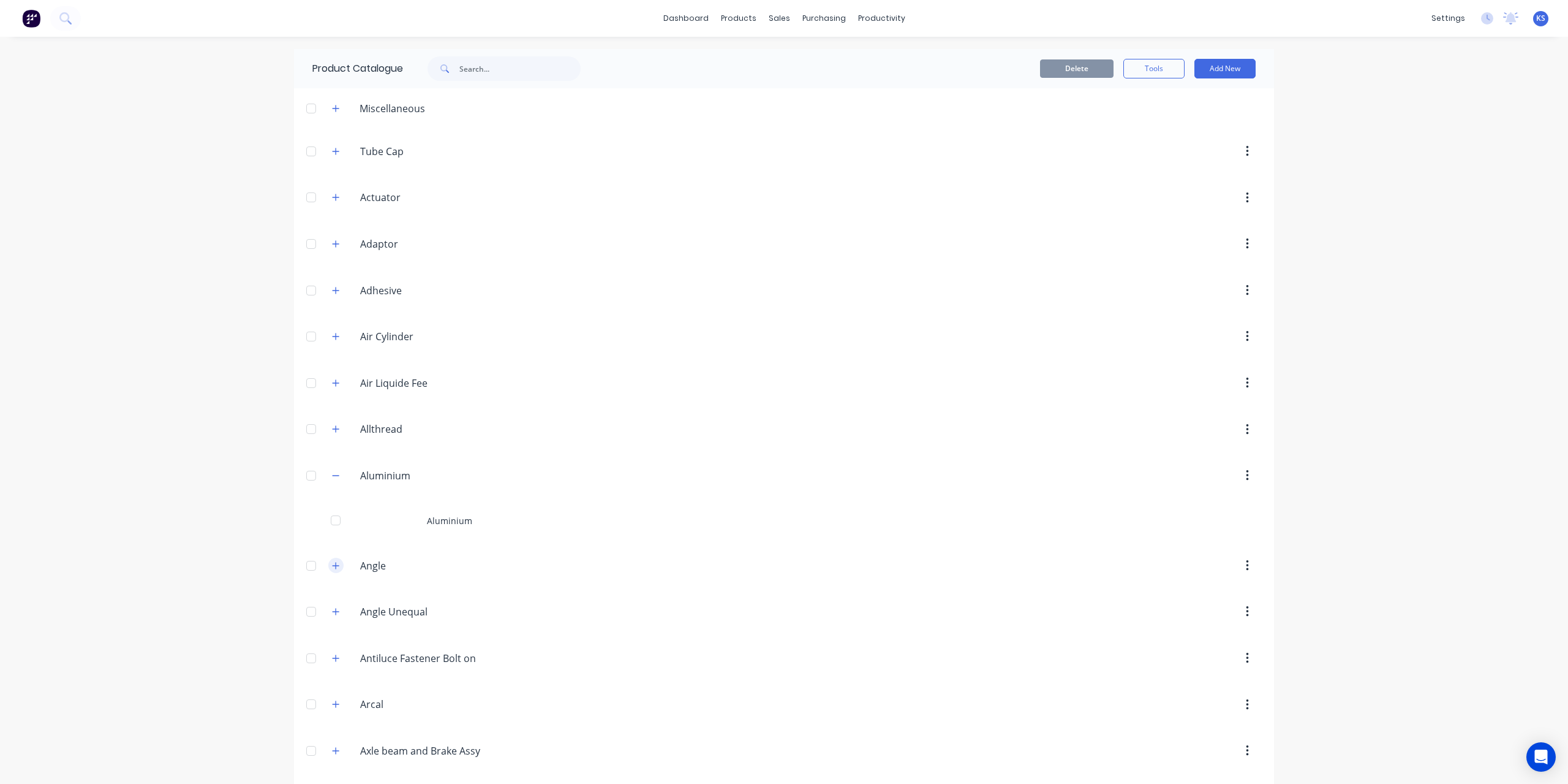
click at [337, 566] on button "button" at bounding box center [336, 566] width 15 height 15
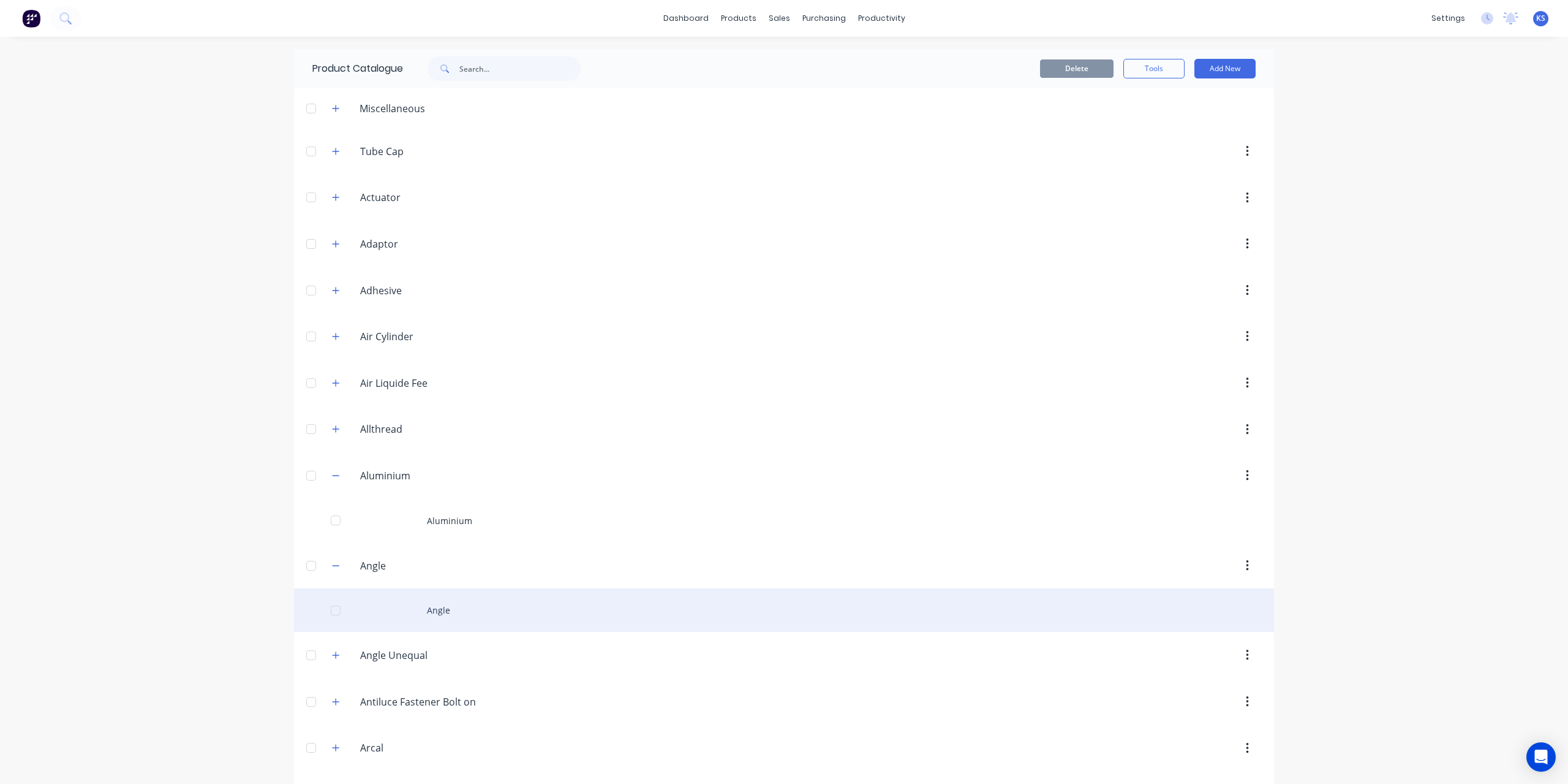
click at [444, 611] on div "Angle" at bounding box center [784, 610] width 980 height 44
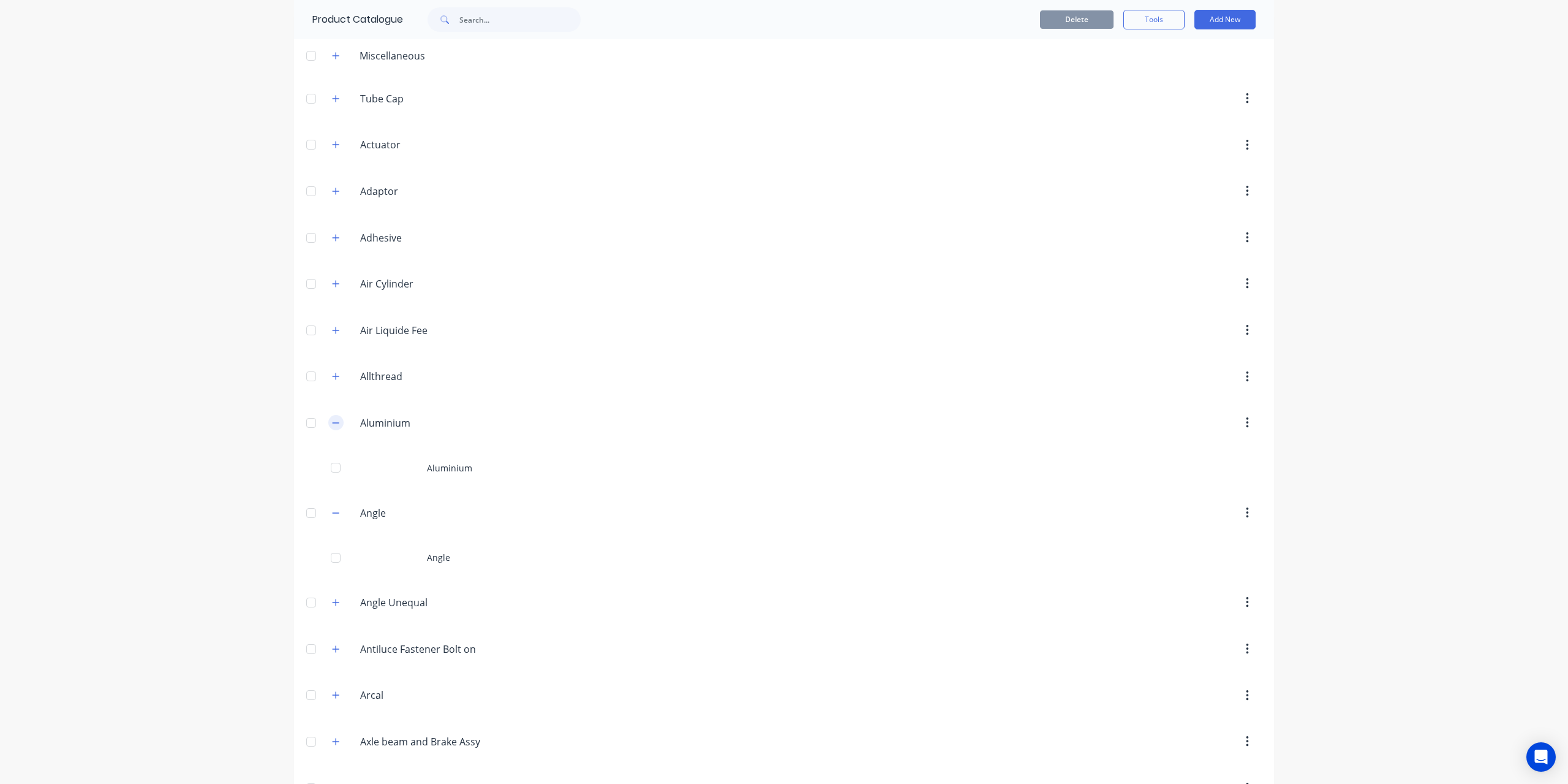
scroll to position [184, 0]
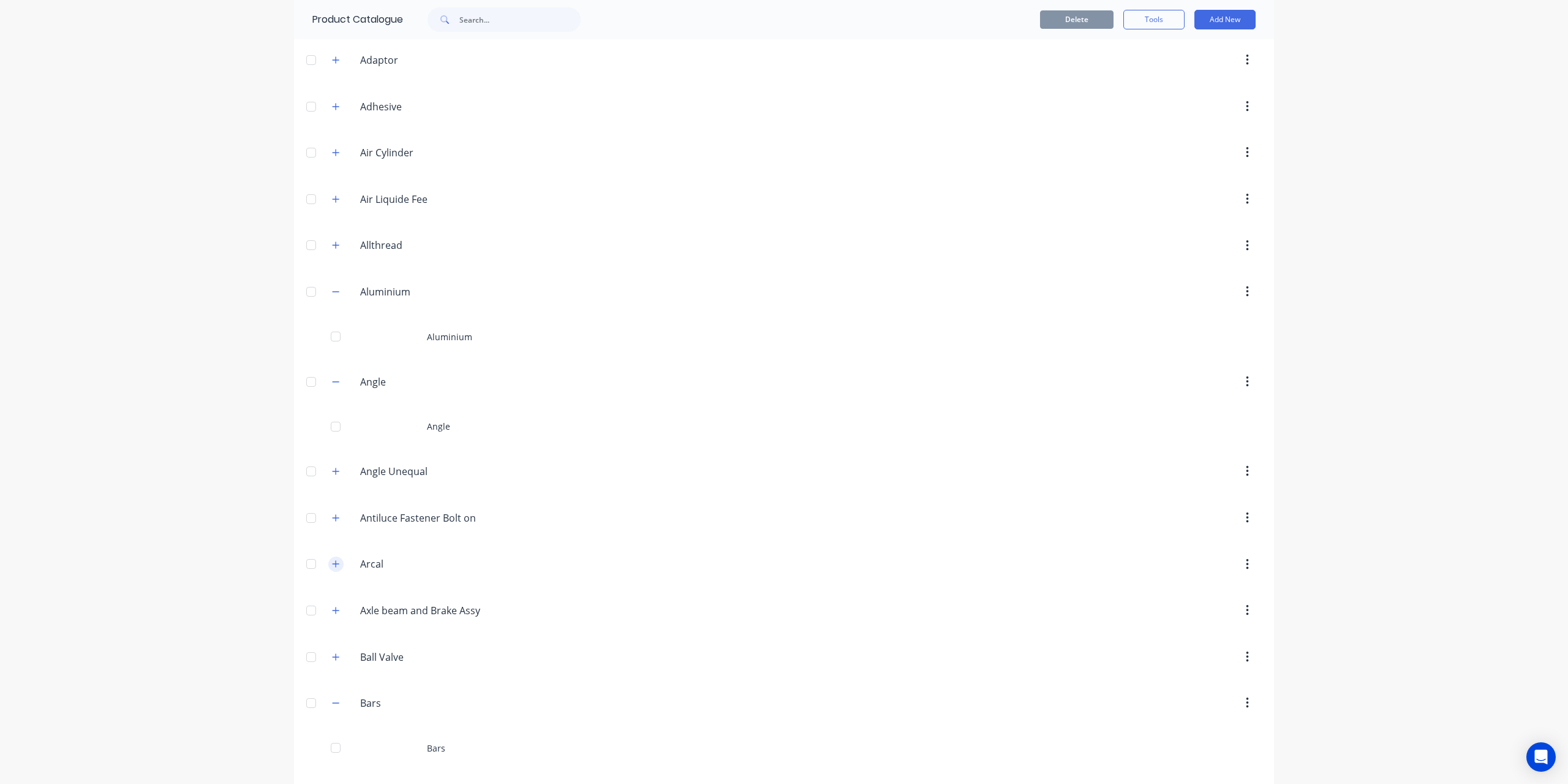
click at [329, 558] on button "button" at bounding box center [336, 564] width 15 height 15
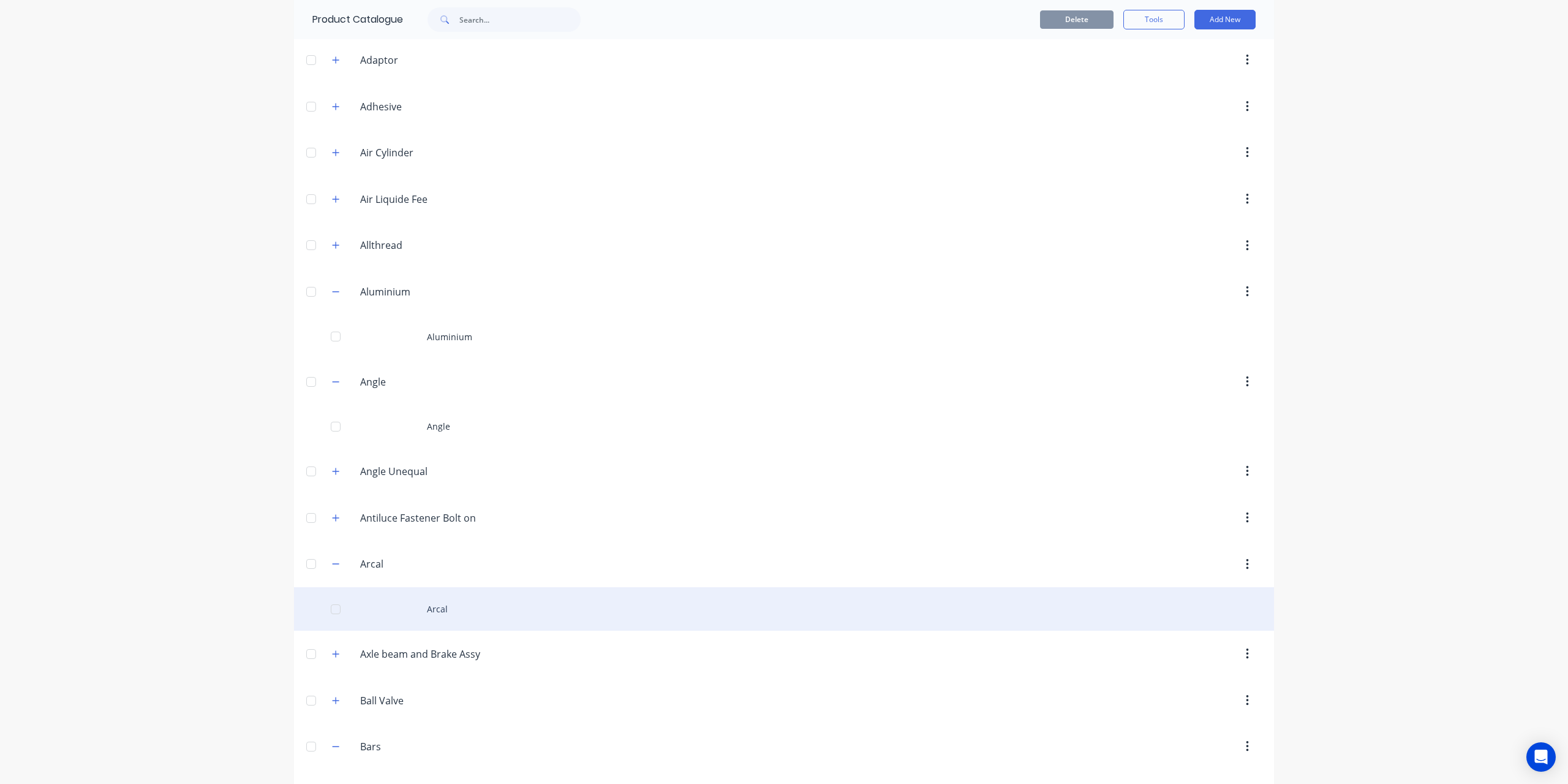
click at [448, 601] on div "Arcal" at bounding box center [784, 609] width 980 height 44
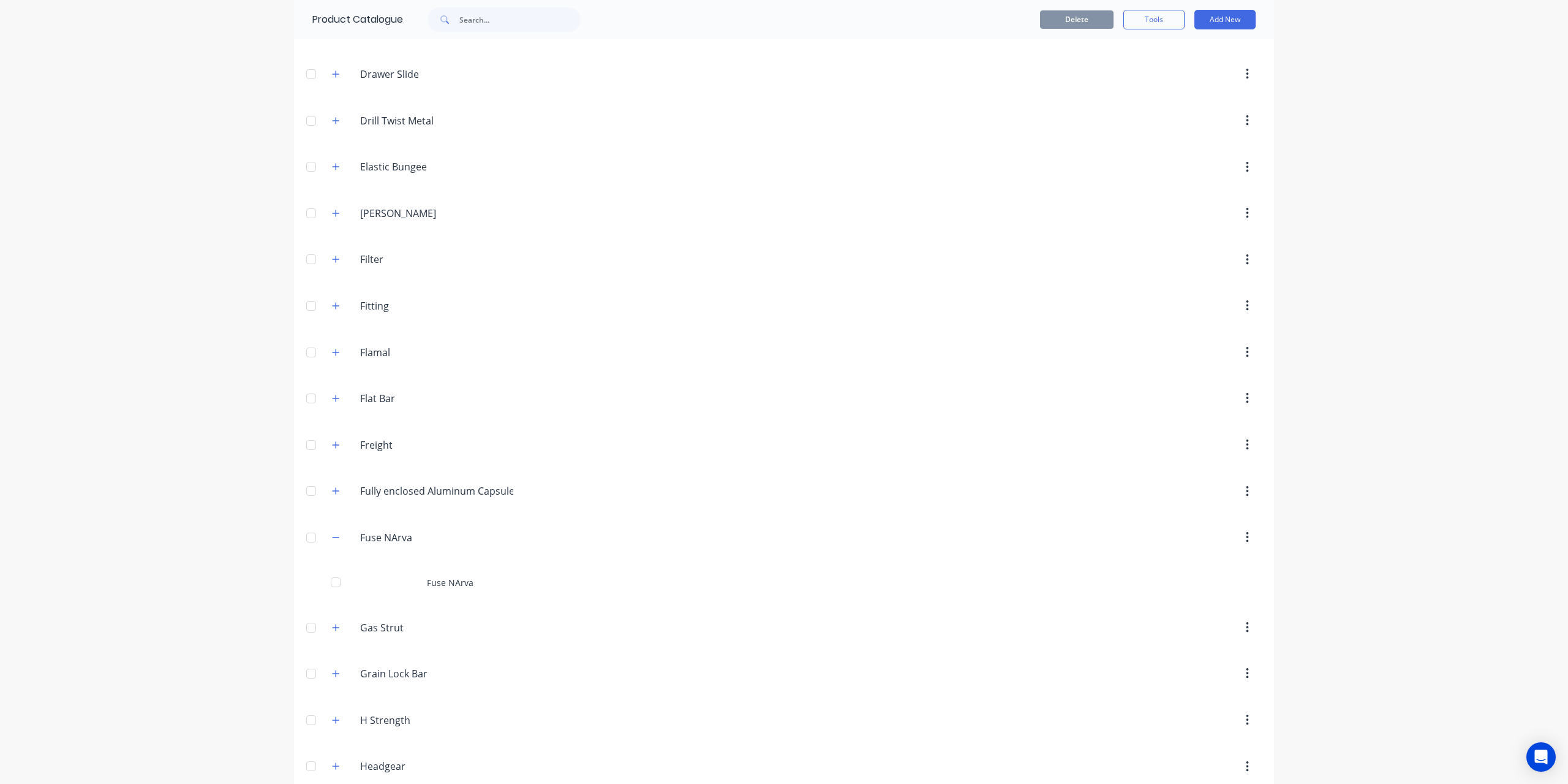
scroll to position [2757, 0]
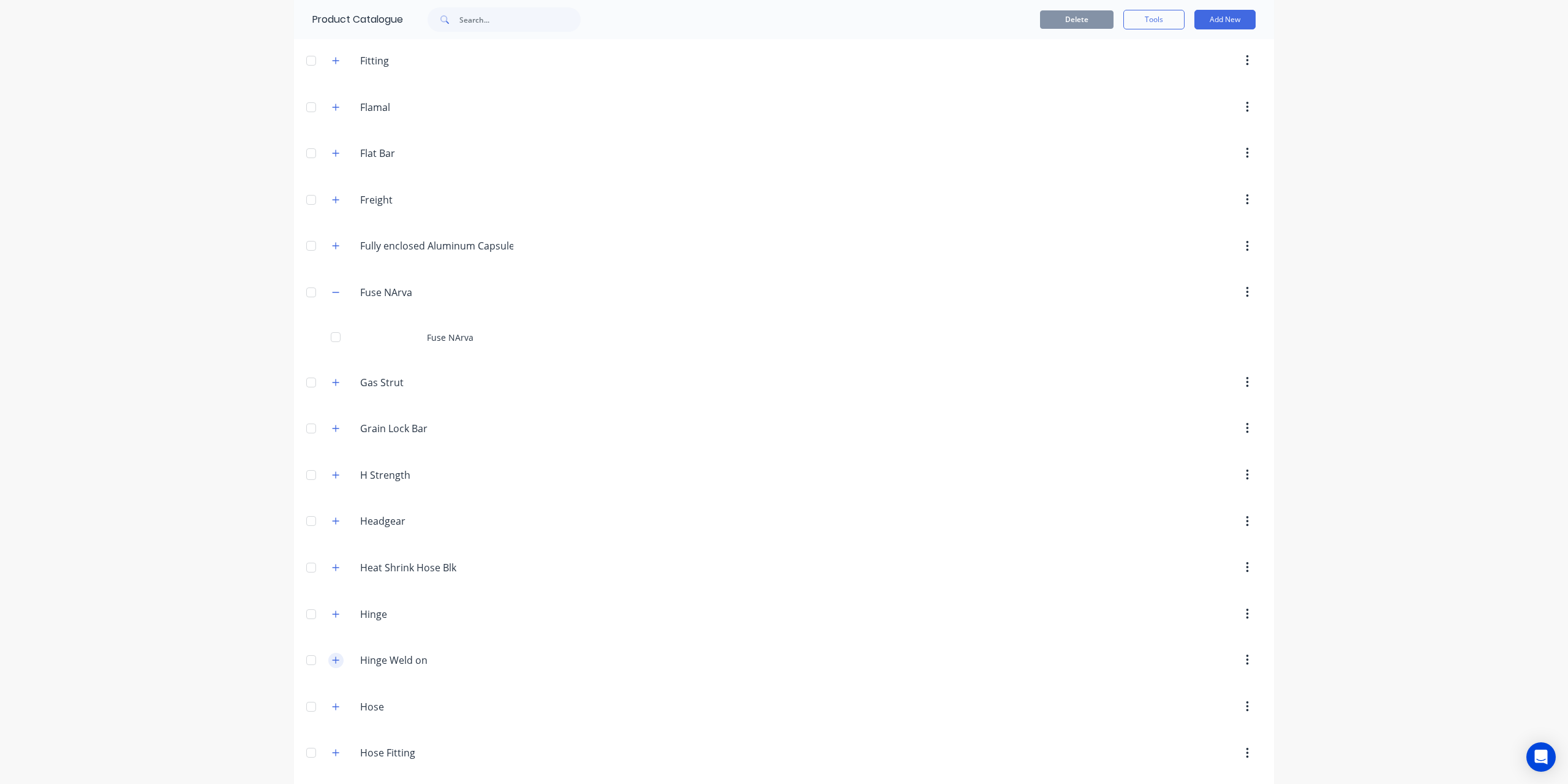
click at [335, 653] on button "button" at bounding box center [336, 661] width 15 height 15
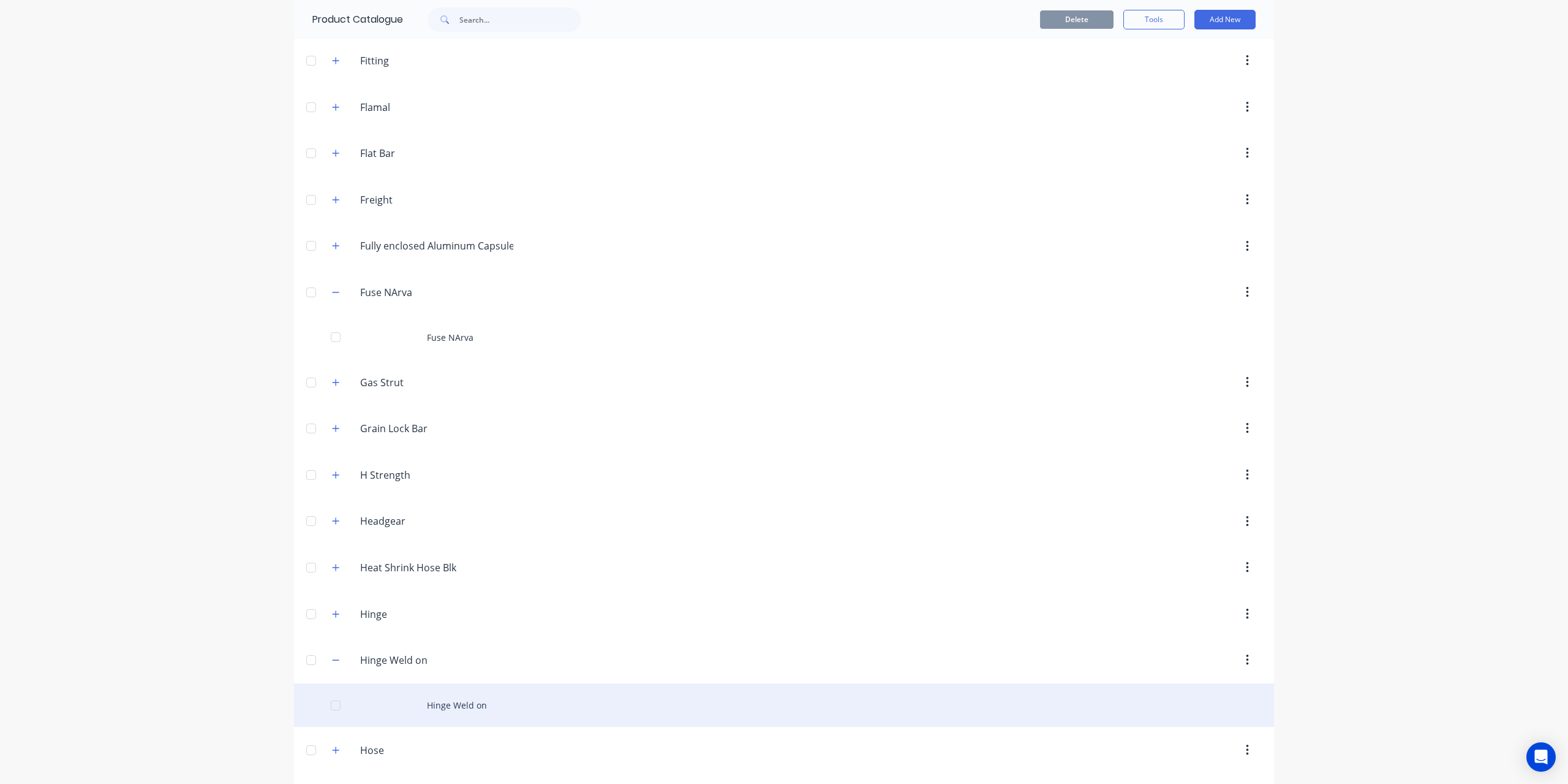
click at [486, 683] on div "Hinge Weld on" at bounding box center [784, 704] width 980 height 44
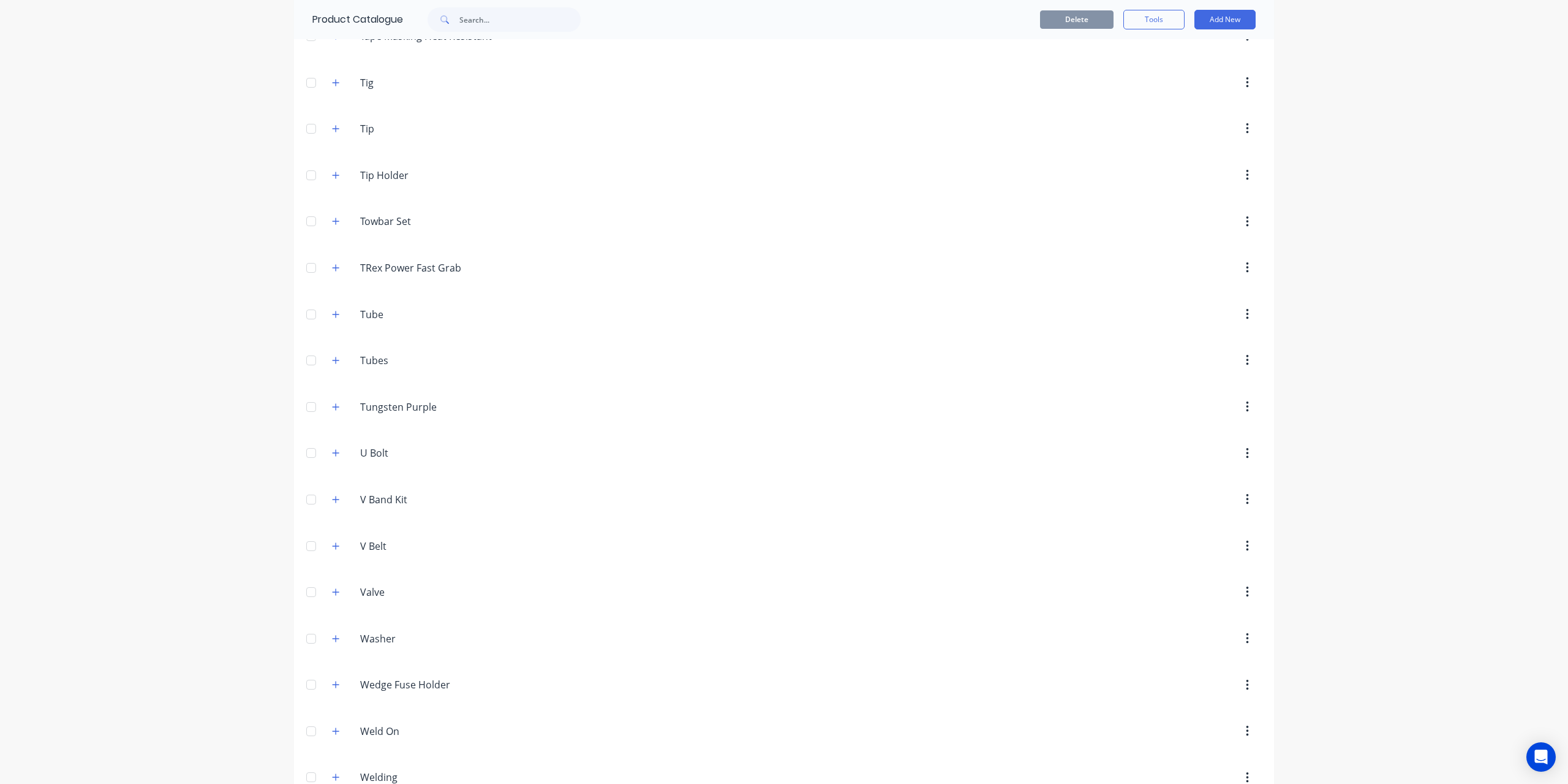
scroll to position [6543, 0]
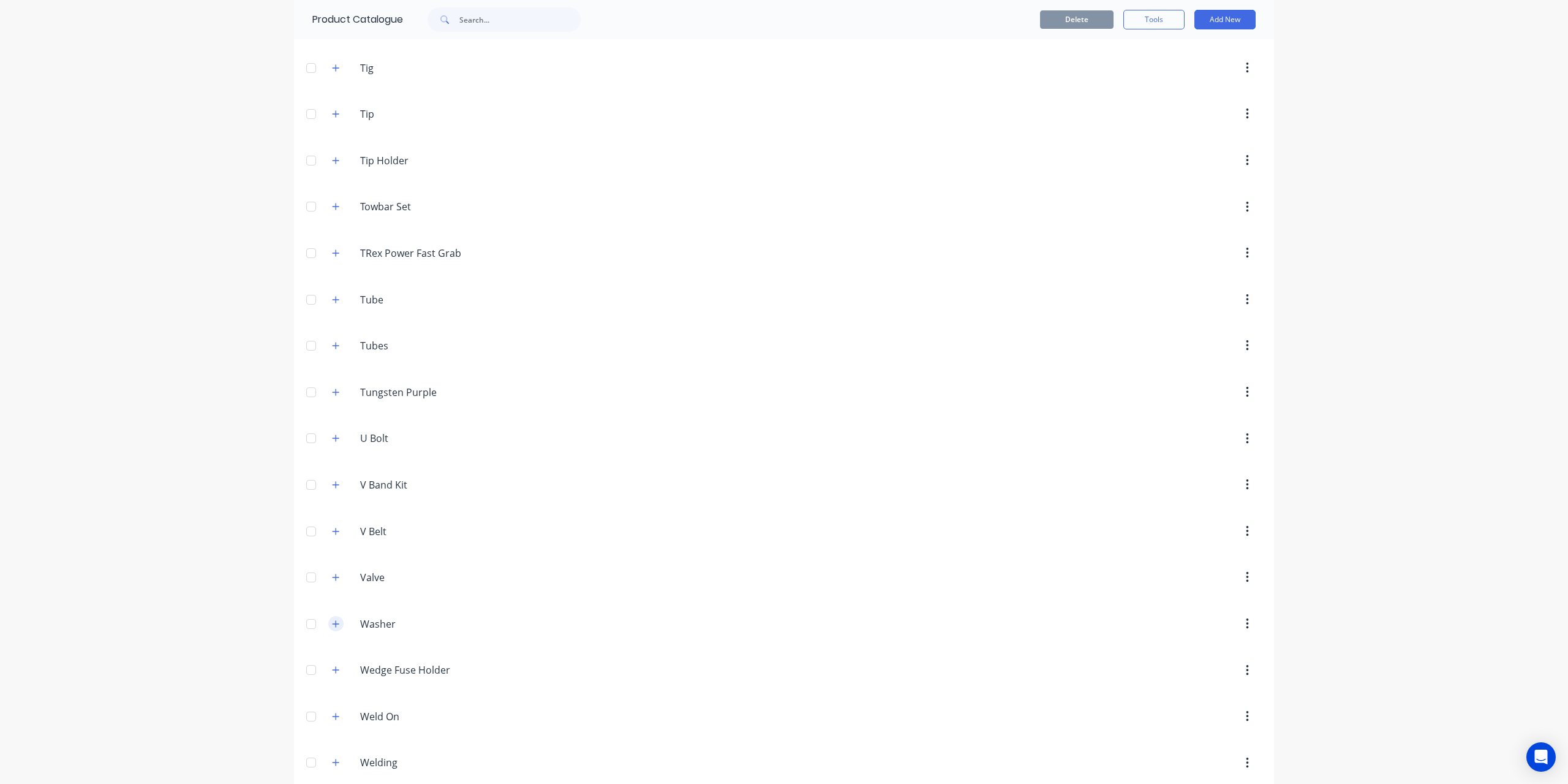
click at [332, 619] on icon "button" at bounding box center [336, 623] width 8 height 8
click at [329, 570] on button "button" at bounding box center [336, 578] width 15 height 15
click at [334, 527] on icon "button" at bounding box center [336, 531] width 8 height 8
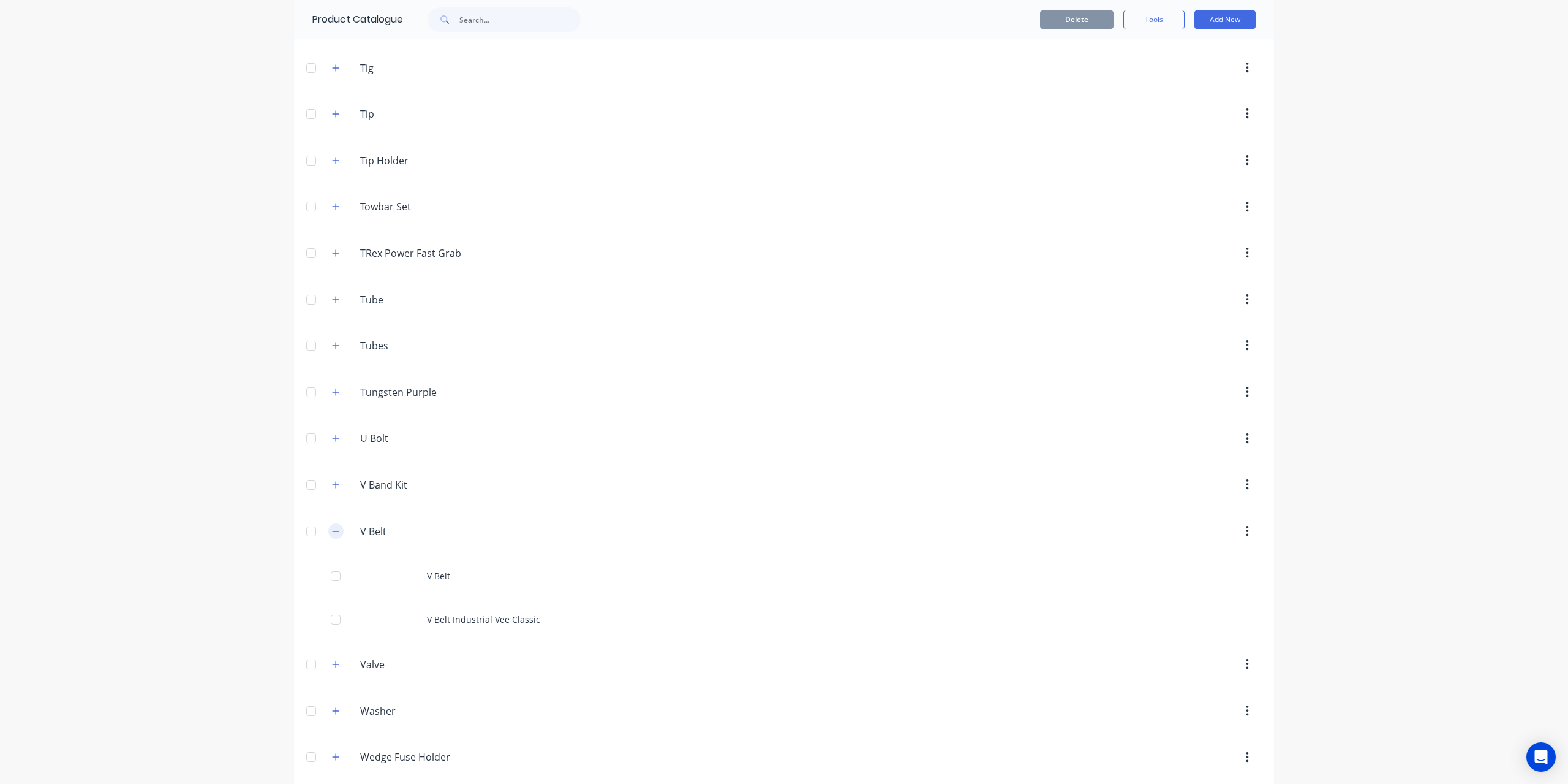
click at [334, 527] on icon "button" at bounding box center [336, 531] width 8 height 8
click at [333, 431] on button "button" at bounding box center [336, 438] width 15 height 15
click at [337, 384] on button "button" at bounding box center [336, 392] width 15 height 15
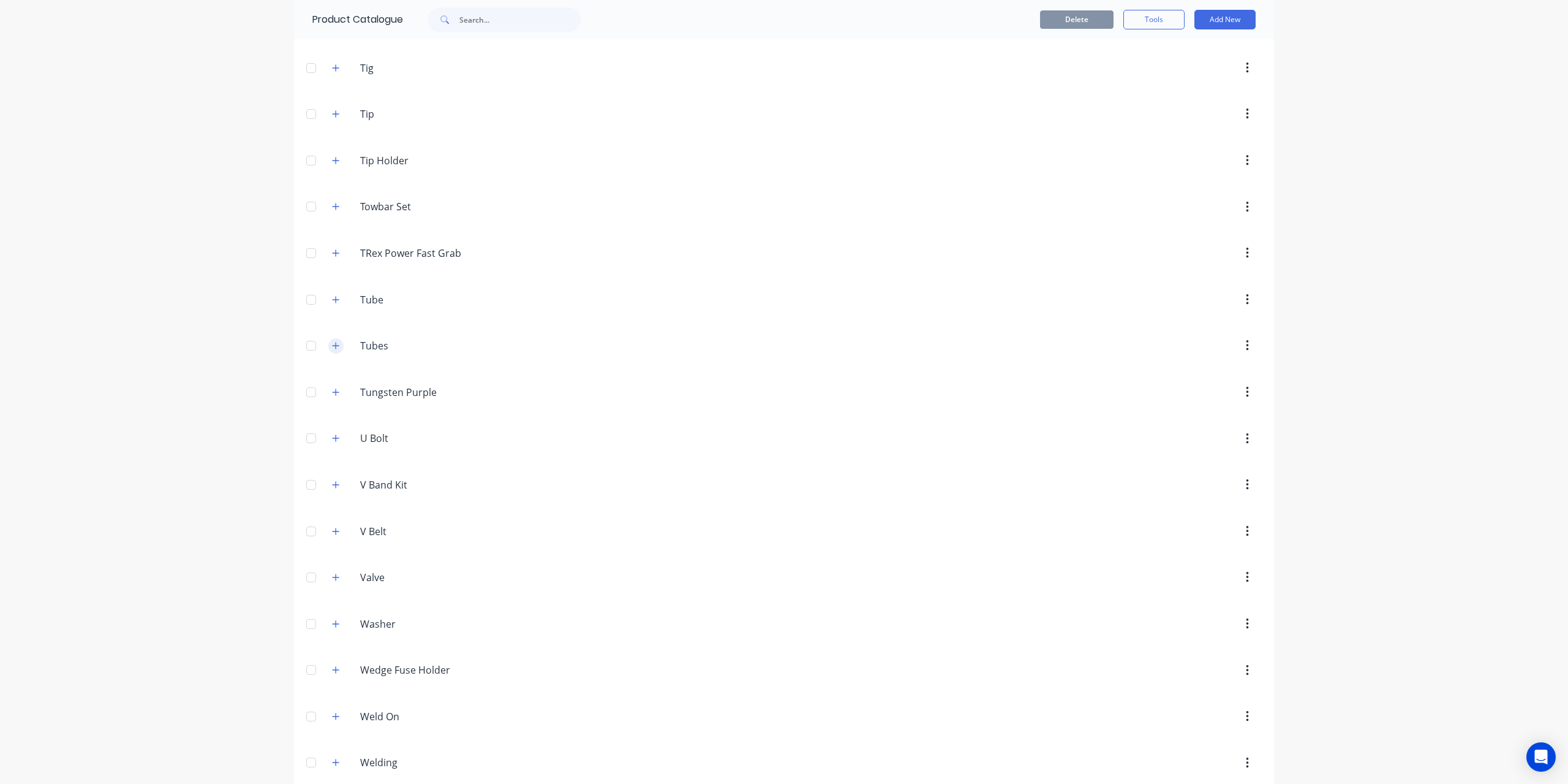
click at [337, 338] on button "button" at bounding box center [336, 346] width 15 height 15
click at [337, 338] on span at bounding box center [336, 346] width 15 height 15
click at [322, 335] on div "Tubes Tubes" at bounding box center [418, 346] width 191 height 22
click at [336, 338] on button "button" at bounding box center [336, 346] width 15 height 15
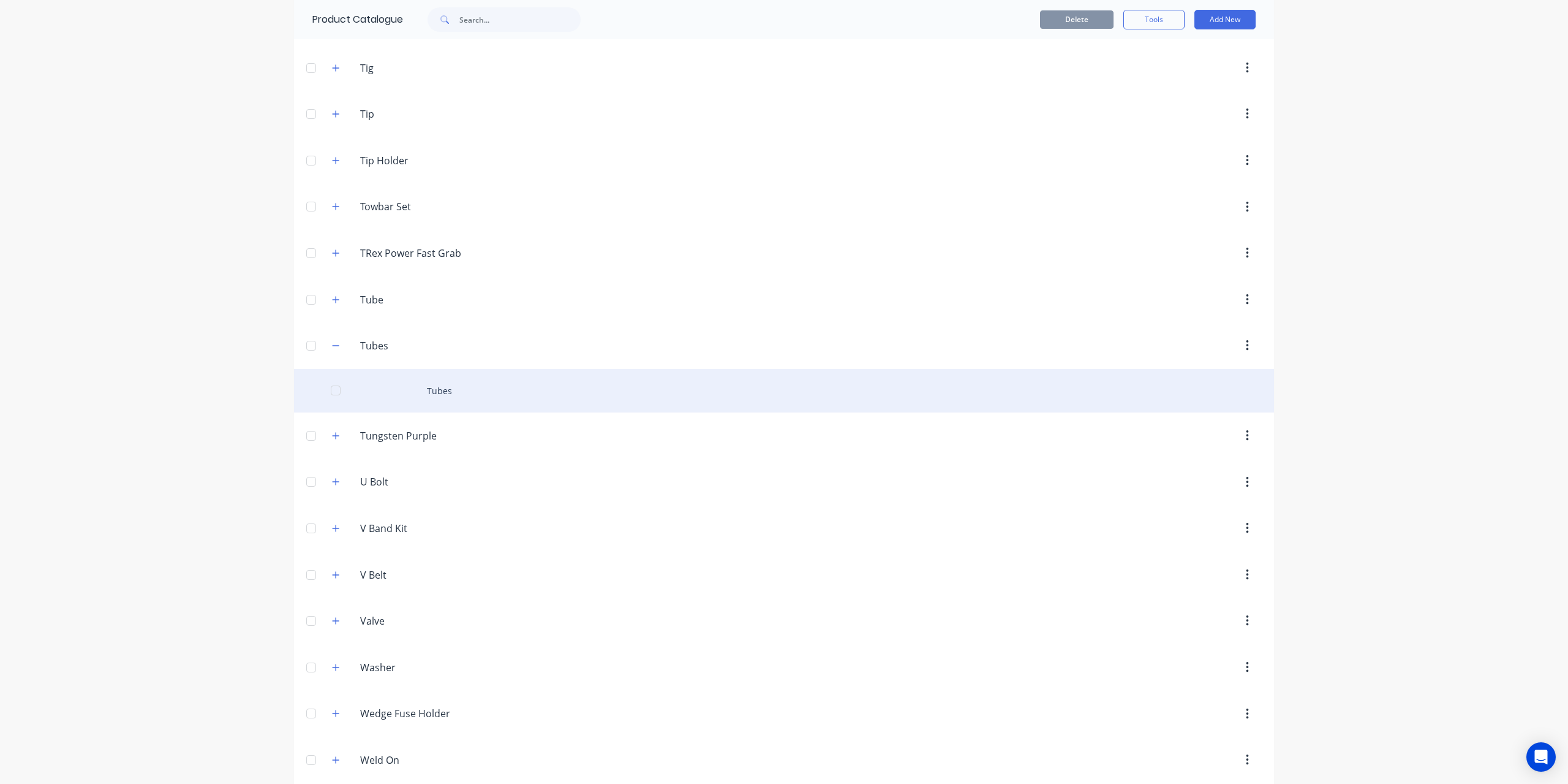
click at [434, 369] on div "Tubes" at bounding box center [784, 390] width 980 height 44
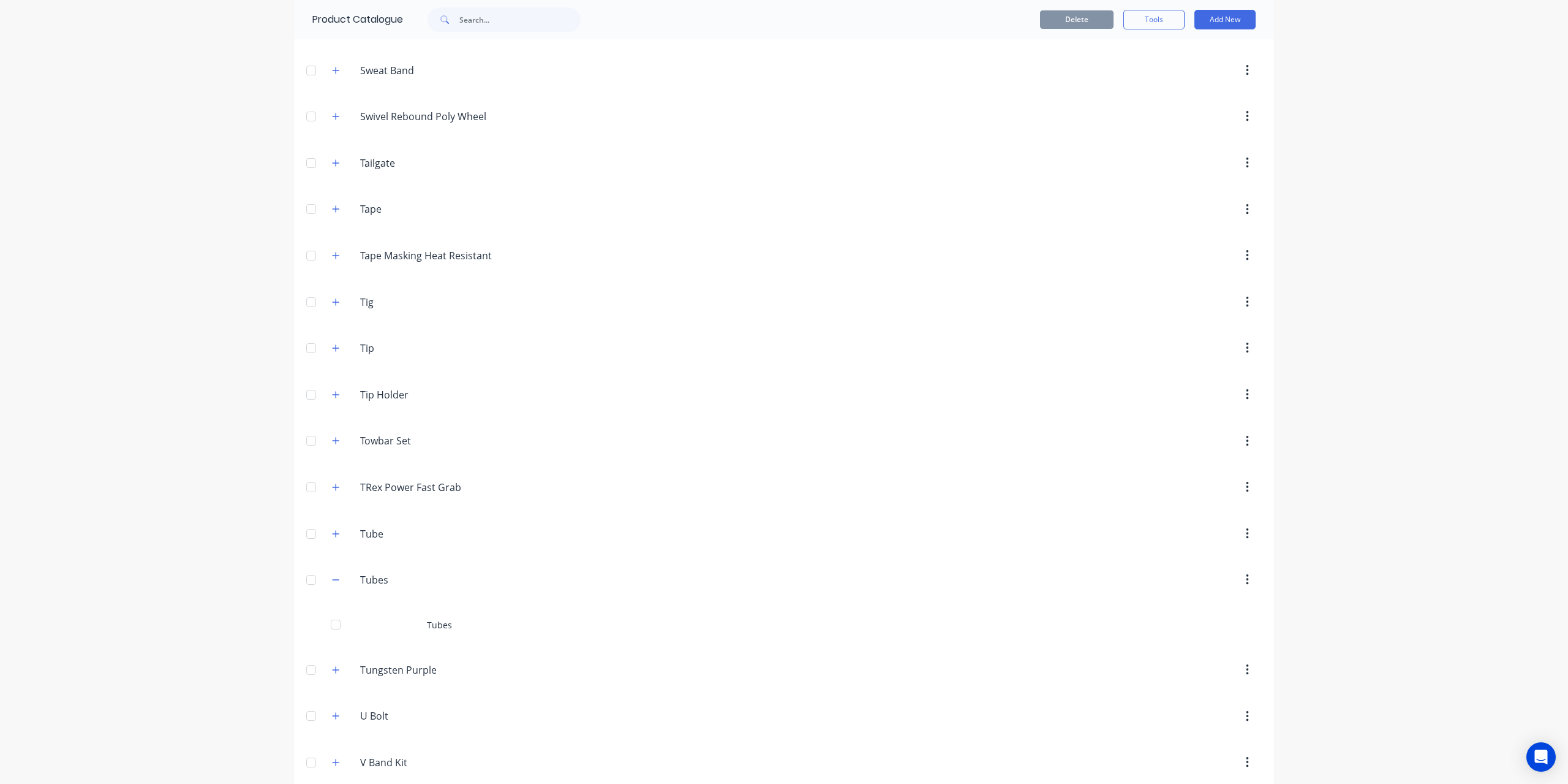
scroll to position [6495, 0]
click at [329, 340] on button "button" at bounding box center [336, 347] width 15 height 15
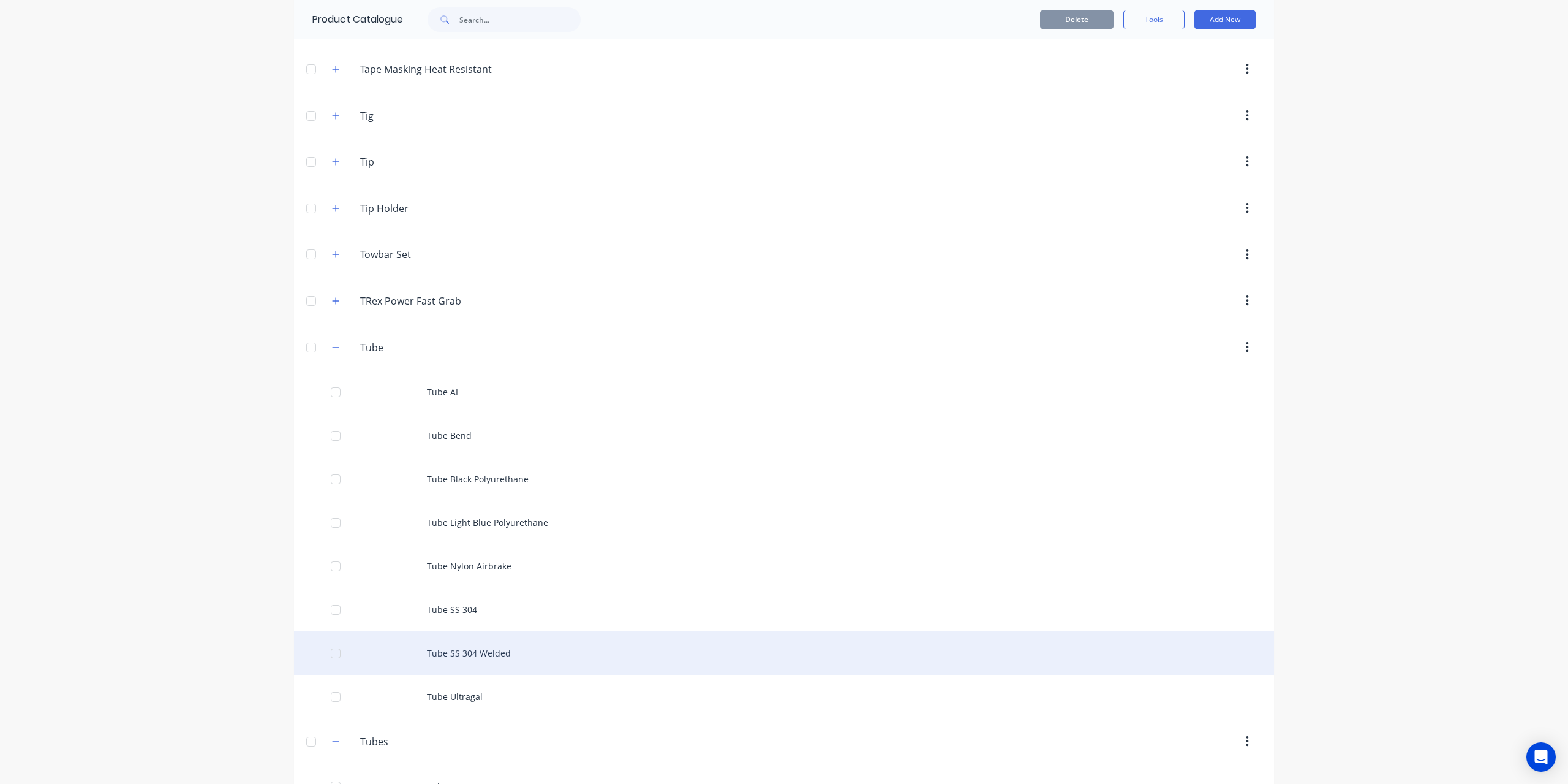
scroll to position [6618, 0]
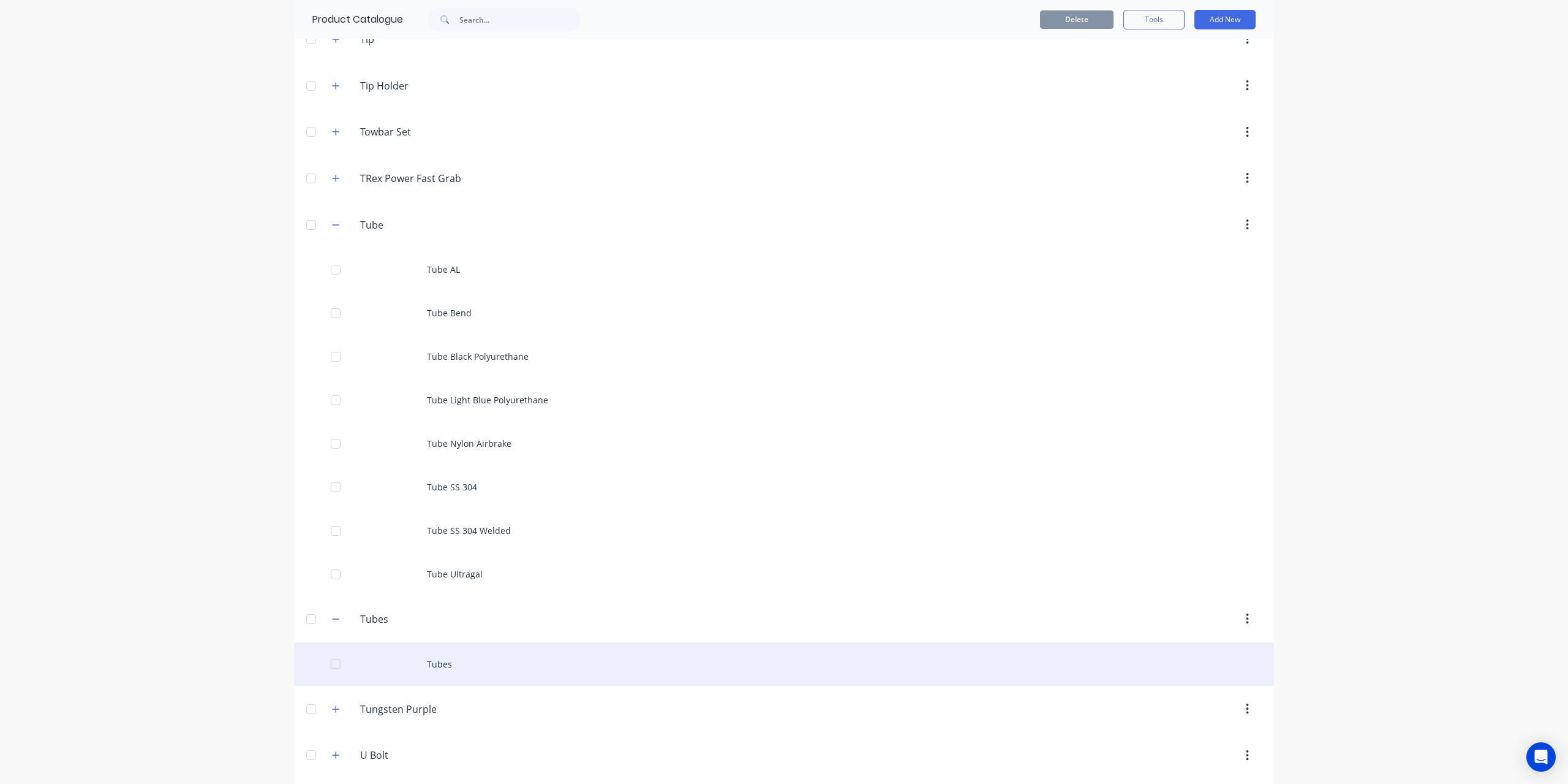
click at [430, 642] on div "Tubes" at bounding box center [784, 664] width 980 height 44
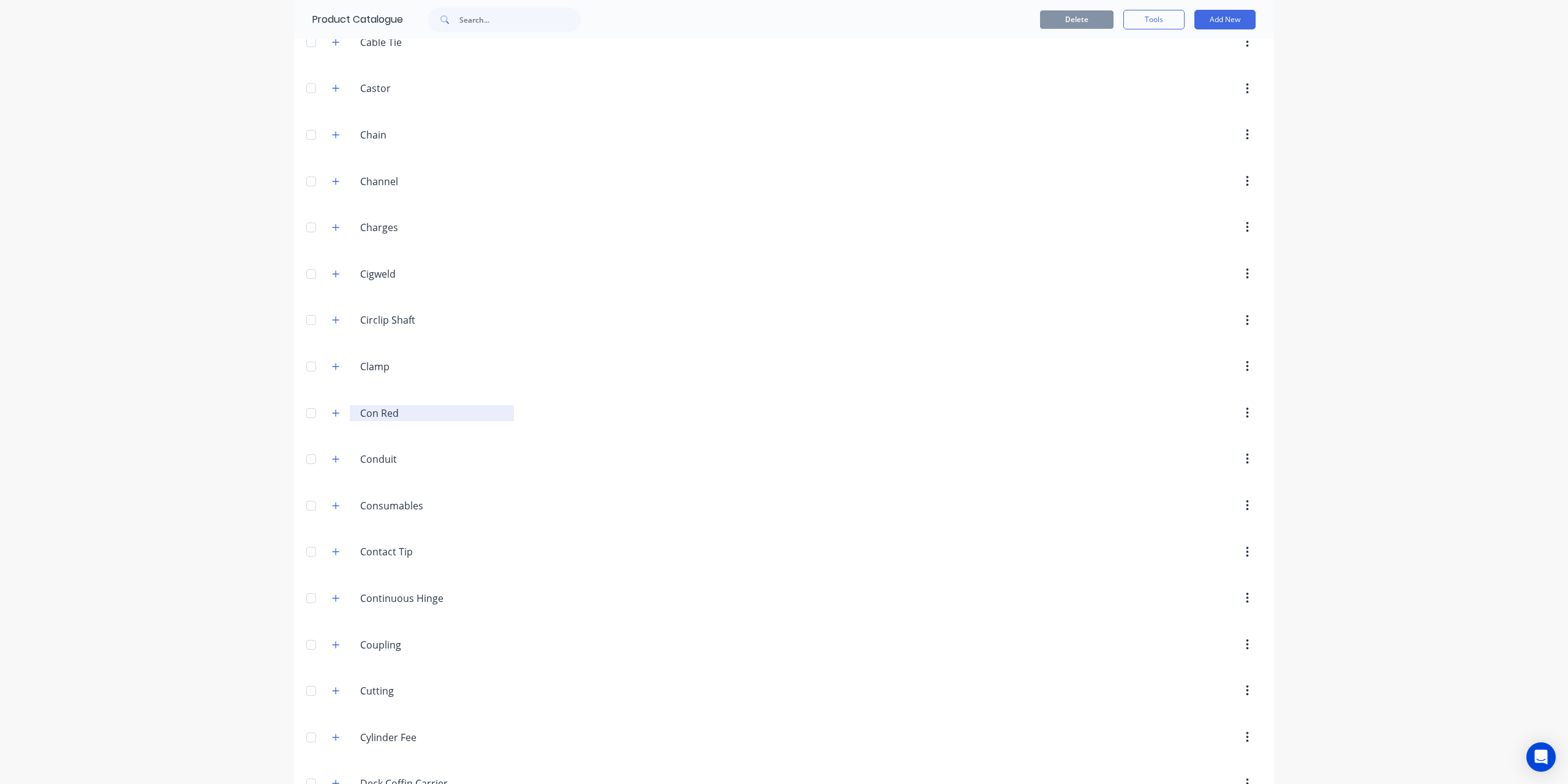
scroll to position [1655, 0]
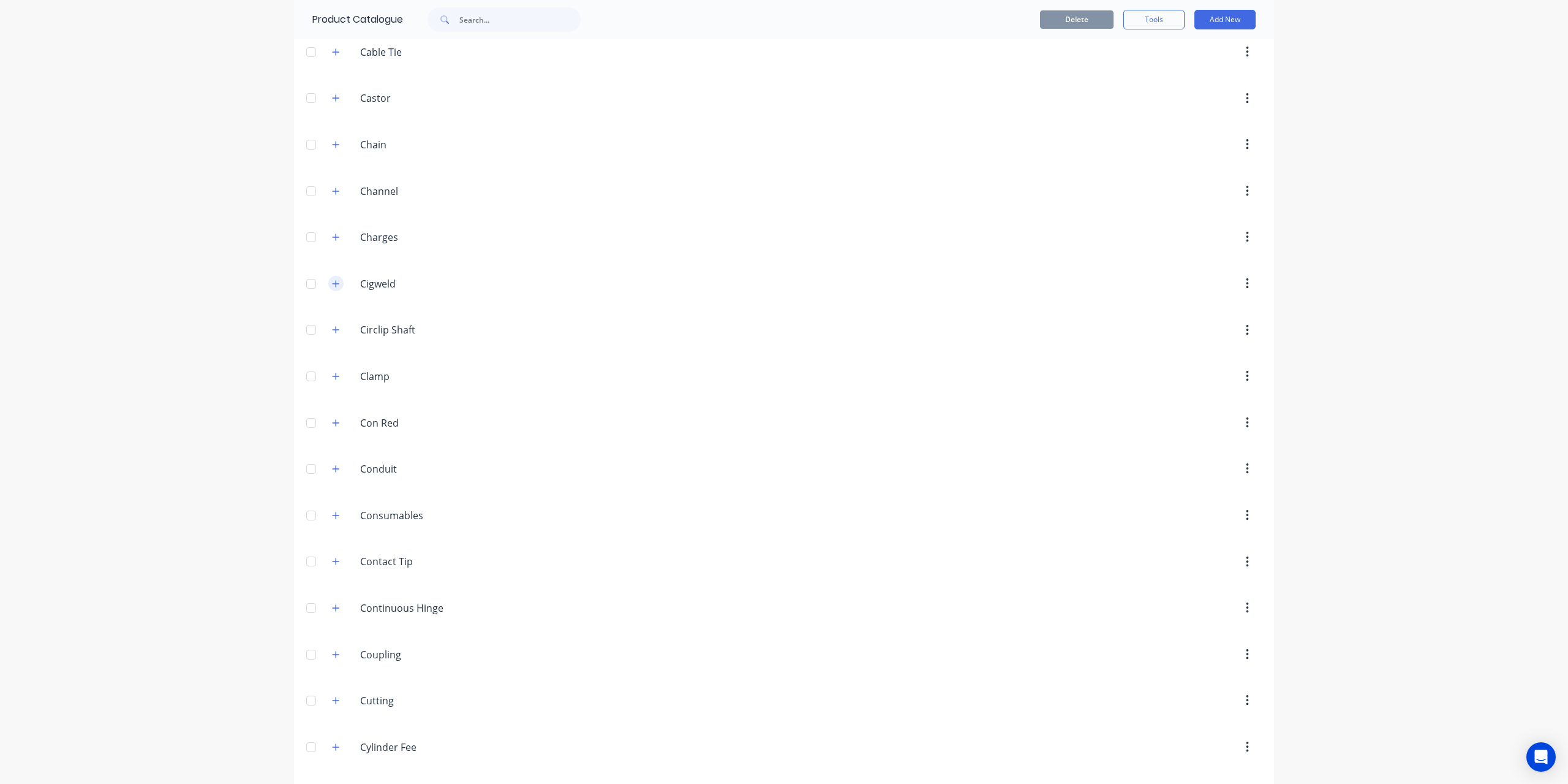
click at [337, 276] on button "button" at bounding box center [336, 284] width 15 height 15
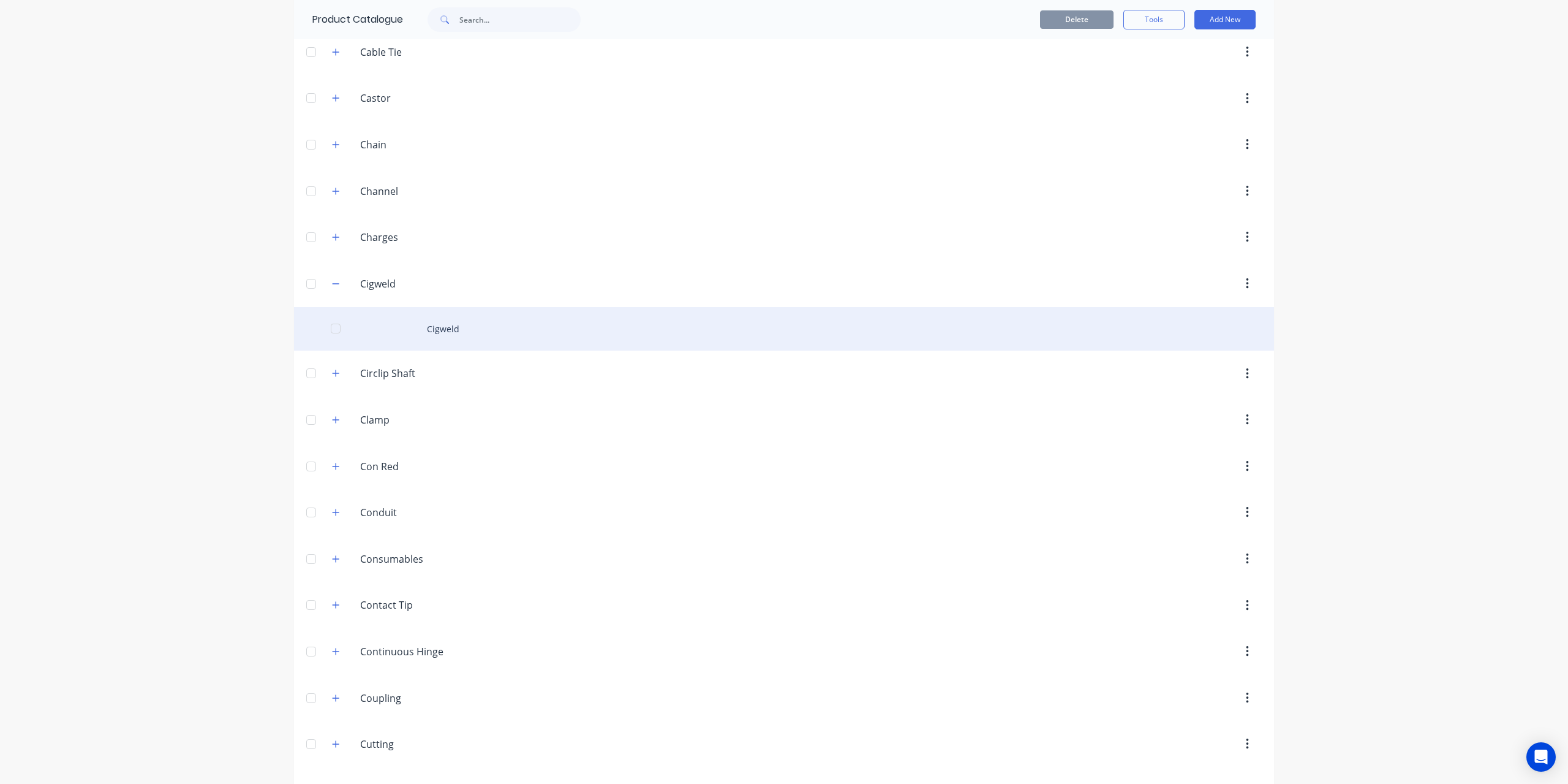
click at [434, 317] on div "Cigweld" at bounding box center [784, 329] width 980 height 44
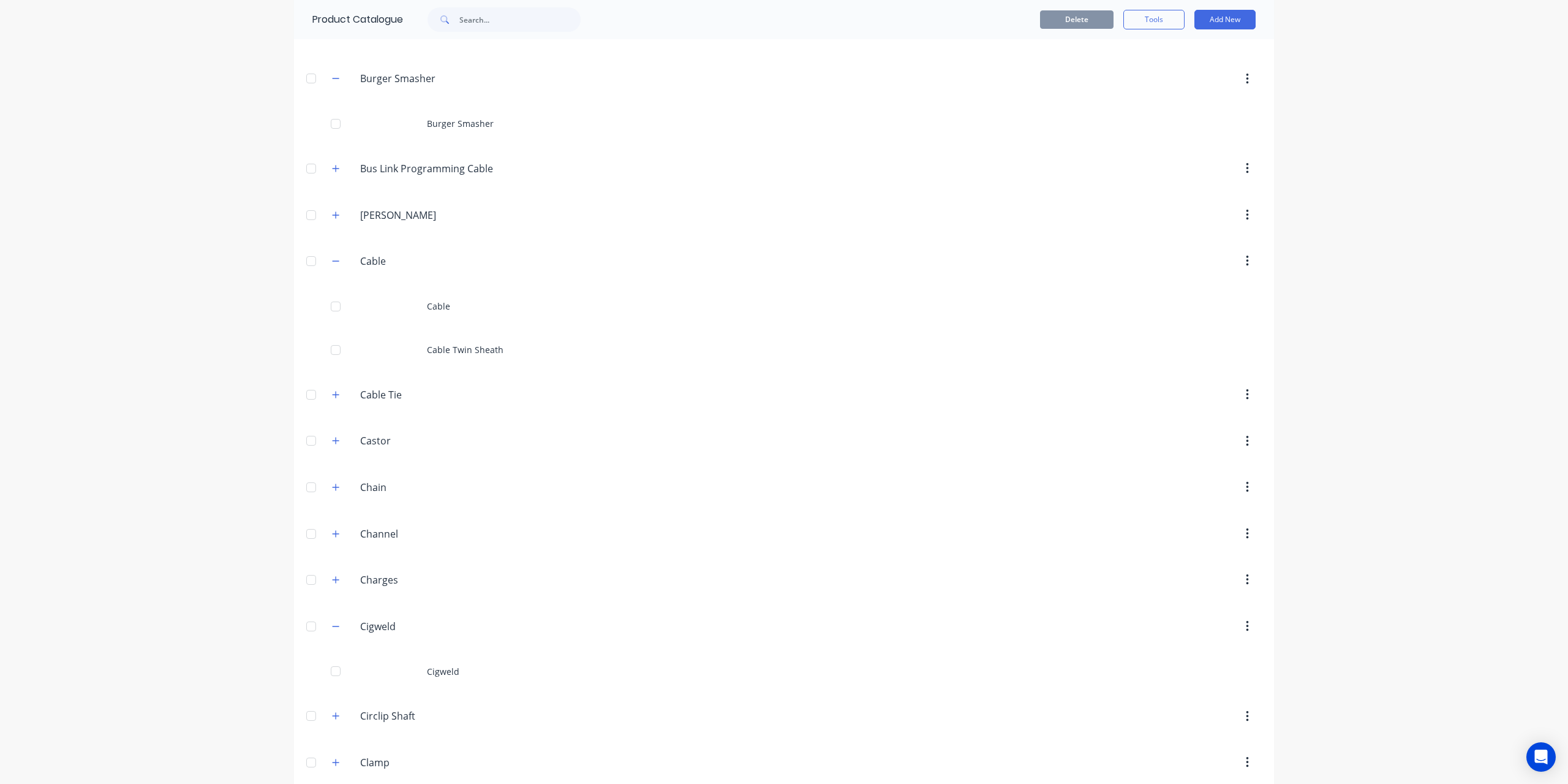
scroll to position [1218, 0]
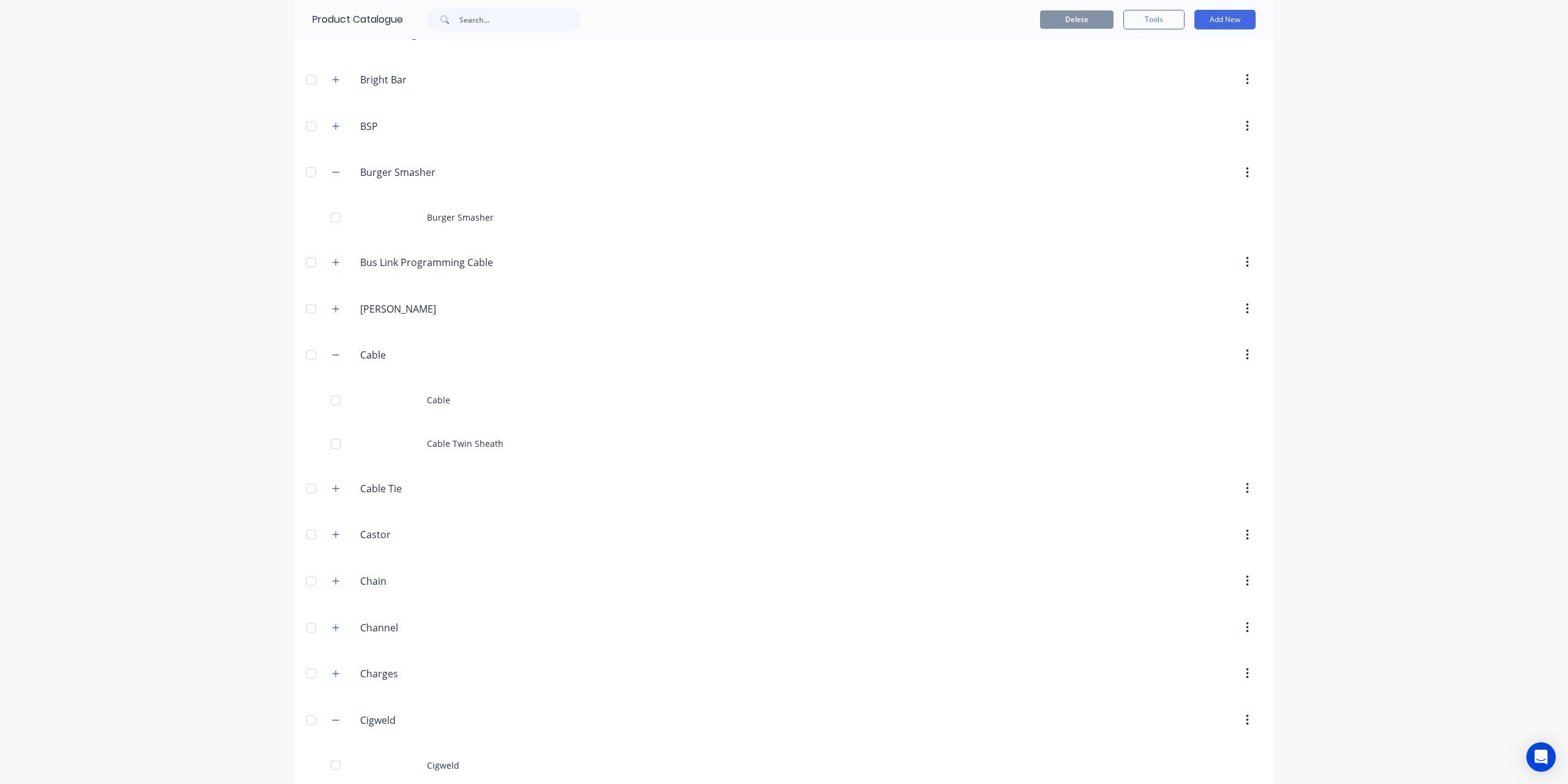
click at [87, 296] on div "dashboard products sales purchasing productivity dashboard products Product Cat…" at bounding box center [784, 392] width 1568 height 784
click at [332, 533] on icon "button" at bounding box center [336, 537] width 8 height 8
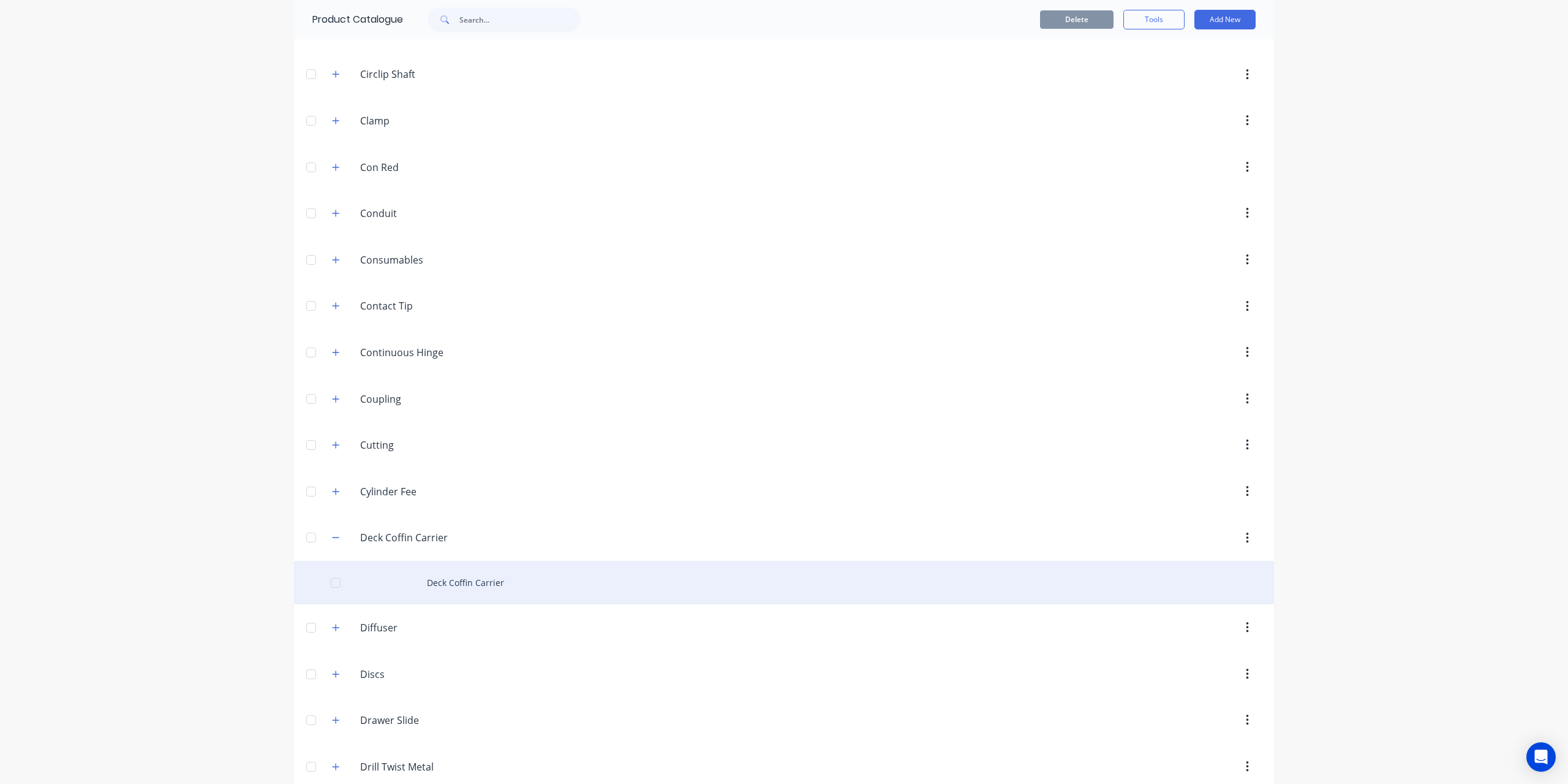
click at [509, 564] on div "Deck Coffin Carrier" at bounding box center [784, 582] width 980 height 44
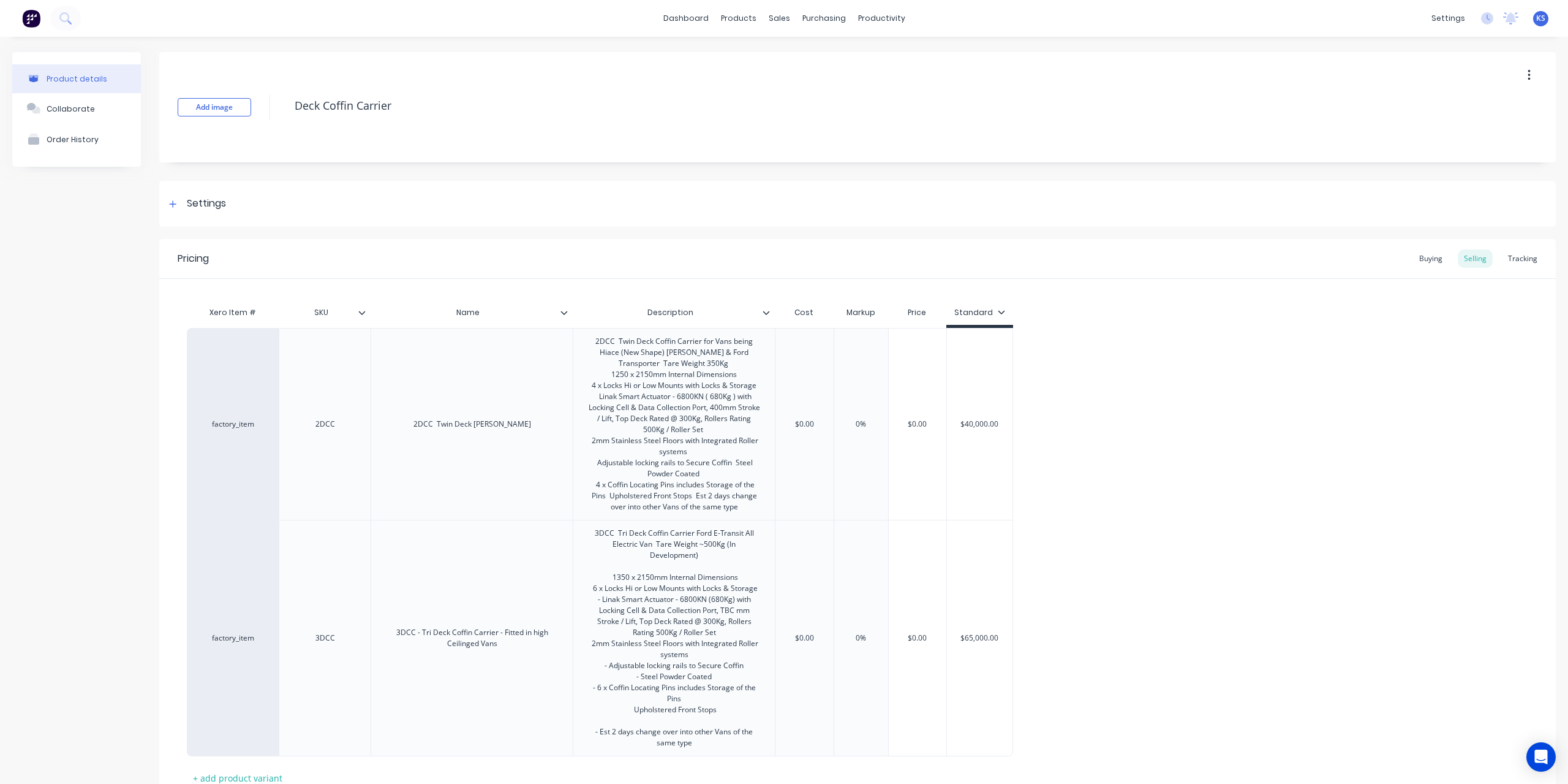
type textarea "x"
